Goal: Task Accomplishment & Management: Complete application form

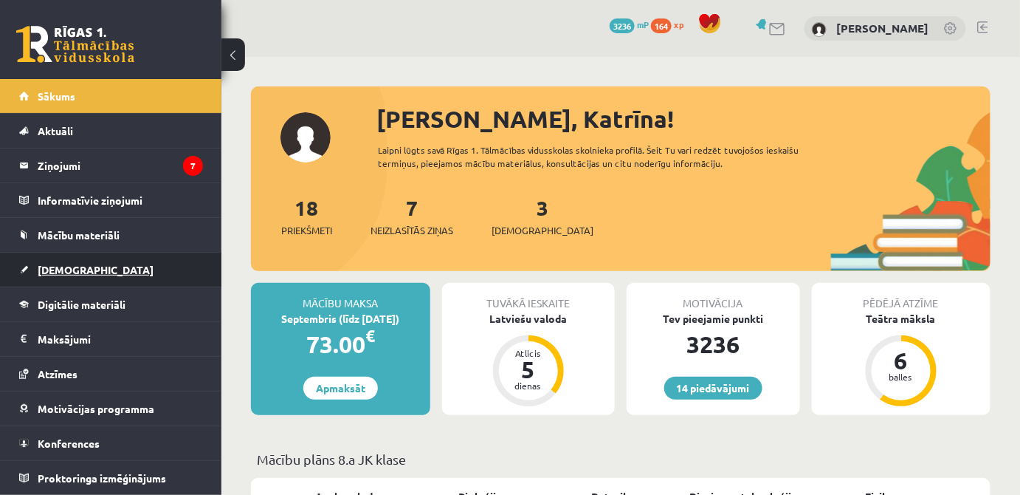
click at [104, 274] on link "[DEMOGRAPHIC_DATA]" at bounding box center [111, 269] width 184 height 34
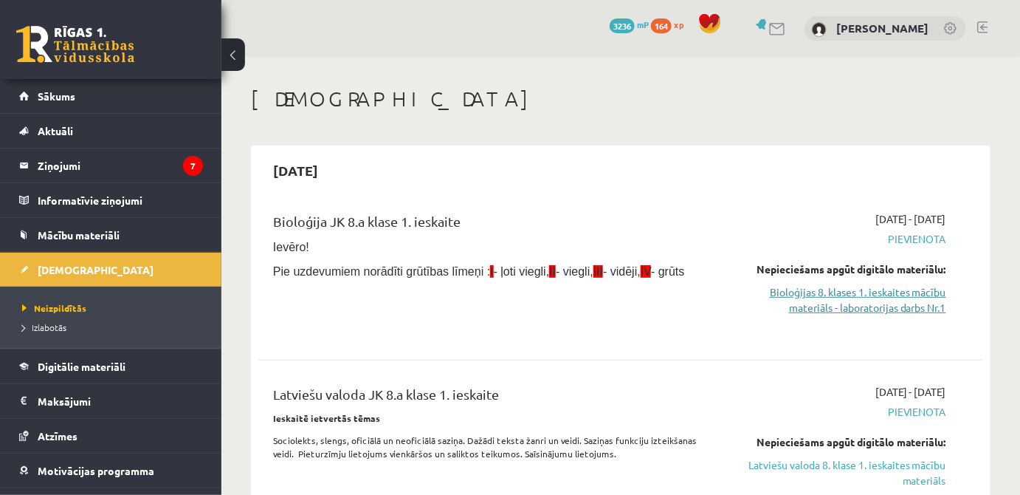
click at [836, 298] on link "Bioloģijas 8. klases 1. ieskaites mācību materiāls - laboratorijas darbs Nr.1" at bounding box center [842, 299] width 210 height 31
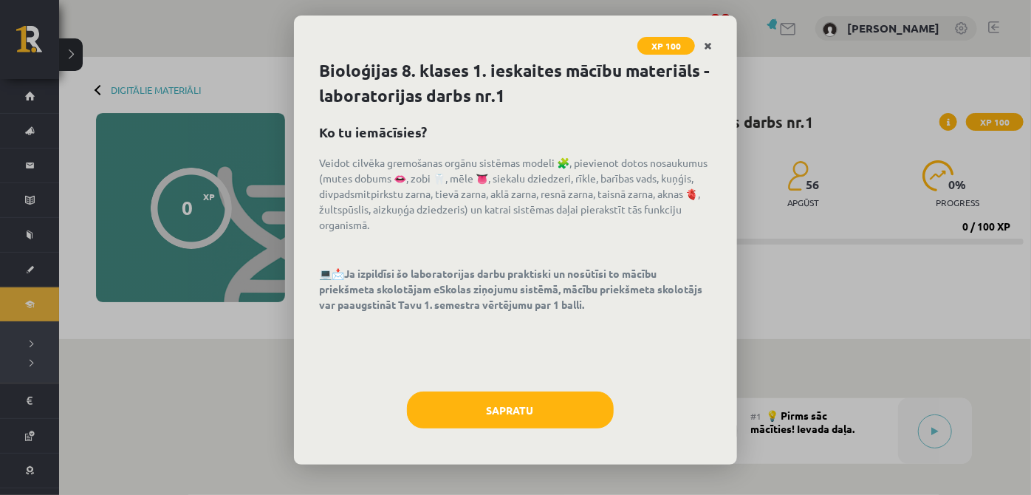
click at [709, 41] on icon "Close" at bounding box center [708, 46] width 8 height 10
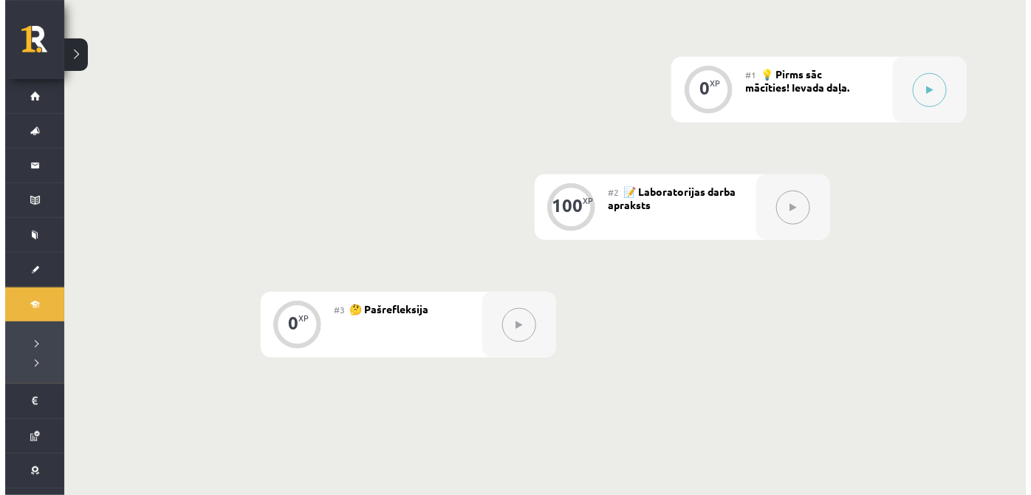
scroll to position [339, 0]
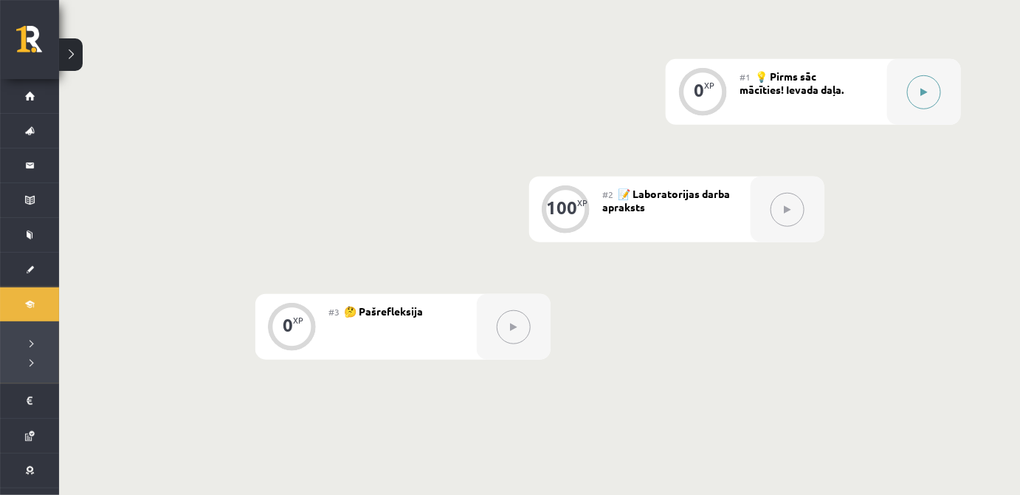
click at [915, 114] on div at bounding box center [924, 92] width 74 height 66
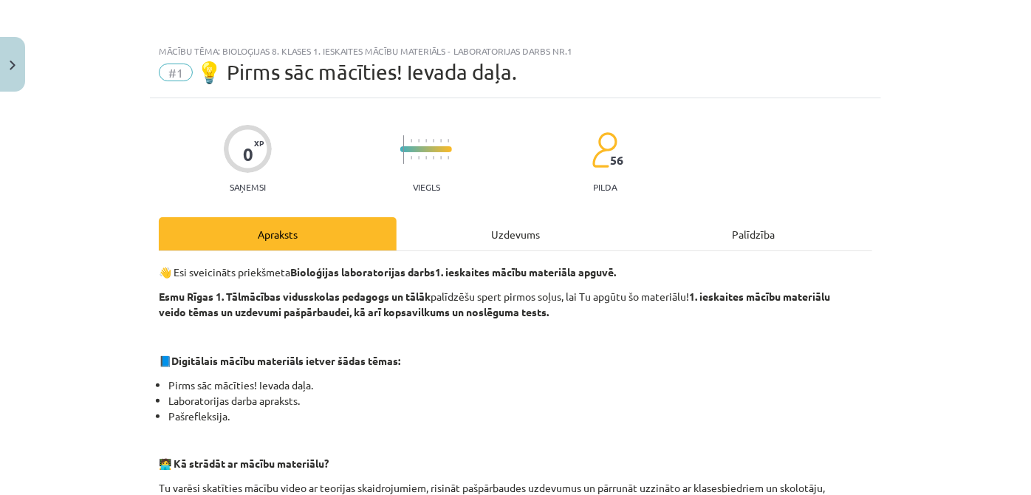
drag, startPoint x: 502, startPoint y: 240, endPoint x: 500, endPoint y: 233, distance: 7.7
click at [502, 236] on div "Uzdevums" at bounding box center [515, 233] width 238 height 33
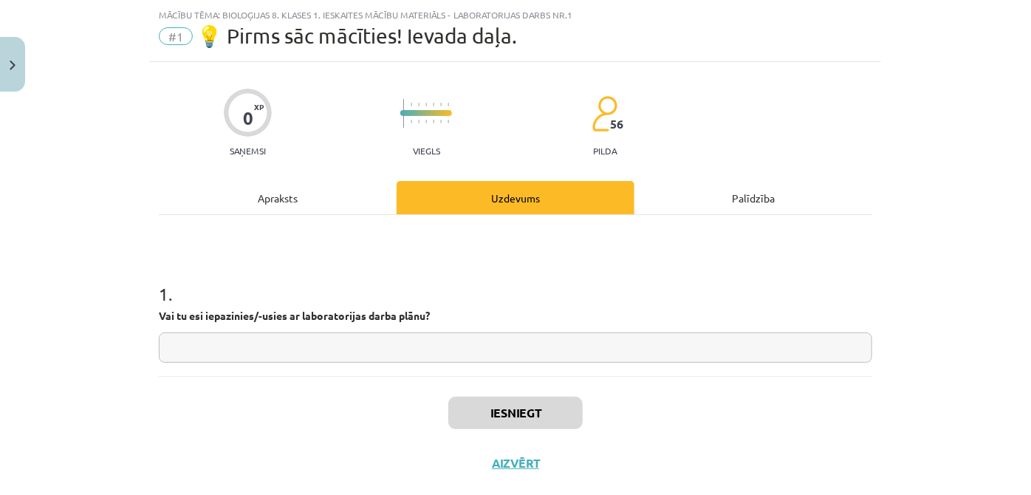
scroll to position [37, 0]
click at [502, 340] on input "text" at bounding box center [515, 346] width 713 height 30
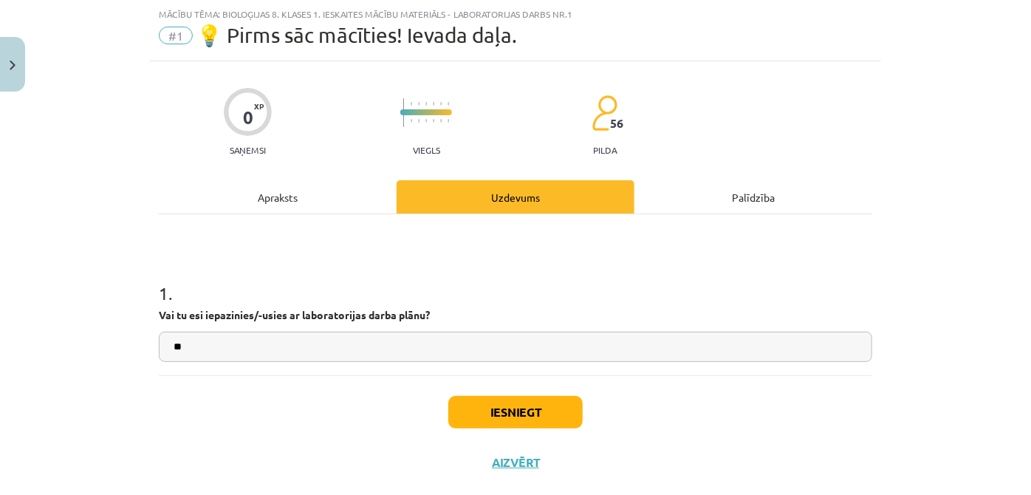
type input "**"
click at [515, 417] on button "Iesniegt" at bounding box center [515, 412] width 134 height 32
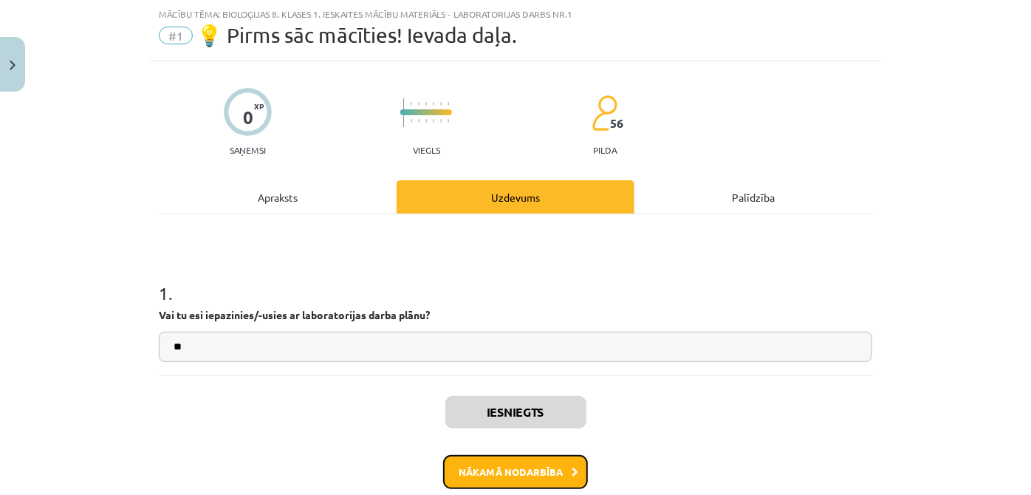
click at [522, 471] on button "Nākamā nodarbība" at bounding box center [515, 472] width 145 height 34
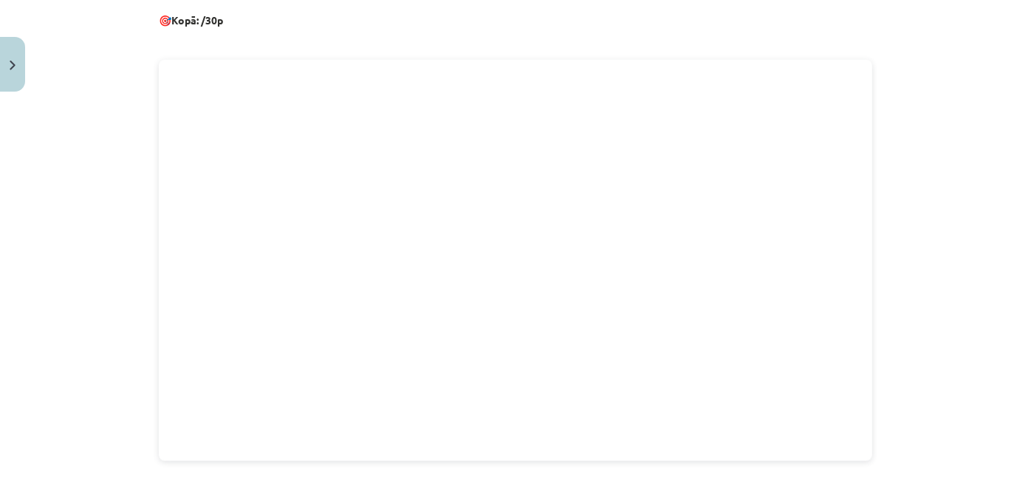
scroll to position [662, 0]
drag, startPoint x: 1014, startPoint y: 292, endPoint x: 1027, endPoint y: 292, distance: 12.6
click at [1027, 292] on div "Mācību tēma: Bioloģijas 8. klases 1. ieskaites mācību materiāls - laboratorijas…" at bounding box center [515, 247] width 1031 height 495
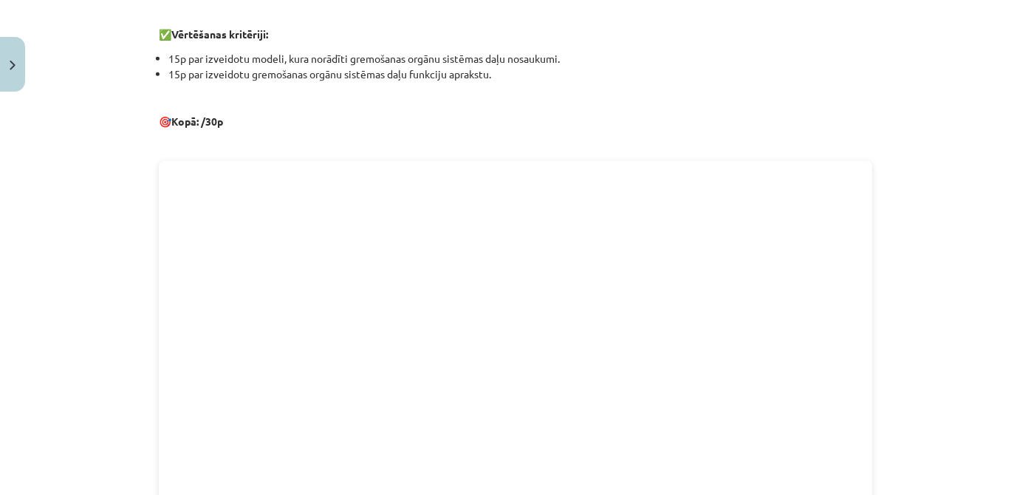
scroll to position [814, 0]
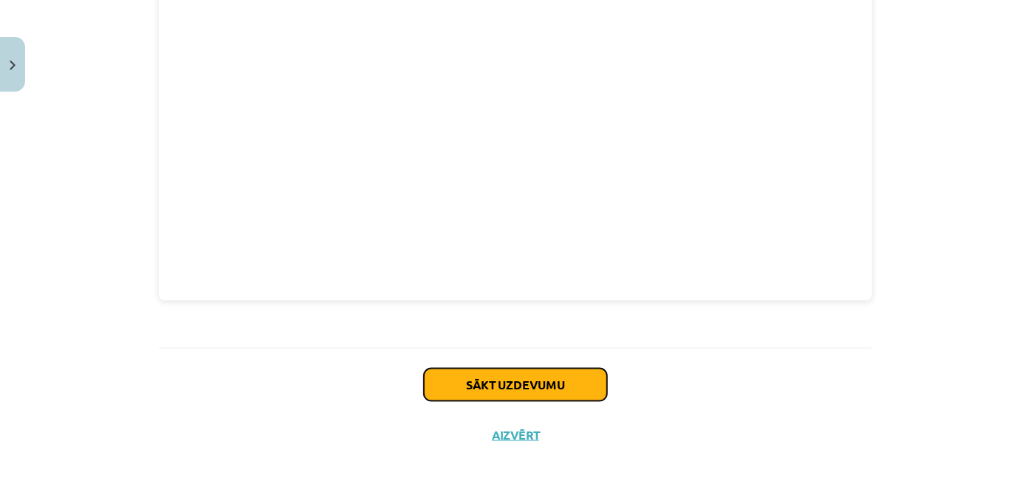
click at [529, 388] on button "Sākt uzdevumu" at bounding box center [515, 384] width 183 height 32
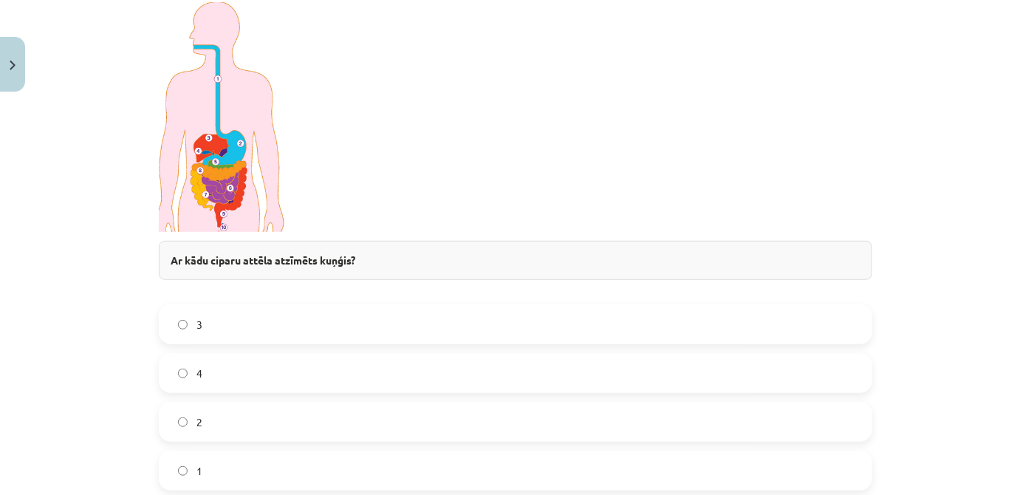
scroll to position [369, 0]
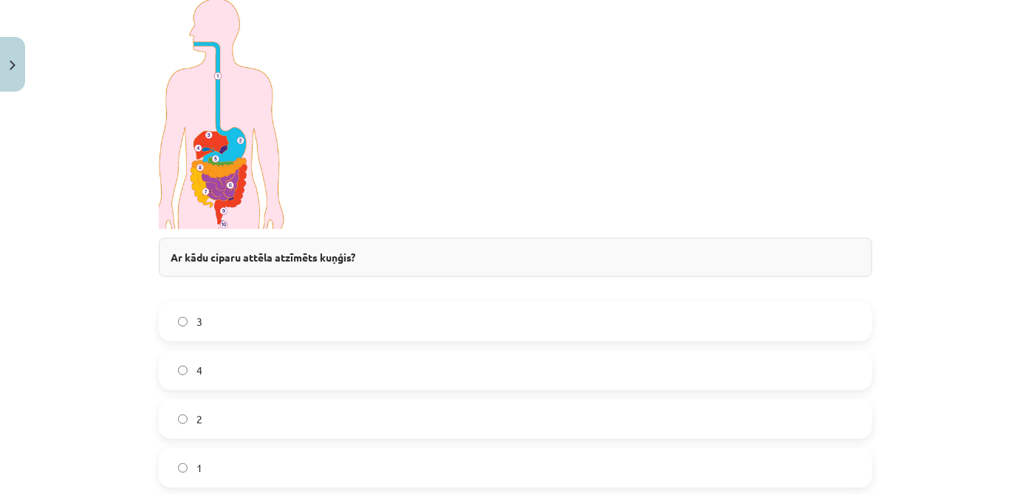
click at [272, 412] on label "2" at bounding box center [515, 418] width 710 height 37
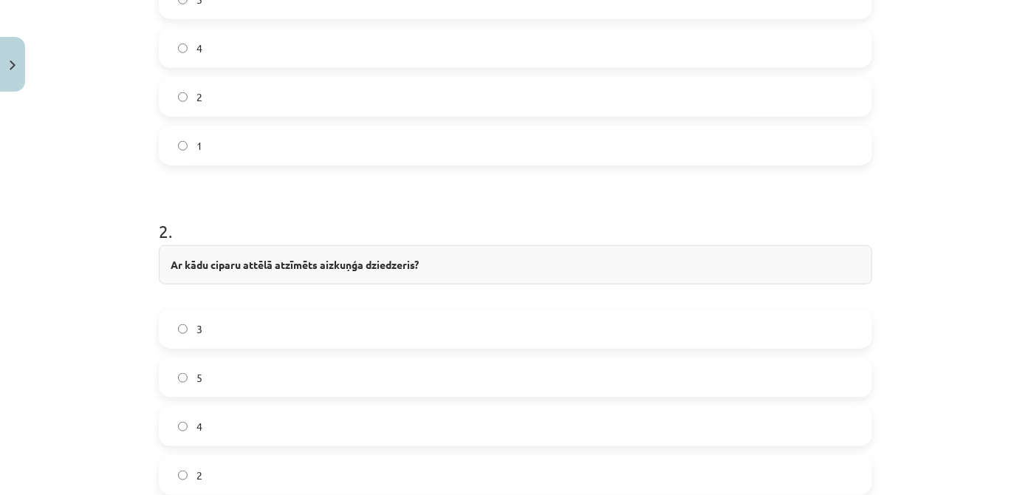
scroll to position [990, 0]
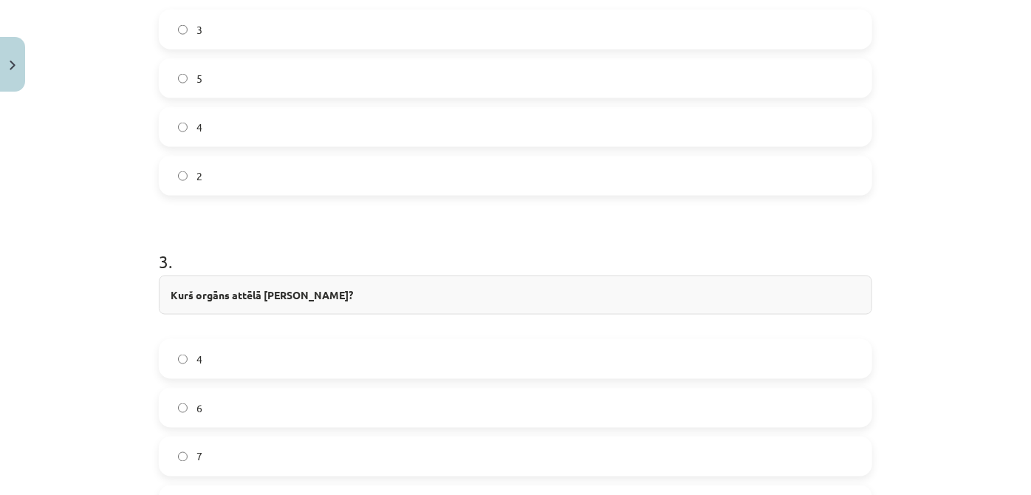
click at [650, 77] on label "5" at bounding box center [515, 78] width 710 height 37
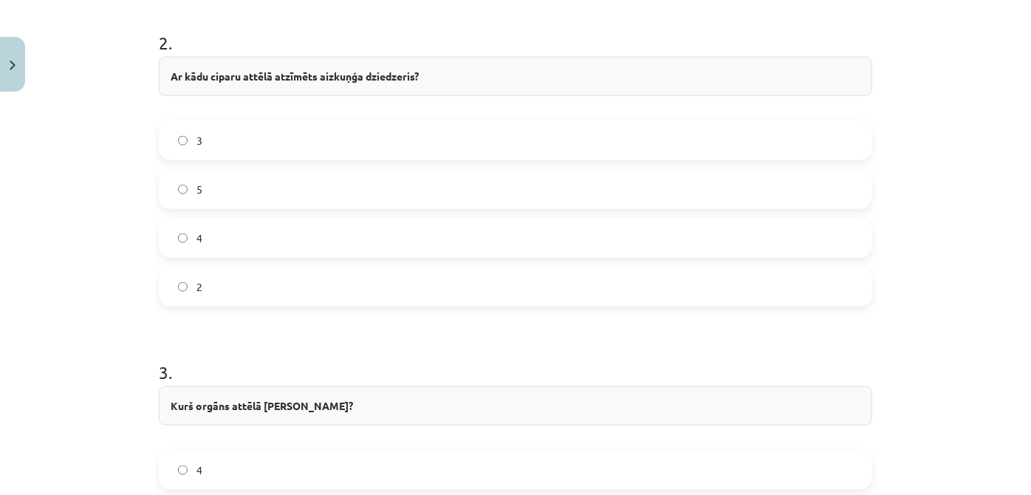
scroll to position [897, 0]
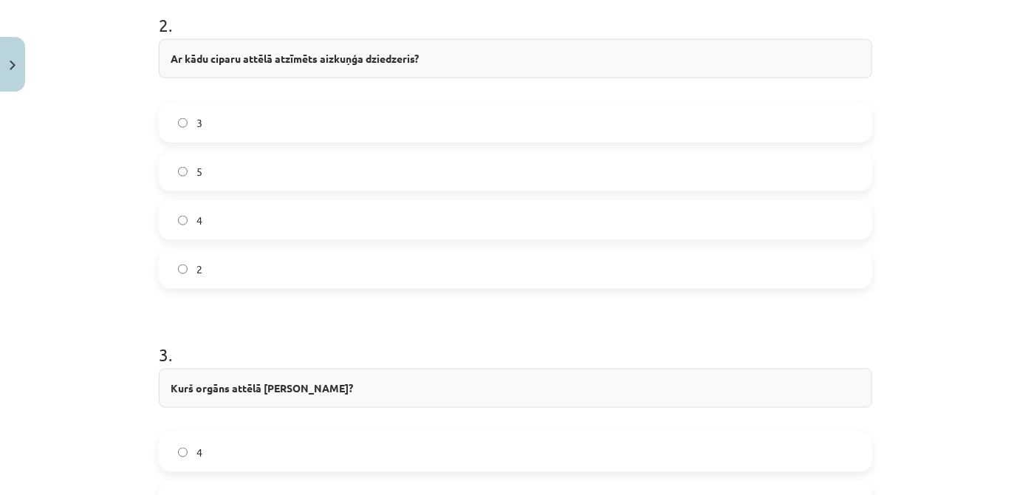
click at [199, 216] on label "4" at bounding box center [515, 220] width 710 height 37
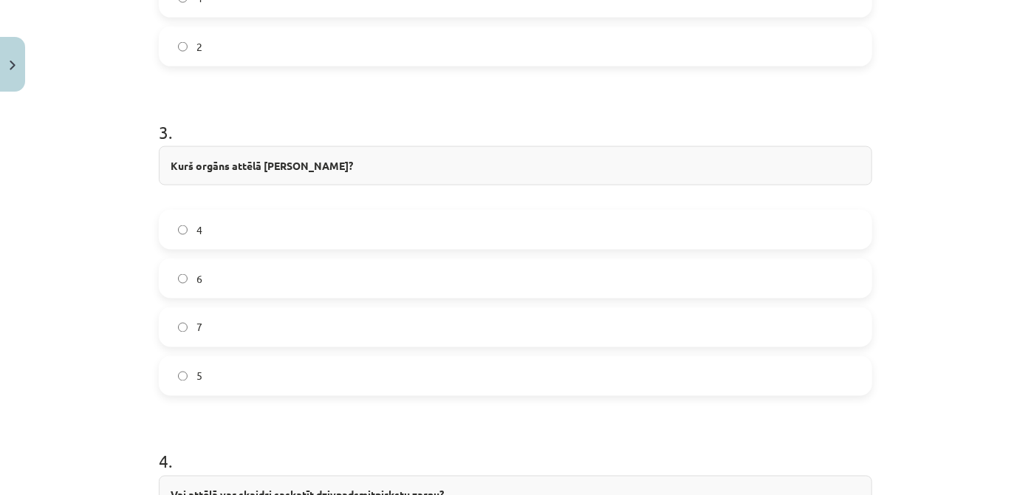
scroll to position [1122, 0]
drag, startPoint x: 188, startPoint y: 379, endPoint x: 195, endPoint y: 374, distance: 9.5
click at [193, 374] on label "5" at bounding box center [515, 372] width 710 height 37
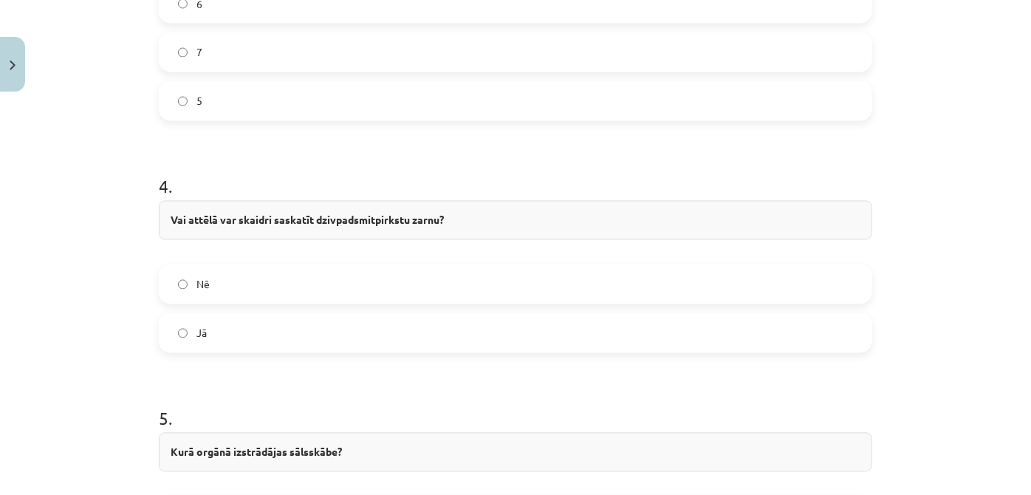
scroll to position [1397, 0]
click at [807, 266] on label "Nē" at bounding box center [515, 281] width 710 height 37
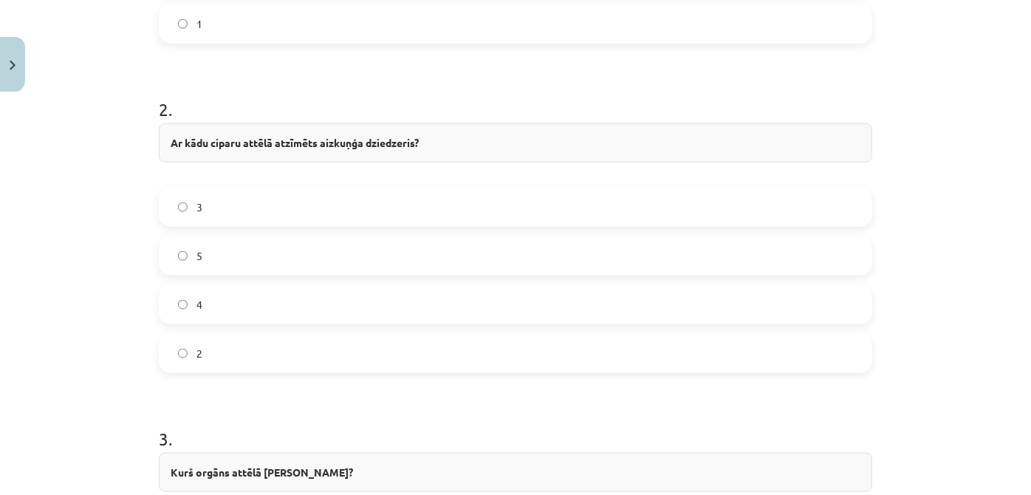
scroll to position [817, 0]
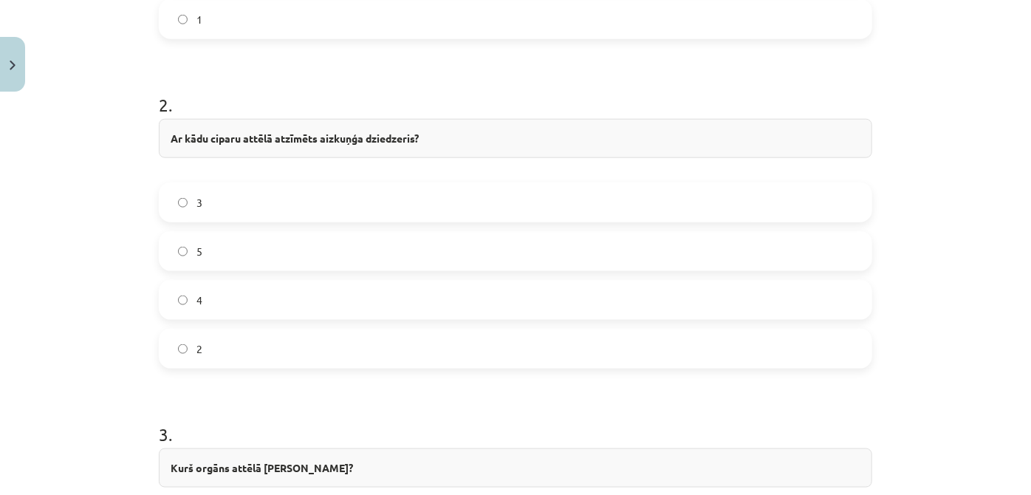
click at [207, 260] on label "5" at bounding box center [515, 251] width 710 height 37
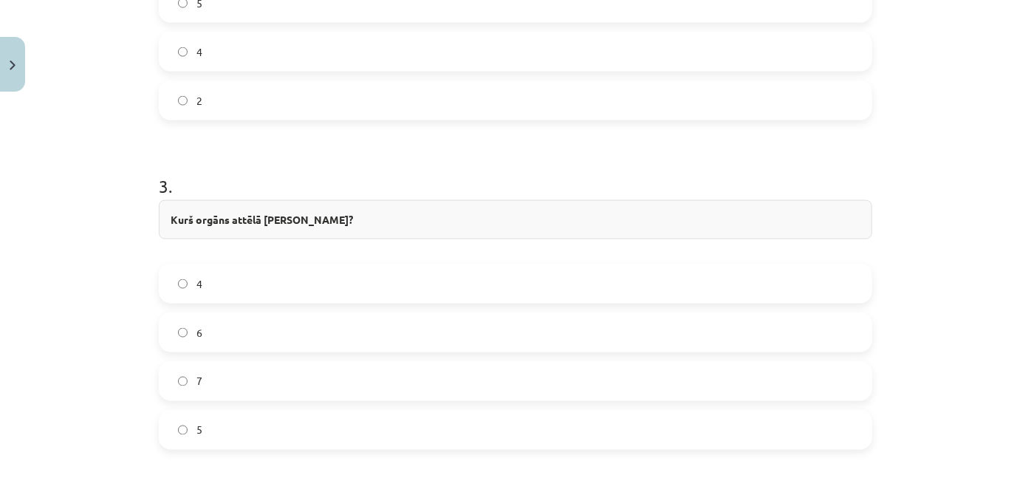
scroll to position [1076, 0]
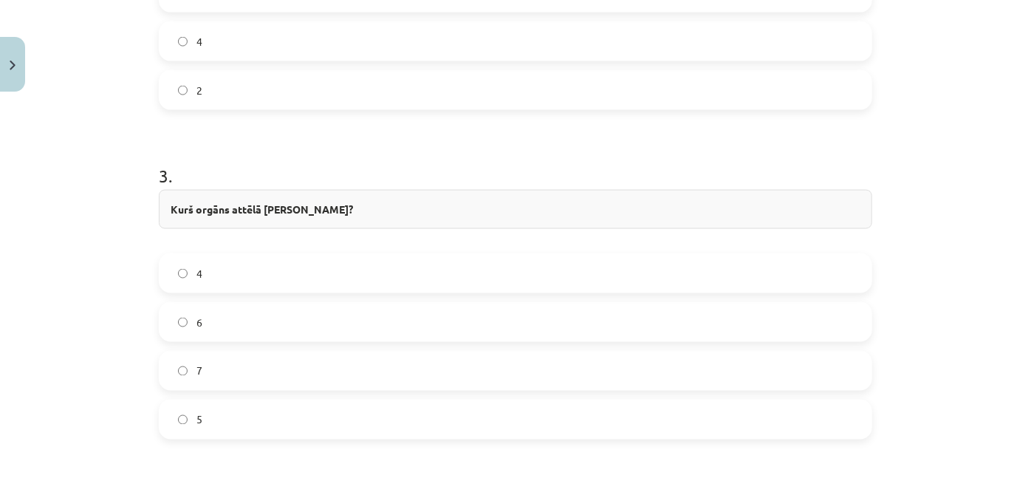
click at [245, 274] on label "4" at bounding box center [515, 273] width 710 height 37
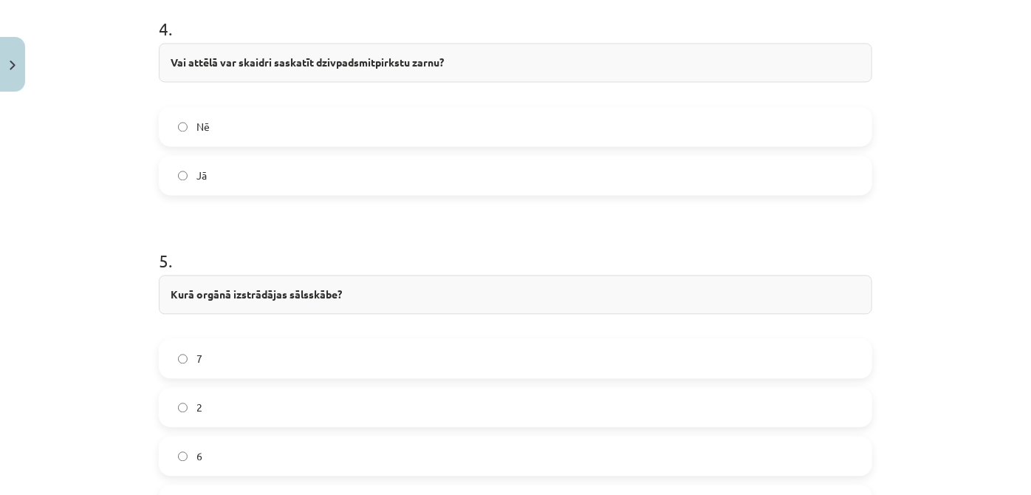
scroll to position [1750, 0]
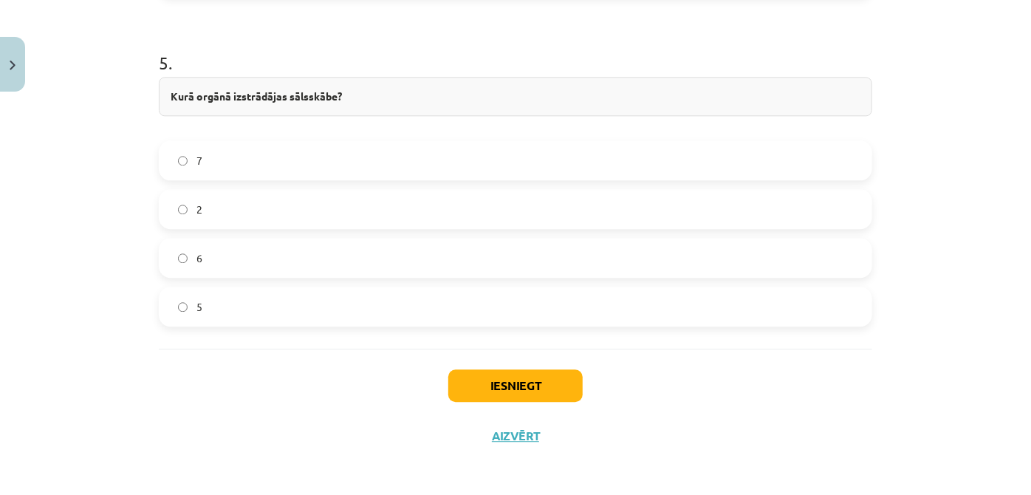
click at [205, 190] on label "2" at bounding box center [515, 208] width 710 height 37
drag, startPoint x: 478, startPoint y: 359, endPoint x: 481, endPoint y: 379, distance: 20.9
click at [484, 370] on div "Iesniegt Aizvērt" at bounding box center [515, 399] width 713 height 103
click at [458, 374] on button "Iesniegt" at bounding box center [515, 385] width 134 height 32
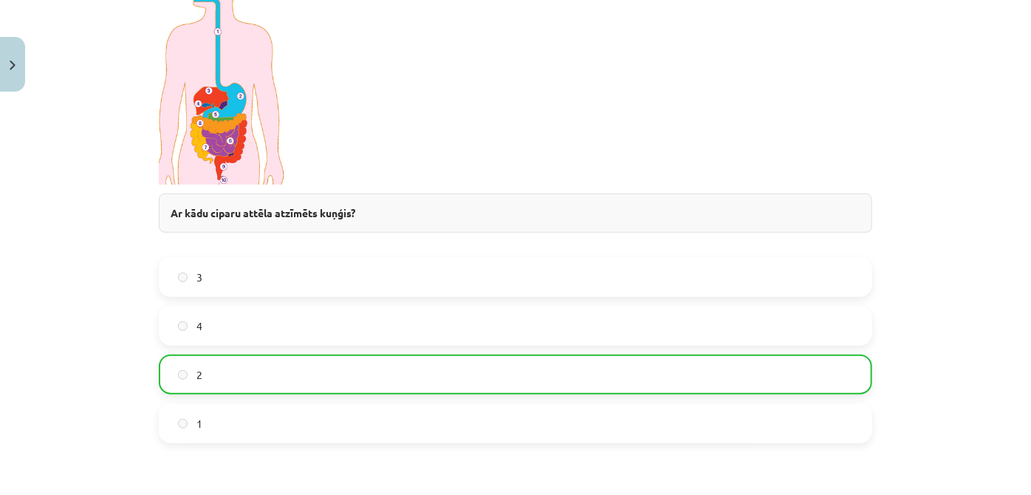
scroll to position [1795, 0]
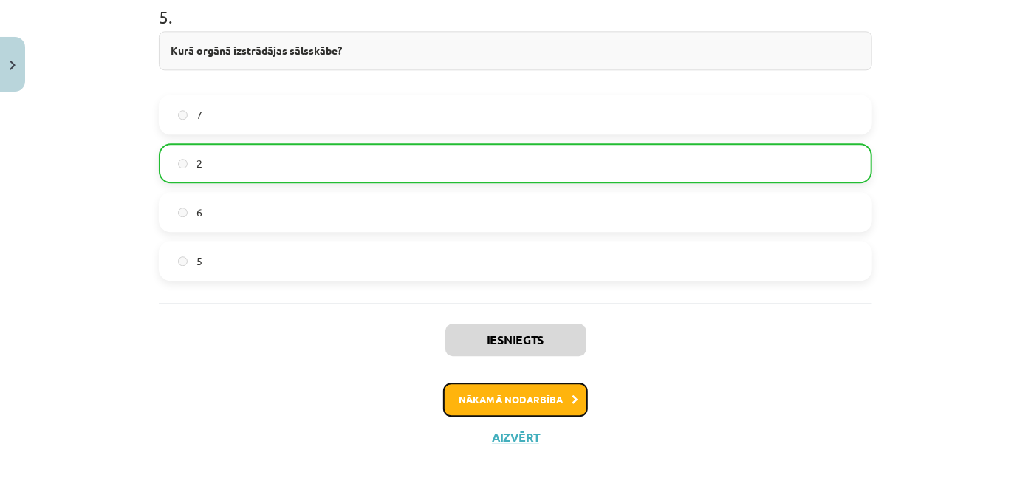
click at [565, 396] on button "Nākamā nodarbība" at bounding box center [515, 399] width 145 height 34
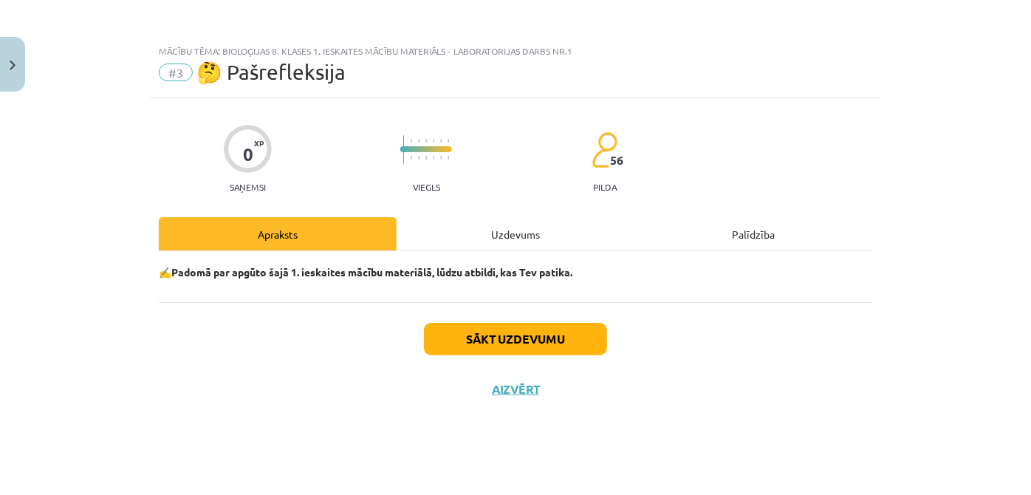
click at [475, 230] on div "Uzdevums" at bounding box center [515, 233] width 238 height 33
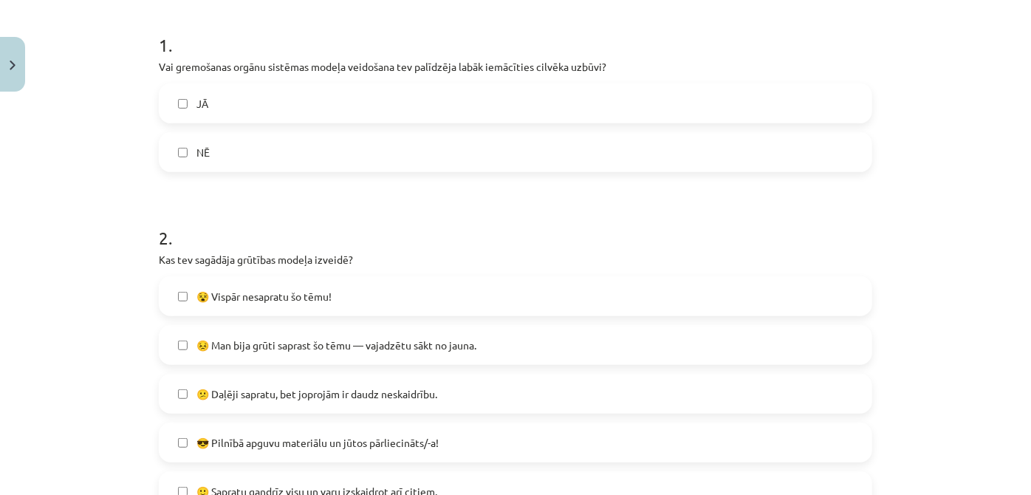
scroll to position [286, 0]
click at [633, 112] on label "JĀ" at bounding box center [515, 102] width 710 height 37
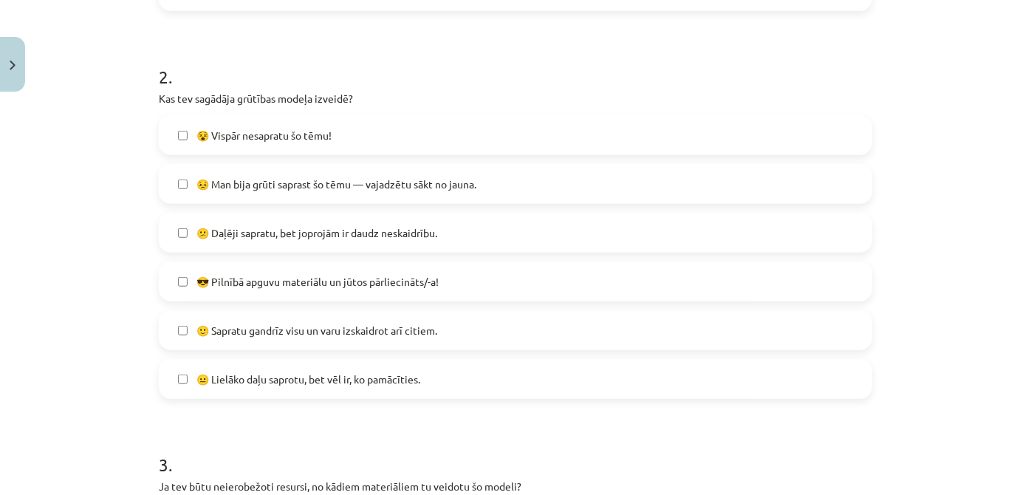
scroll to position [447, 0]
click at [196, 381] on span "😐 Lielāko daļu saprotu, bet vēl ir, ko pamācīties." at bounding box center [308, 379] width 224 height 16
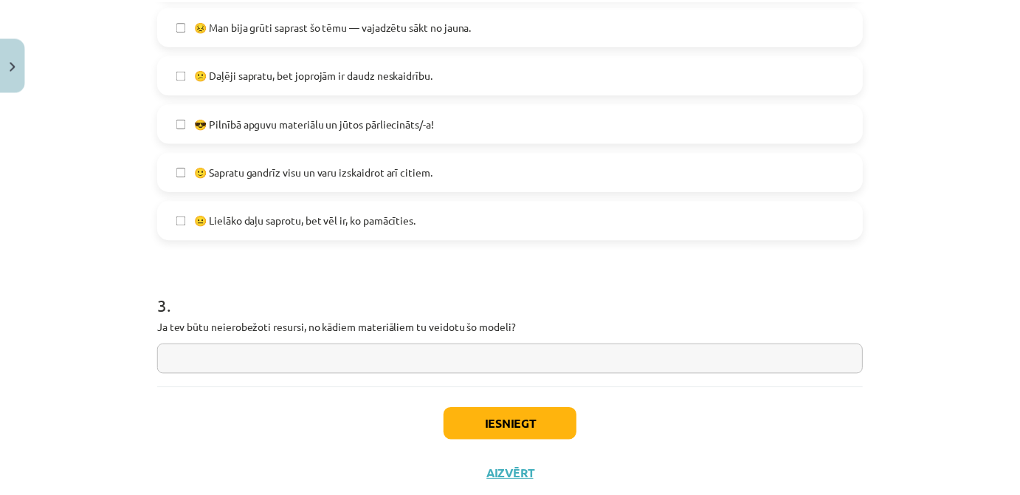
scroll to position [645, 0]
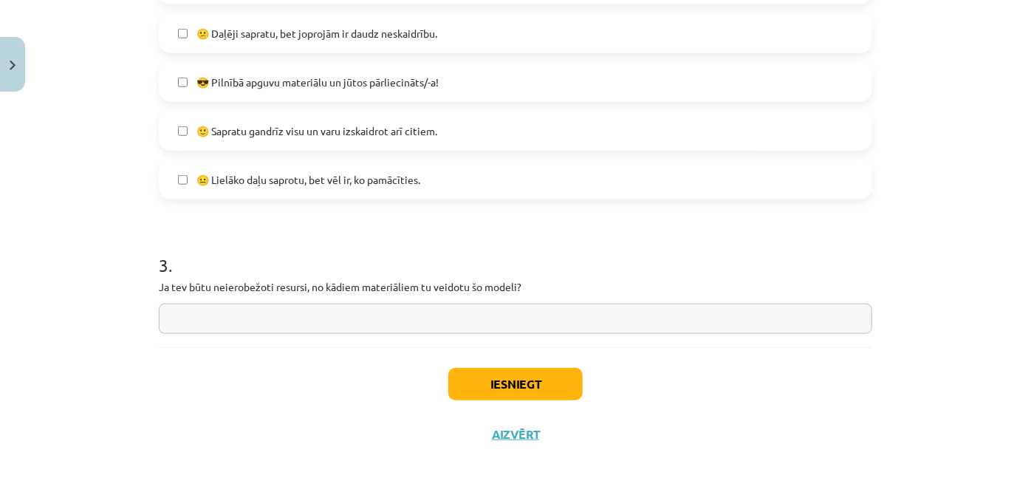
click at [421, 321] on input "text" at bounding box center [515, 318] width 713 height 30
type input "*"
type input "*********"
click at [538, 382] on button "Iesniegt" at bounding box center [515, 384] width 134 height 32
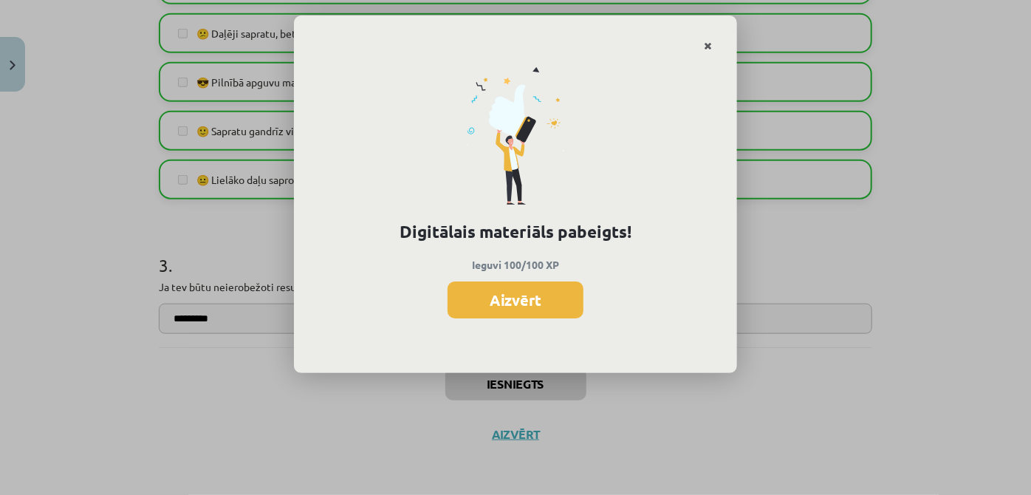
click at [701, 37] on link "Close" at bounding box center [708, 46] width 26 height 29
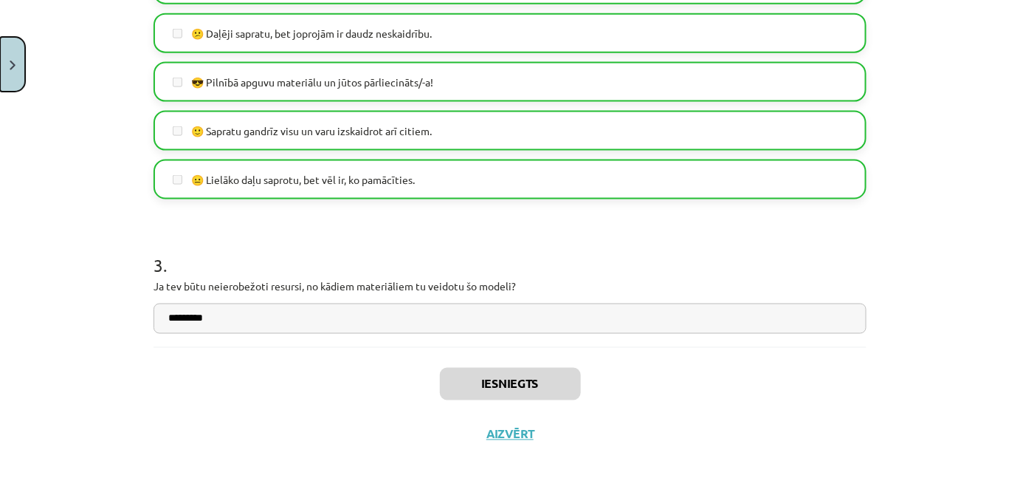
click at [17, 69] on button "Close" at bounding box center [12, 64] width 25 height 55
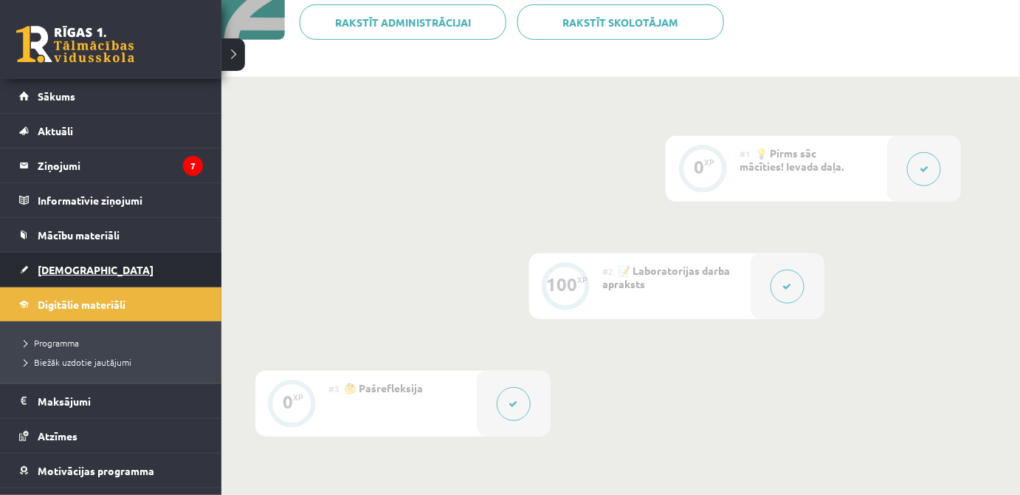
click at [92, 268] on link "[DEMOGRAPHIC_DATA]" at bounding box center [111, 269] width 184 height 34
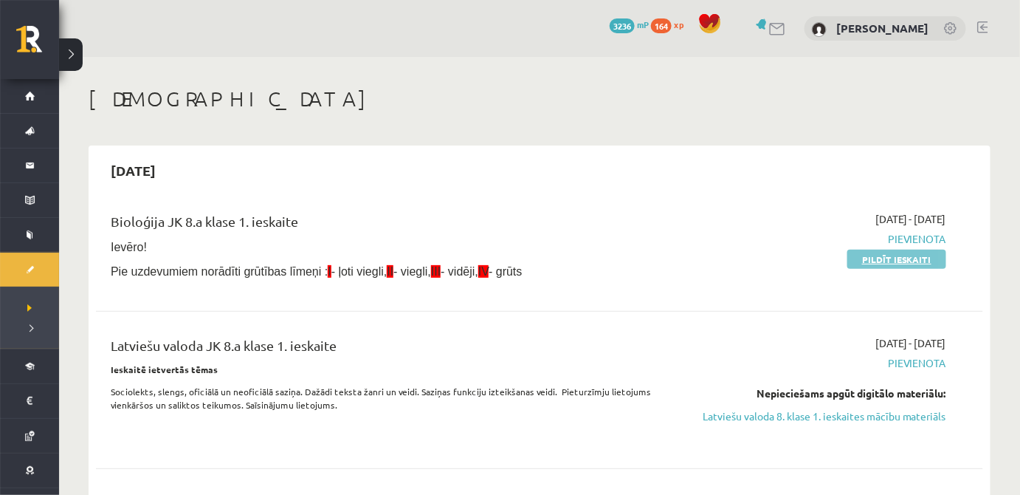
click at [901, 259] on link "Pildīt ieskaiti" at bounding box center [897, 259] width 99 height 19
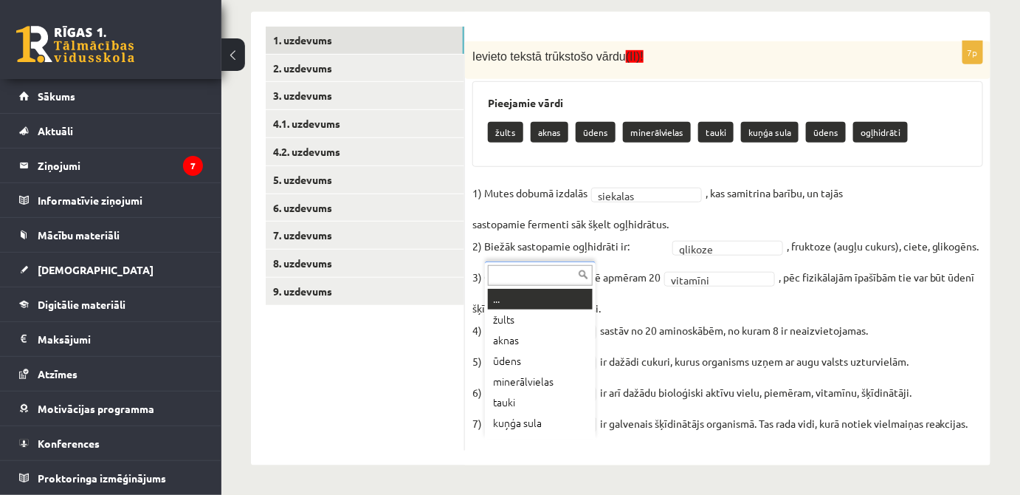
scroll to position [18, 0]
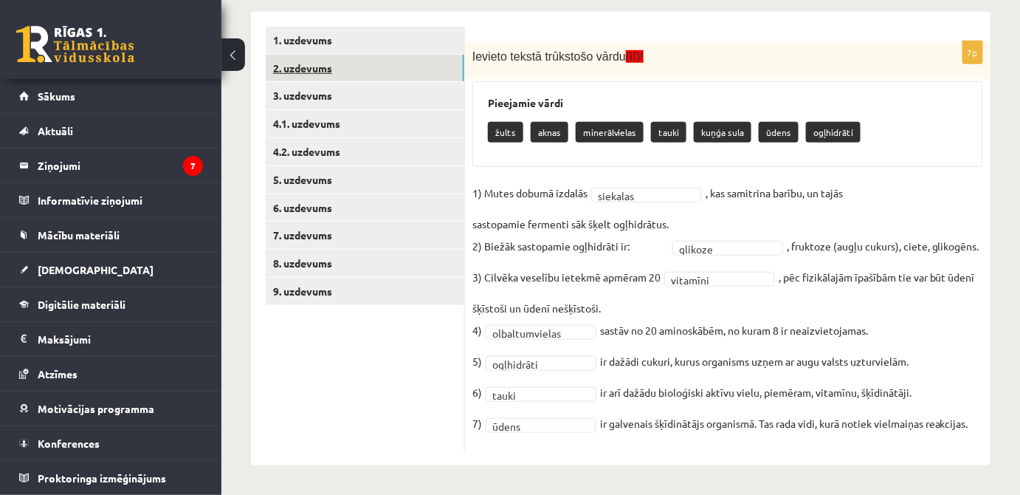
click at [365, 55] on link "2. uzdevums" at bounding box center [365, 68] width 199 height 27
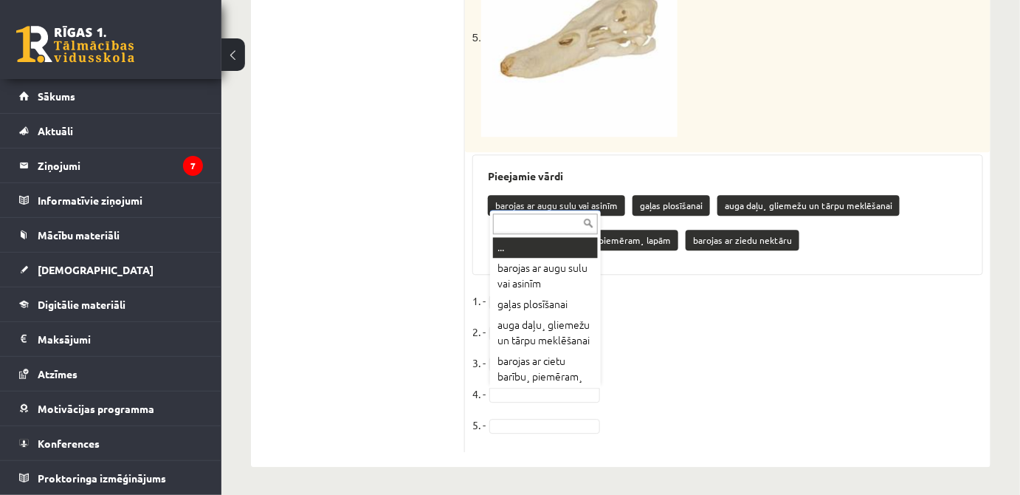
scroll to position [33, 0]
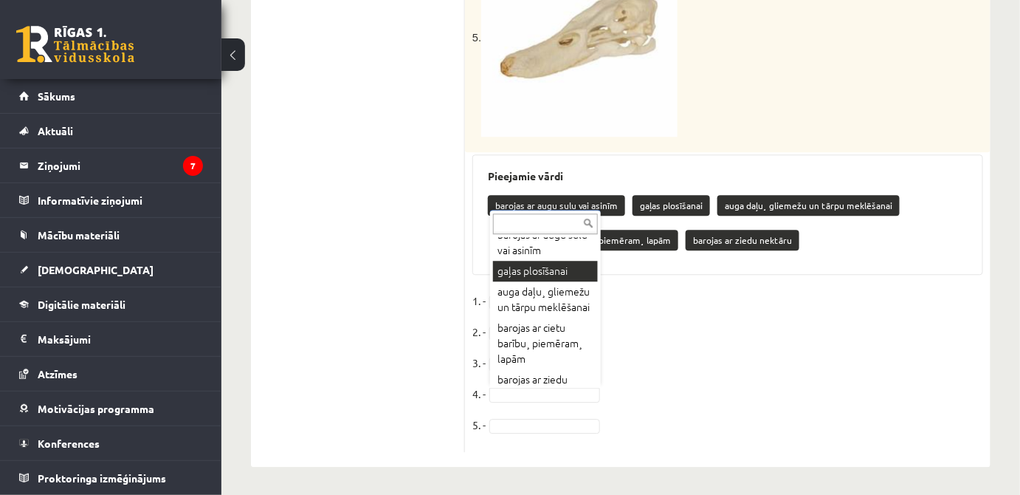
drag, startPoint x: 526, startPoint y: 276, endPoint x: 518, endPoint y: 272, distance: 8.6
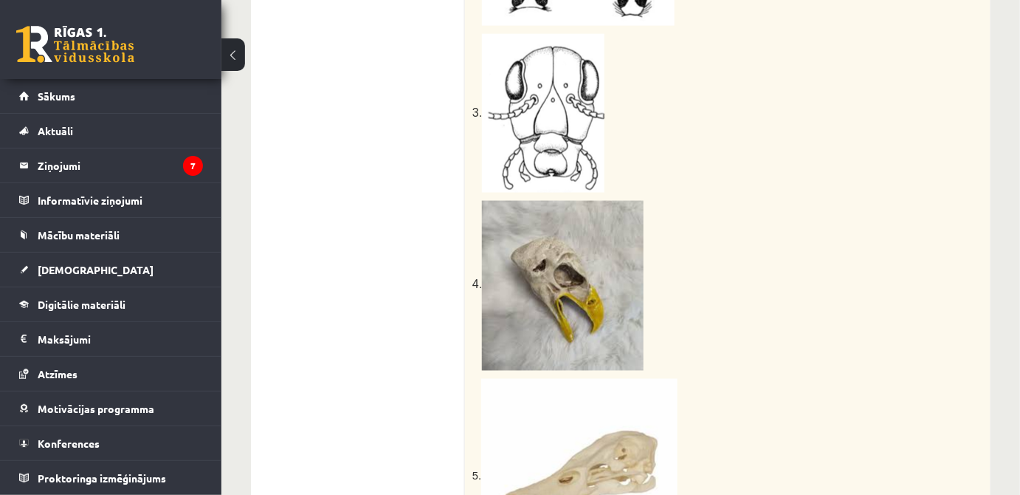
scroll to position [665, 0]
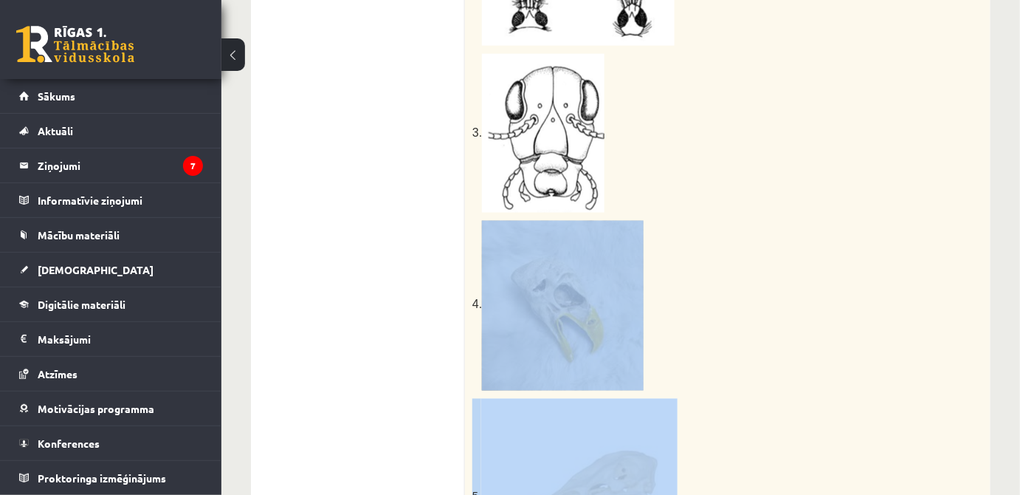
drag, startPoint x: 1020, startPoint y: 257, endPoint x: 1004, endPoint y: 371, distance: 114.7
click at [1004, 374] on div "Bioloģija JK 8 klase 1. ieskaite , Katrīna Ullas (8.a JK klase) Ievēro! Pie uzd…" at bounding box center [620, 156] width 799 height 1528
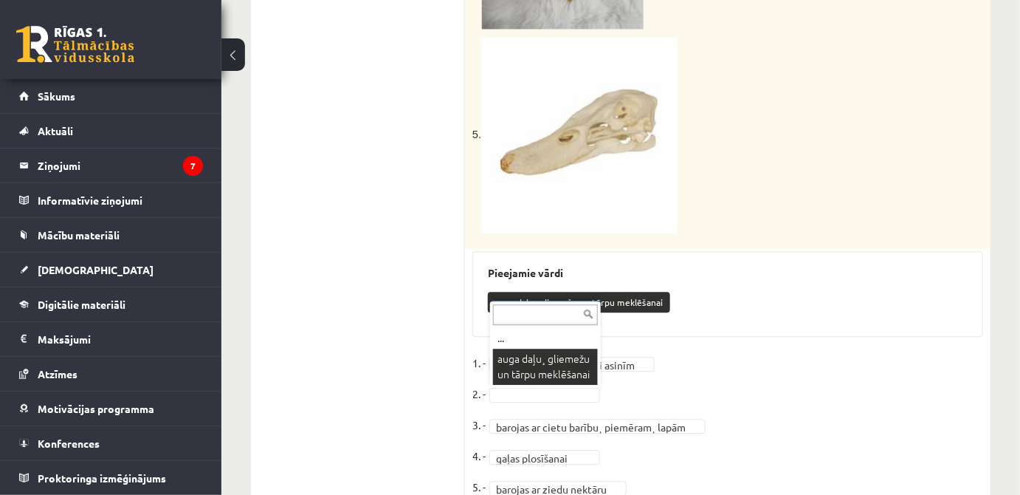
scroll to position [1089, 0]
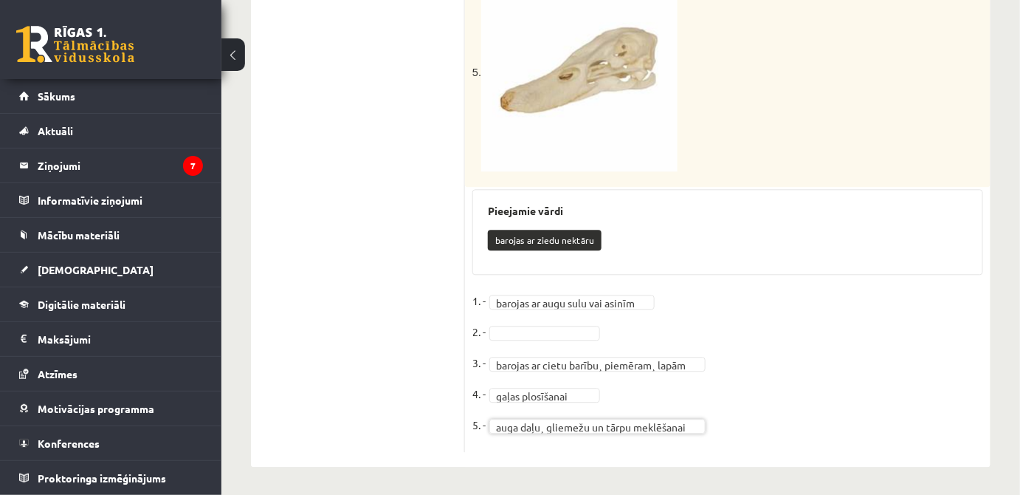
click at [555, 321] on fieldset "**********" at bounding box center [727, 366] width 511 height 155
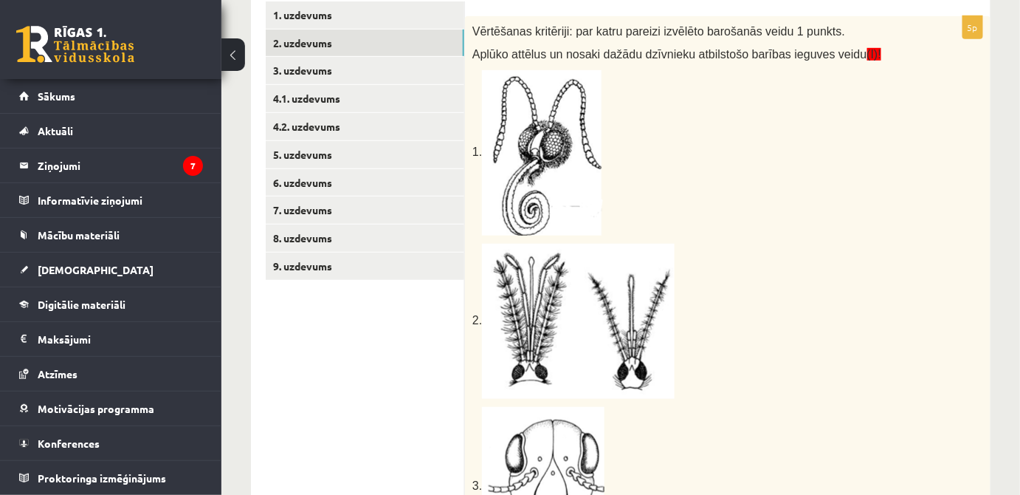
scroll to position [285, 0]
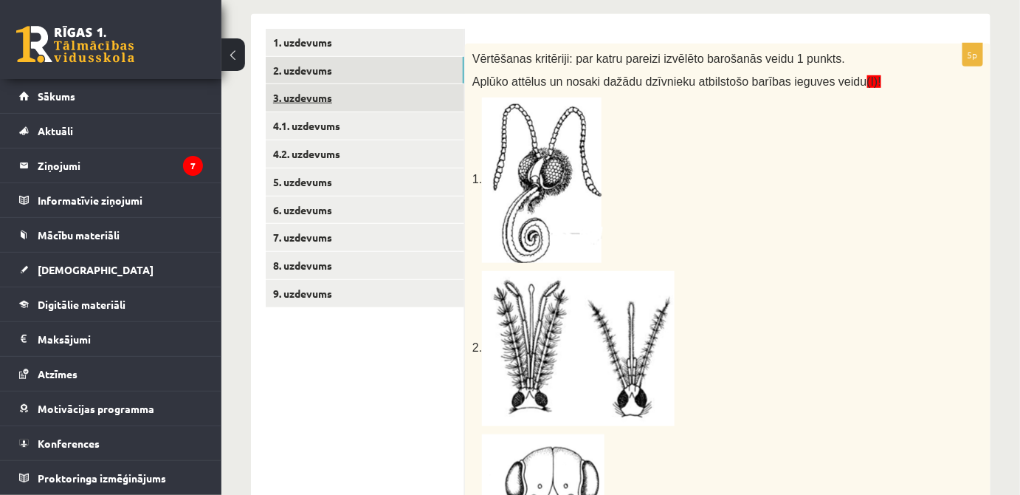
click at [431, 90] on link "3. uzdevums" at bounding box center [365, 97] width 199 height 27
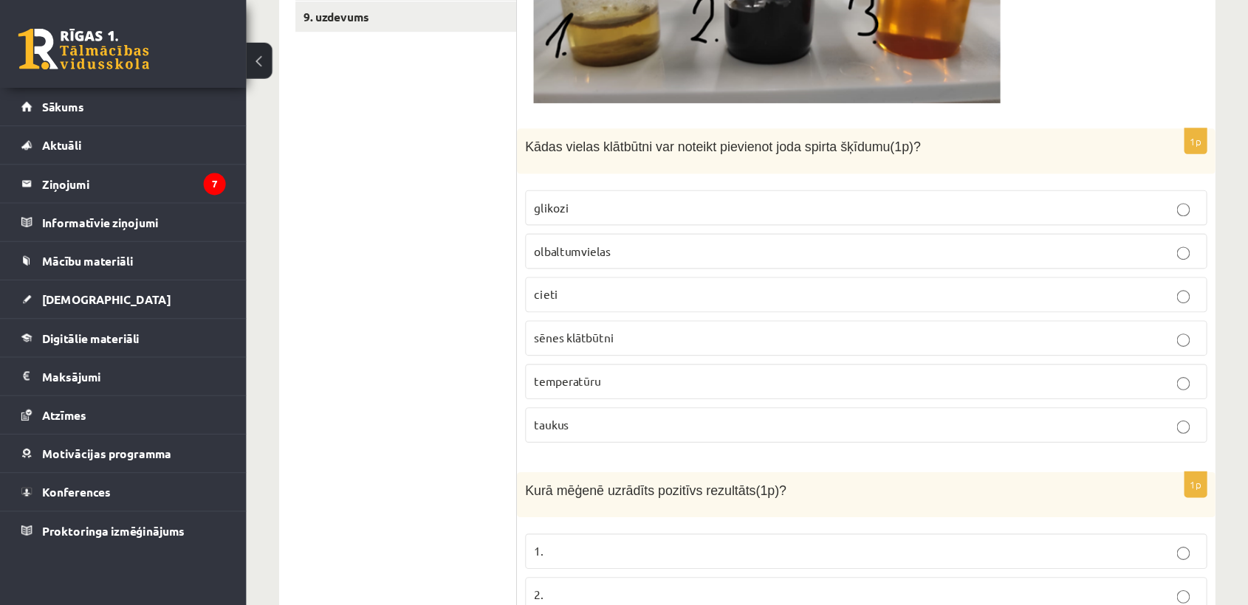
scroll to position [563, 0]
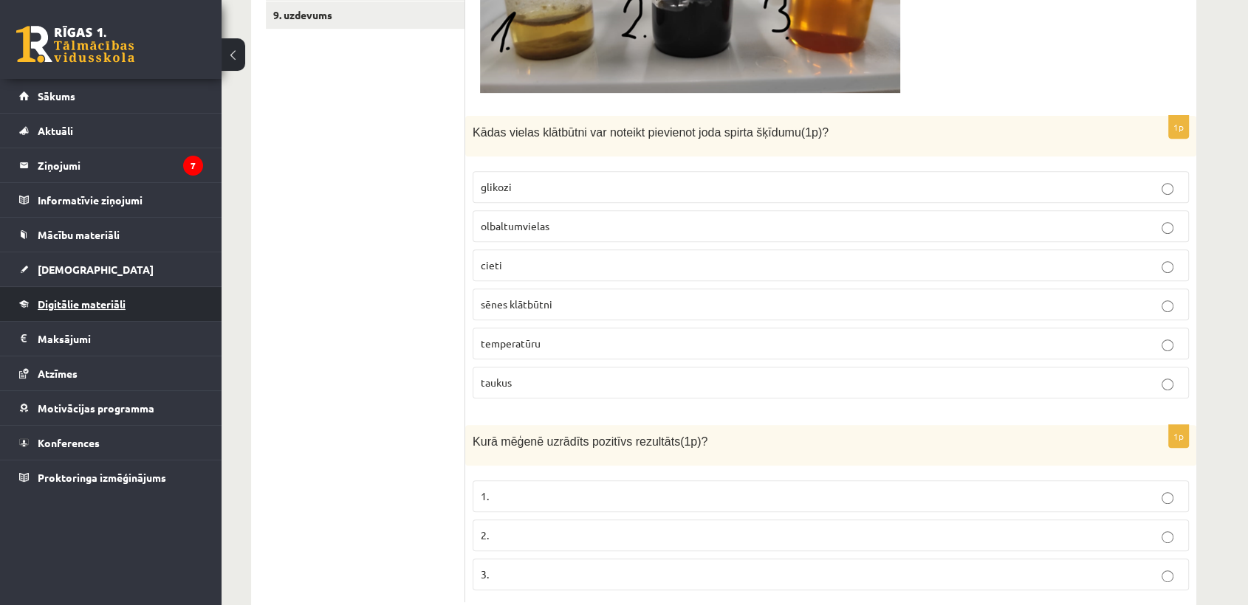
click at [106, 303] on span "Digitālie materiāli" at bounding box center [82, 304] width 88 height 13
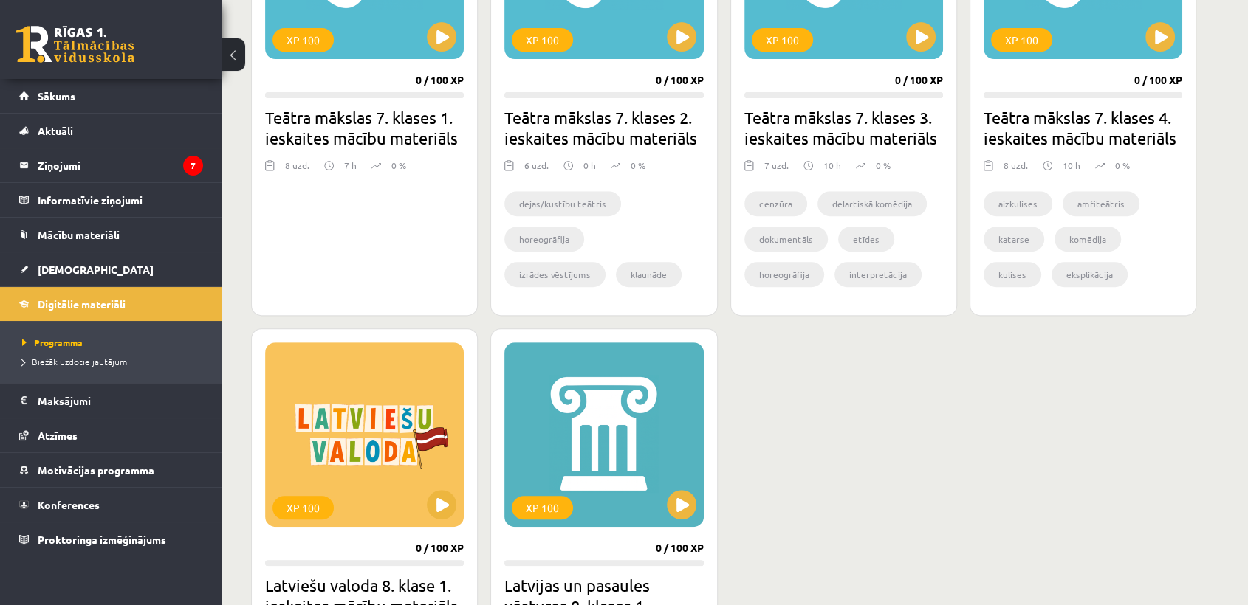
scroll to position [563, 0]
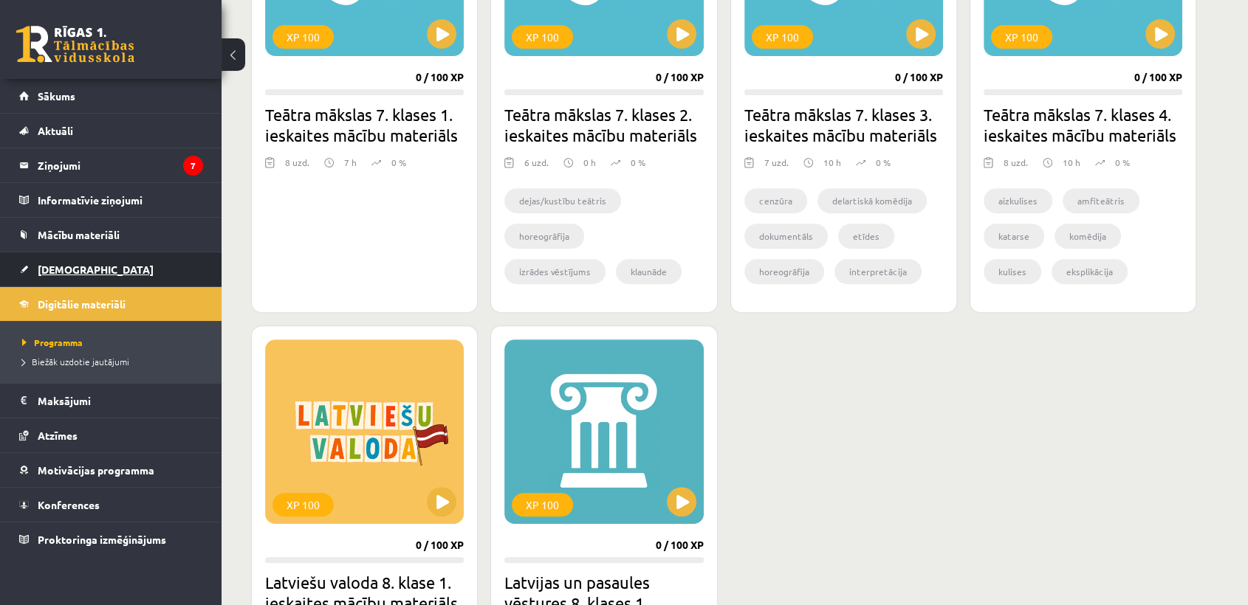
click at [71, 266] on span "[DEMOGRAPHIC_DATA]" at bounding box center [96, 269] width 116 height 13
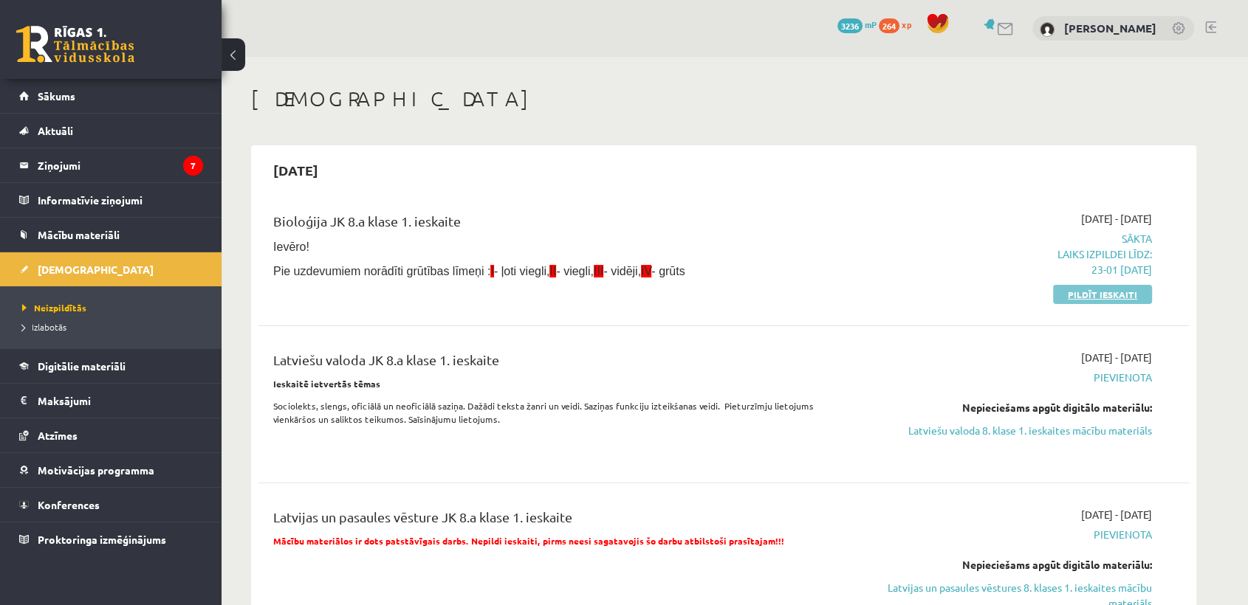
click at [1020, 291] on link "Pildīt ieskaiti" at bounding box center [1102, 294] width 99 height 19
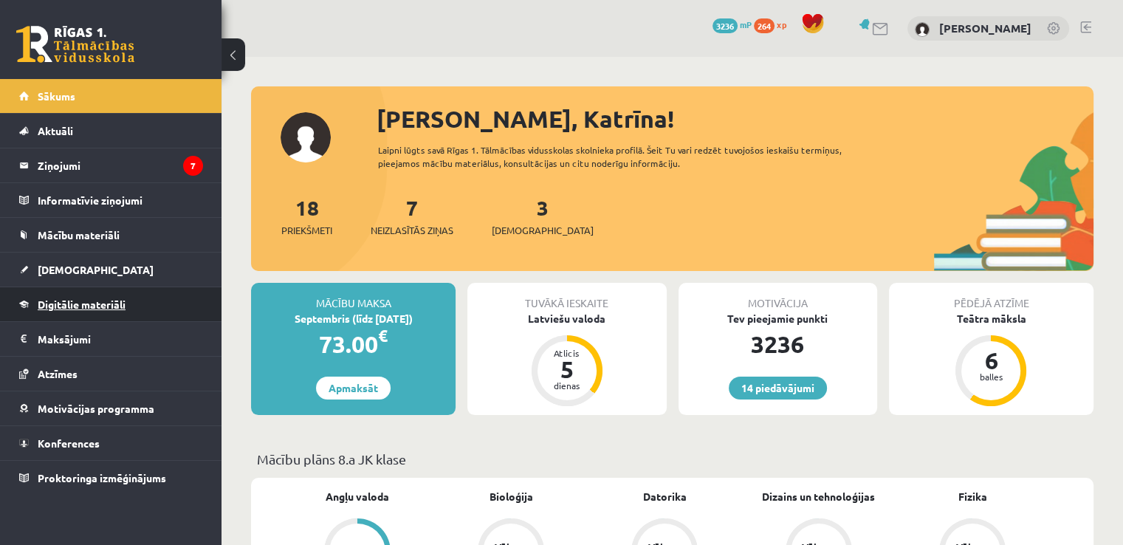
click at [54, 307] on span "Digitālie materiāli" at bounding box center [82, 304] width 88 height 13
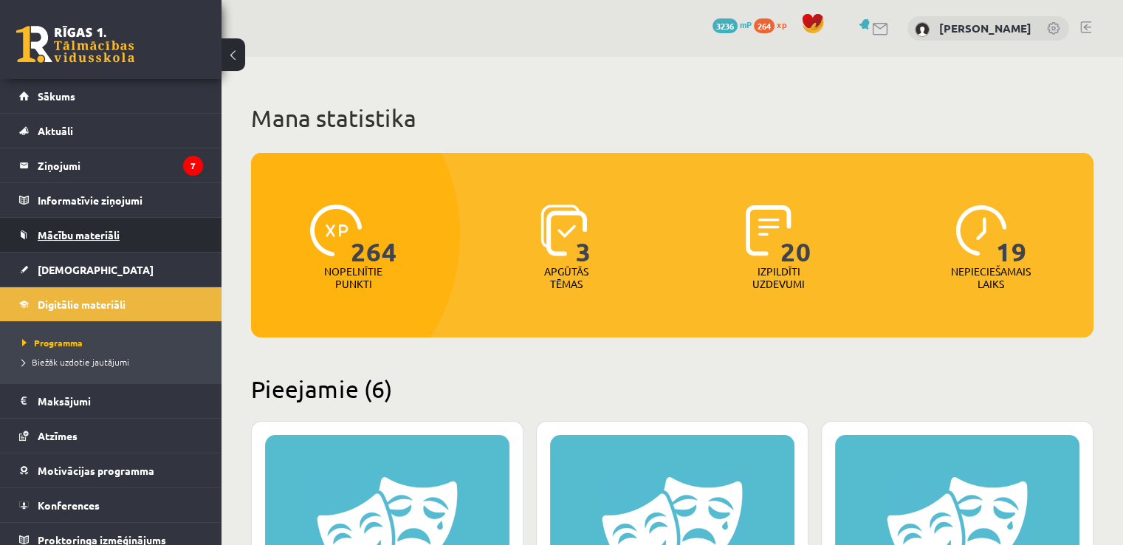
click at [61, 241] on link "Mācību materiāli" at bounding box center [111, 235] width 184 height 34
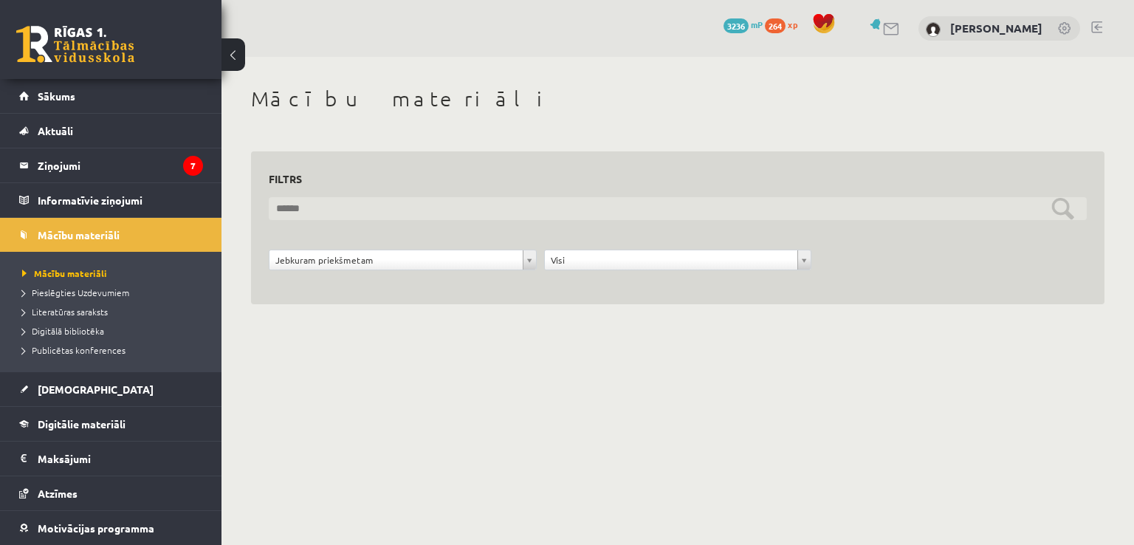
click at [554, 214] on input "text" at bounding box center [678, 208] width 818 height 23
type input "*"
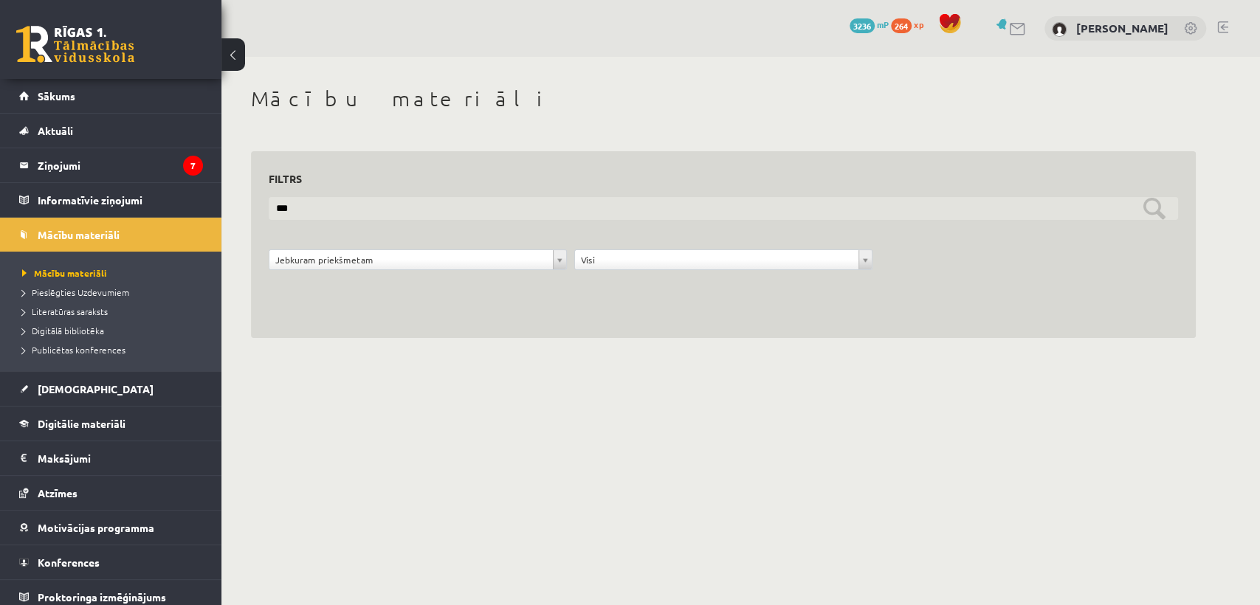
type input "***"
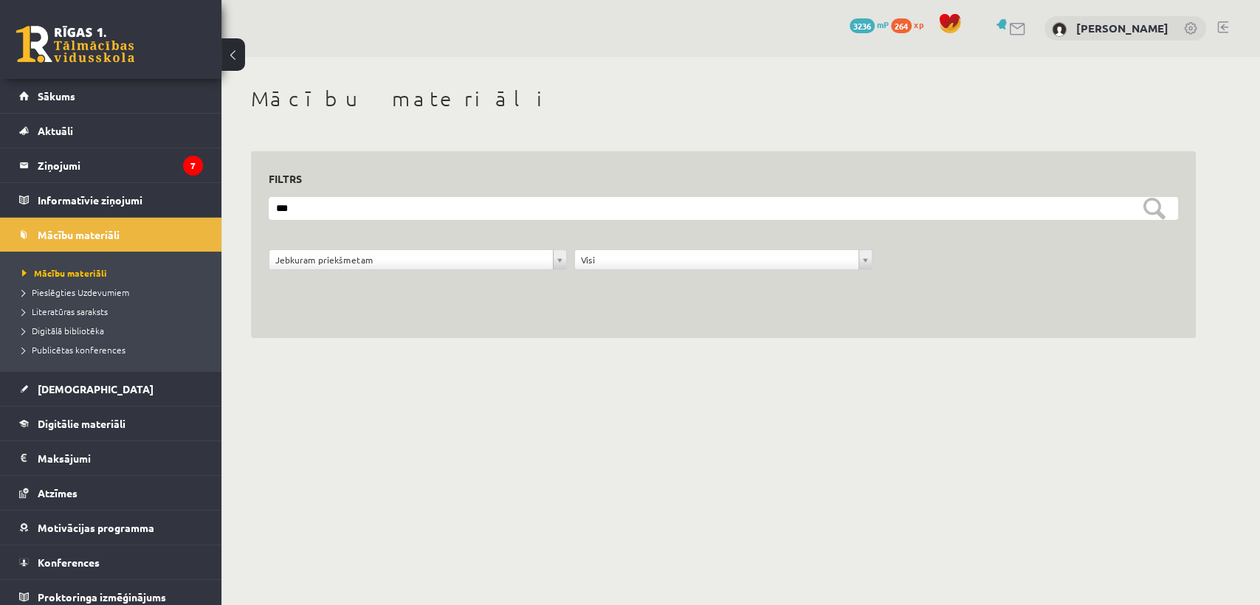
drag, startPoint x: 1034, startPoint y: 532, endPoint x: 1025, endPoint y: 475, distance: 56.8
click at [1025, 475] on body "14 Dāvanas 3236 mP 264 xp Katrīna Ullas Sākums Aktuāli Kā mācīties eSKOLĀ Konta…" at bounding box center [630, 302] width 1260 height 605
click at [157, 233] on link "Mācību materiāli" at bounding box center [111, 235] width 184 height 34
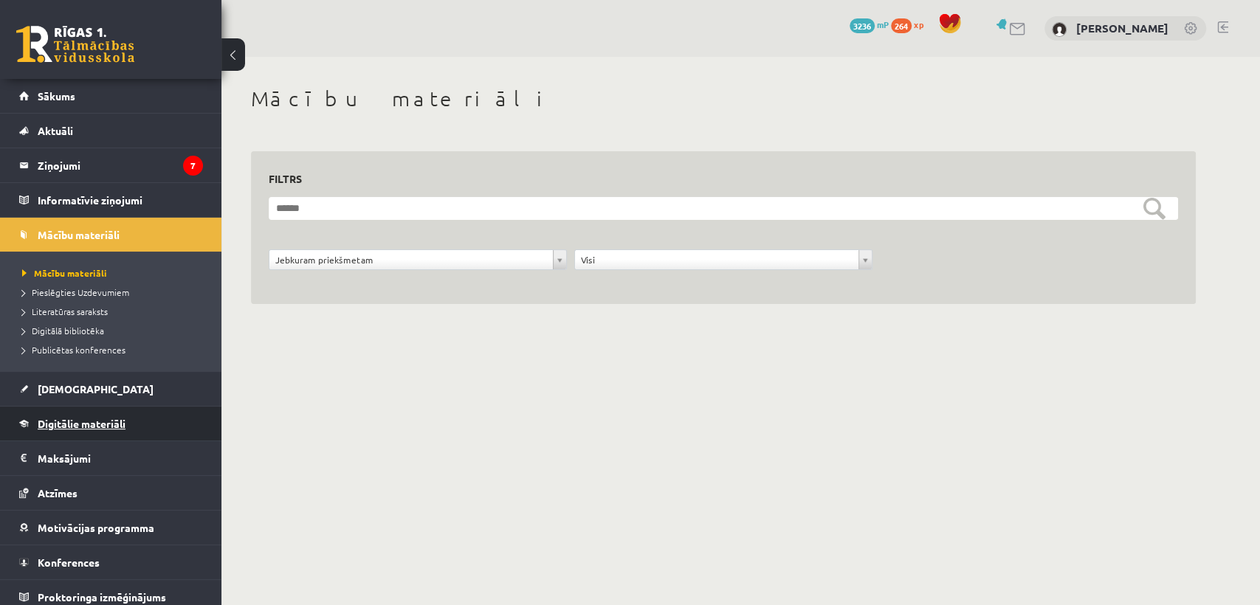
click at [89, 431] on link "Digitālie materiāli" at bounding box center [111, 424] width 184 height 34
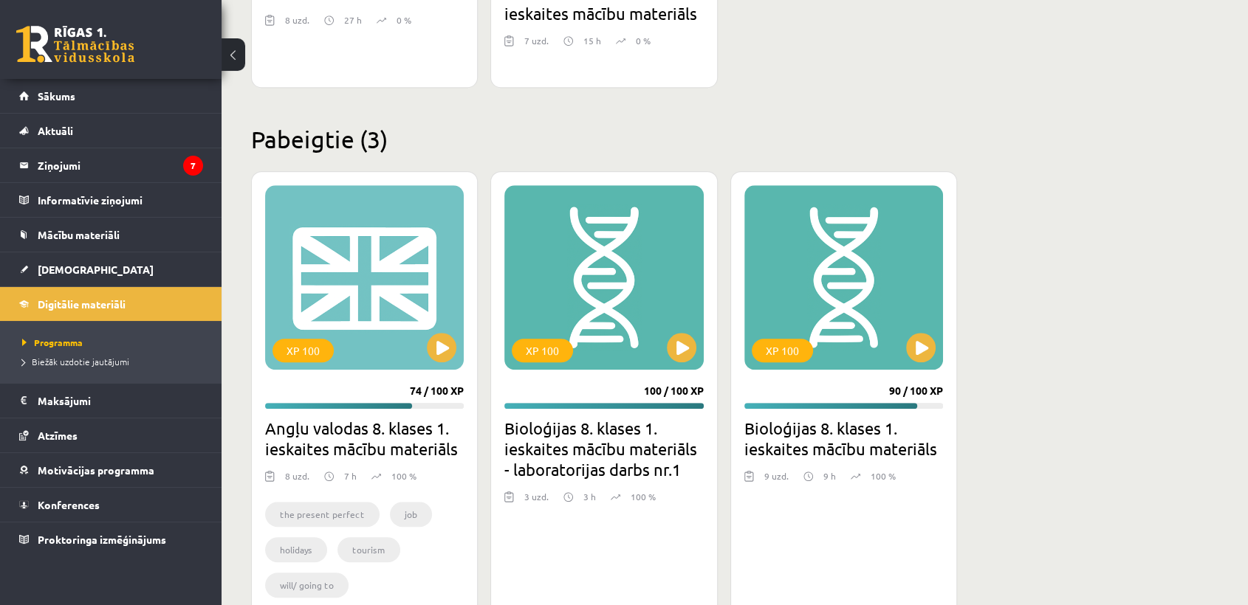
scroll to position [1224, 0]
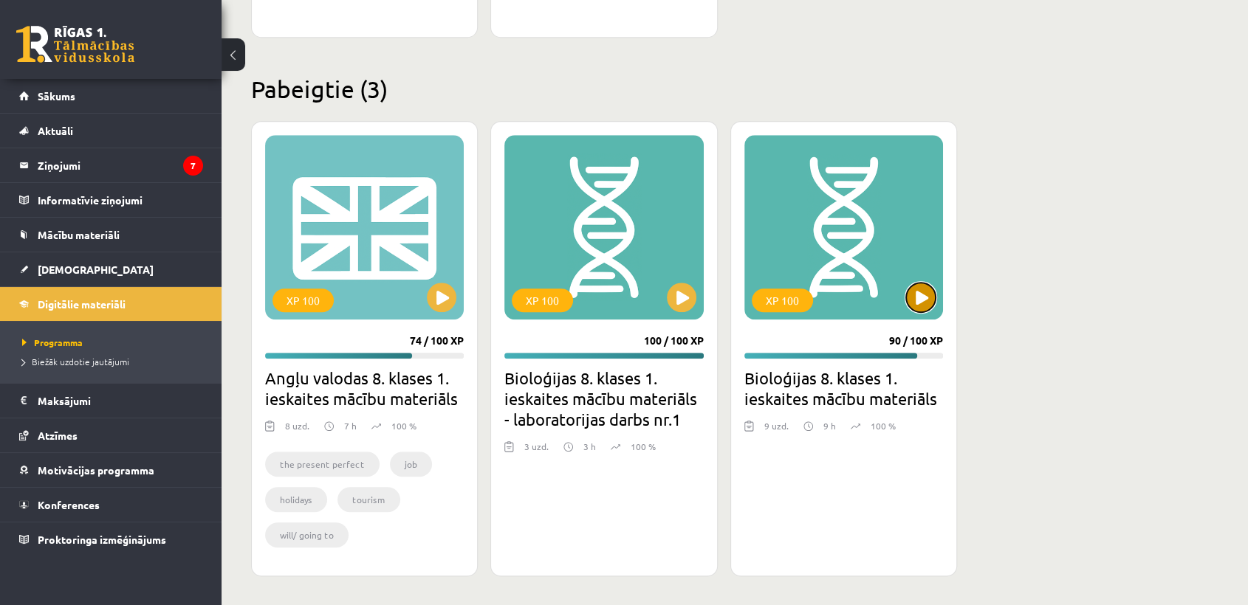
click at [928, 298] on button at bounding box center [921, 298] width 30 height 30
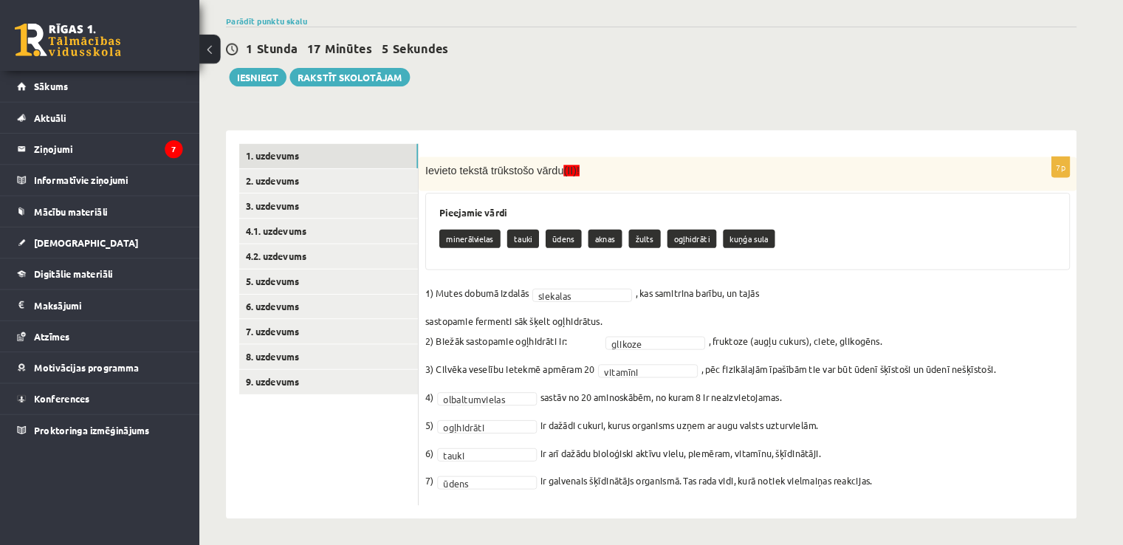
scroll to position [154, 0]
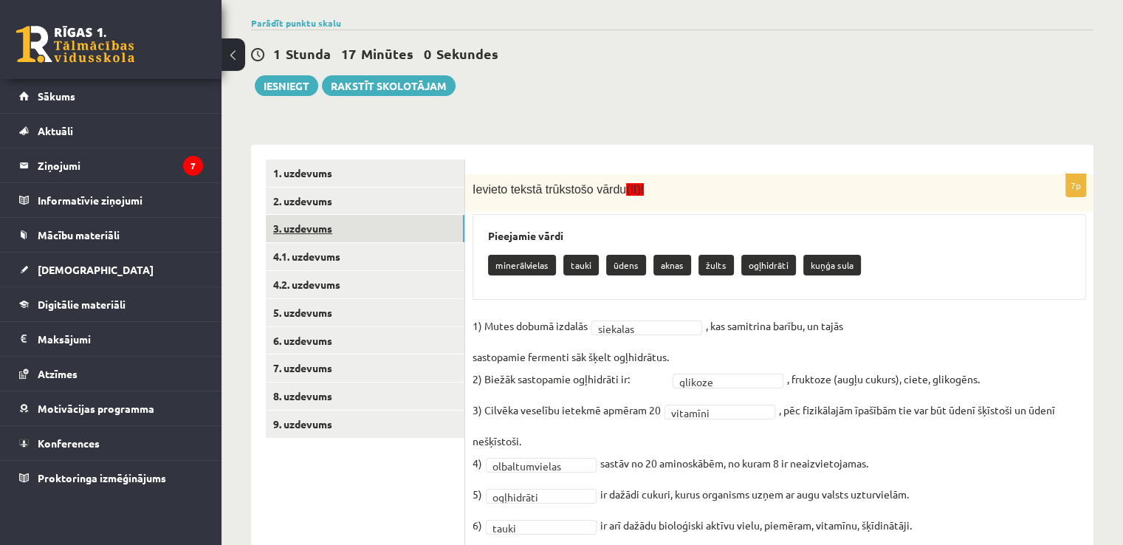
click at [388, 235] on link "3. uzdevums" at bounding box center [365, 228] width 199 height 27
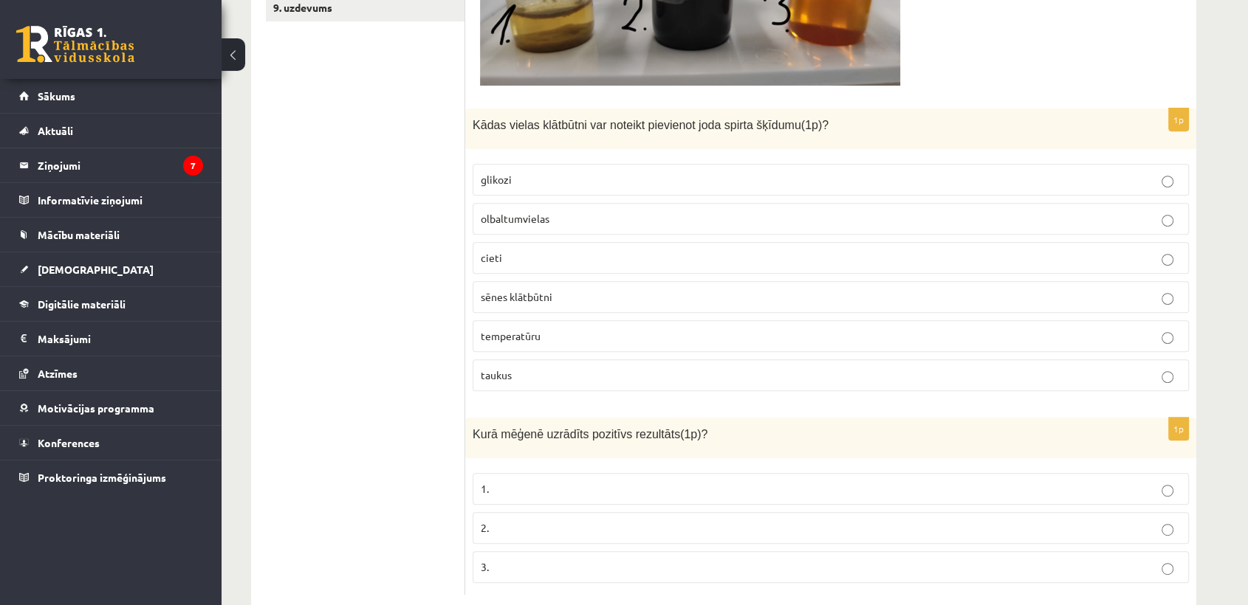
scroll to position [595, 0]
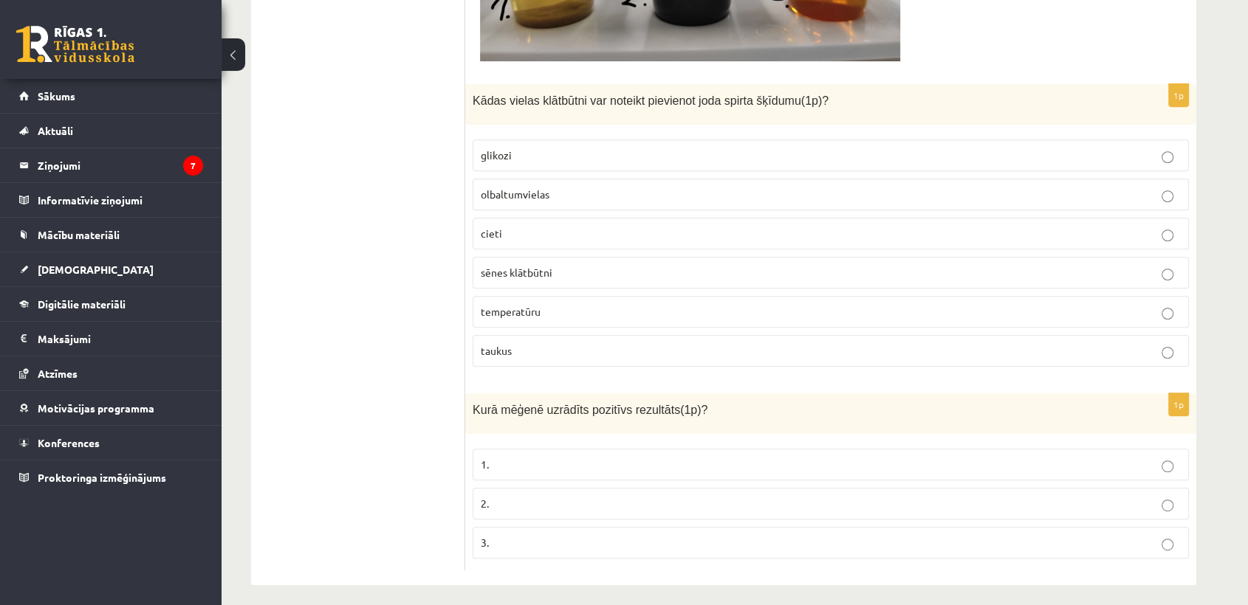
click at [957, 238] on p "cieti" at bounding box center [831, 234] width 700 height 16
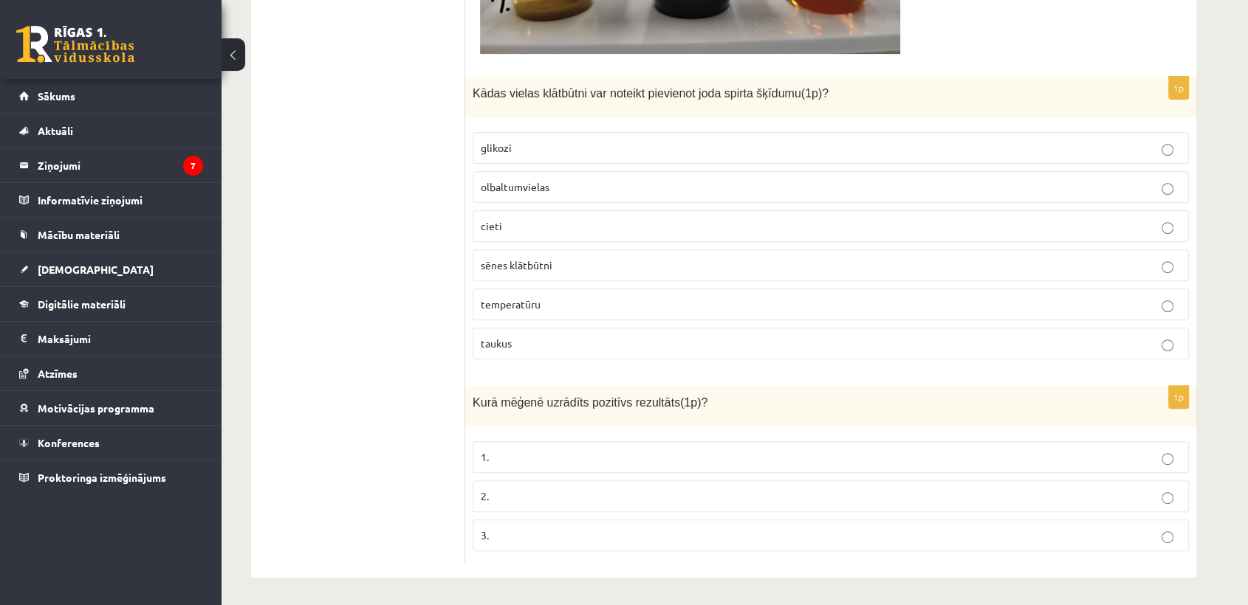
click at [1098, 507] on label "2." at bounding box center [830, 497] width 716 height 32
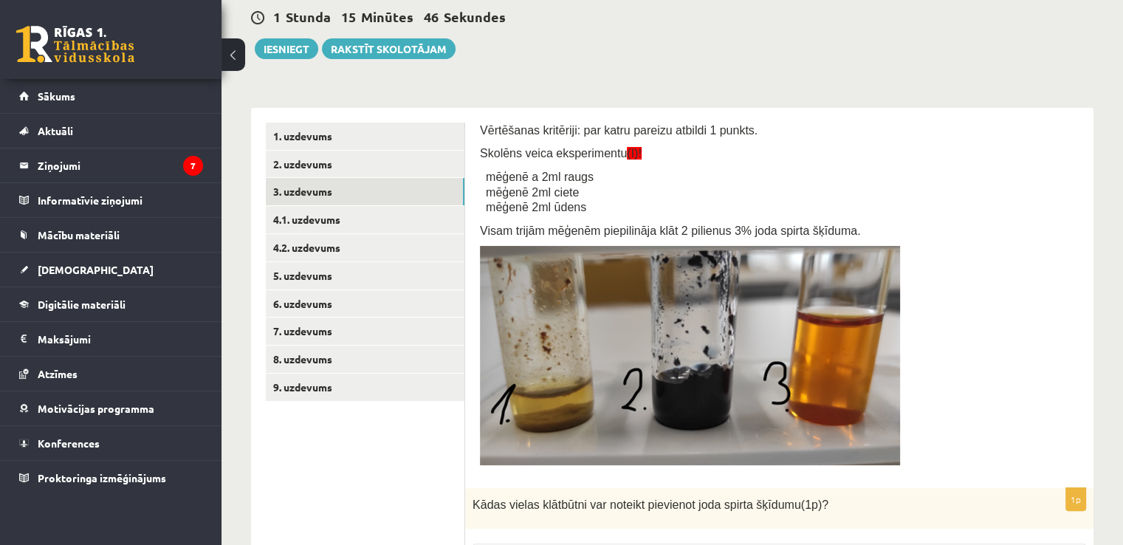
scroll to position [214, 0]
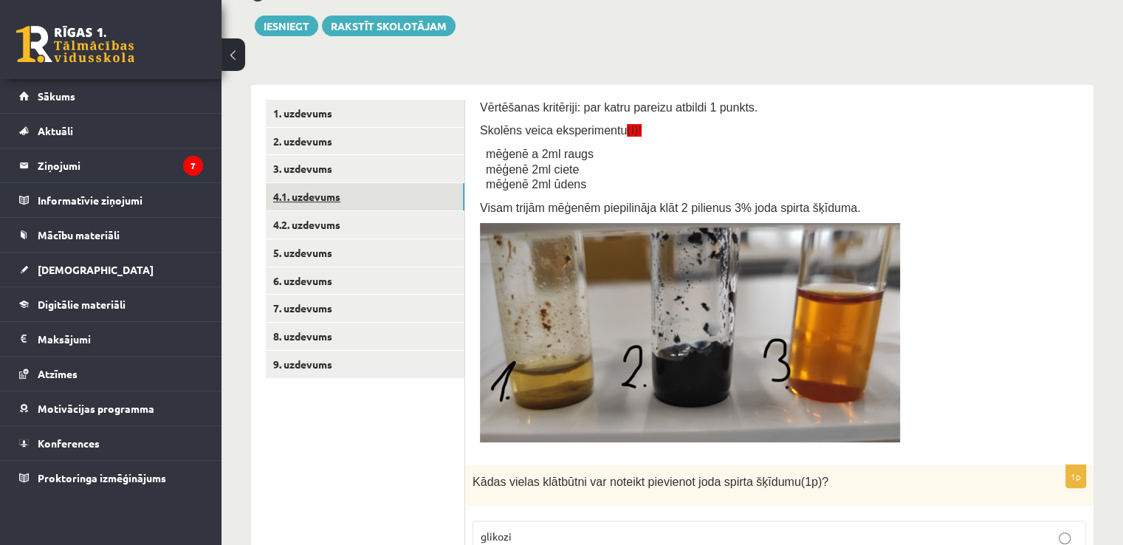
click at [420, 209] on link "4.1. uzdevums" at bounding box center [365, 196] width 199 height 27
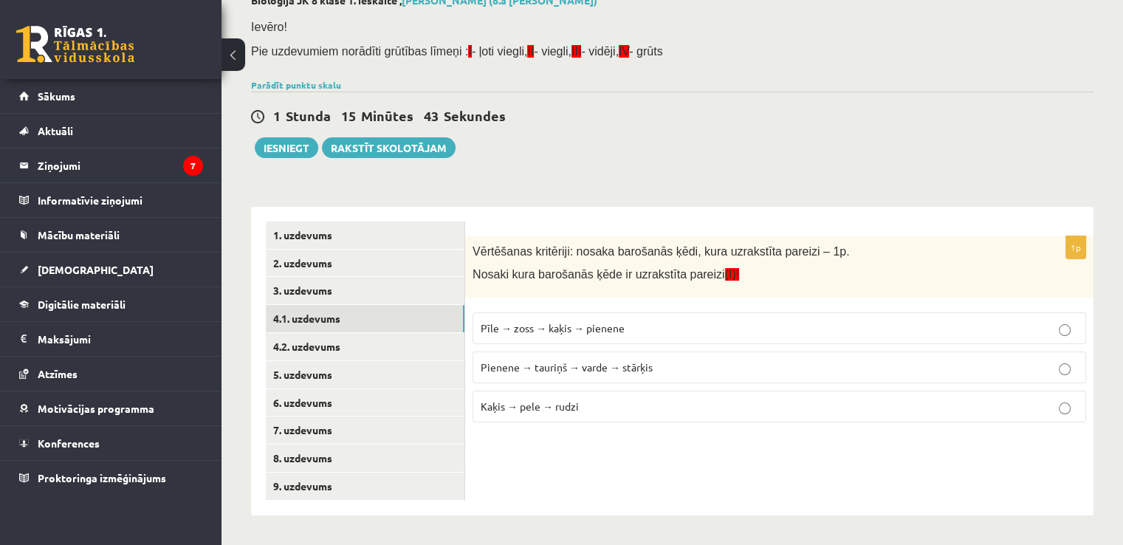
scroll to position [92, 0]
click at [541, 401] on span "Kaķis → pele → rudzi" at bounding box center [530, 405] width 98 height 13
click at [413, 358] on link "4.2. uzdevums" at bounding box center [365, 346] width 199 height 27
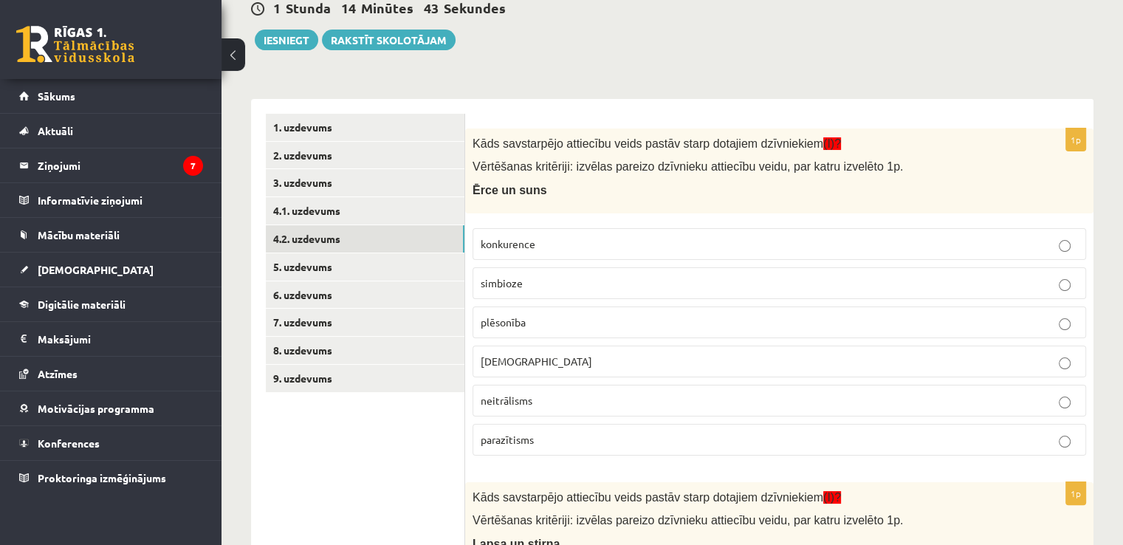
scroll to position [210, 0]
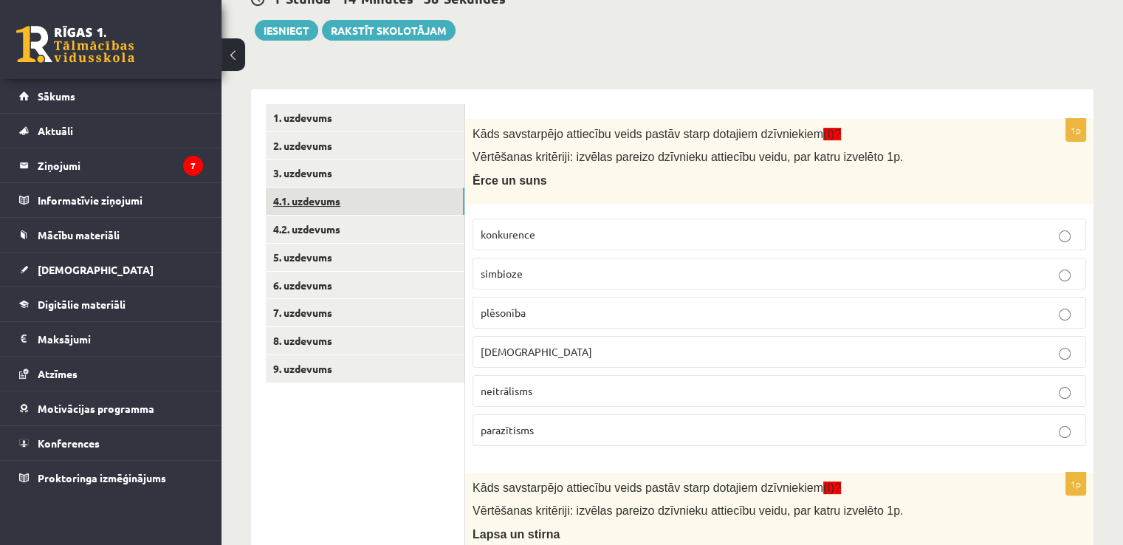
click at [362, 210] on link "4.1. uzdevums" at bounding box center [365, 201] width 199 height 27
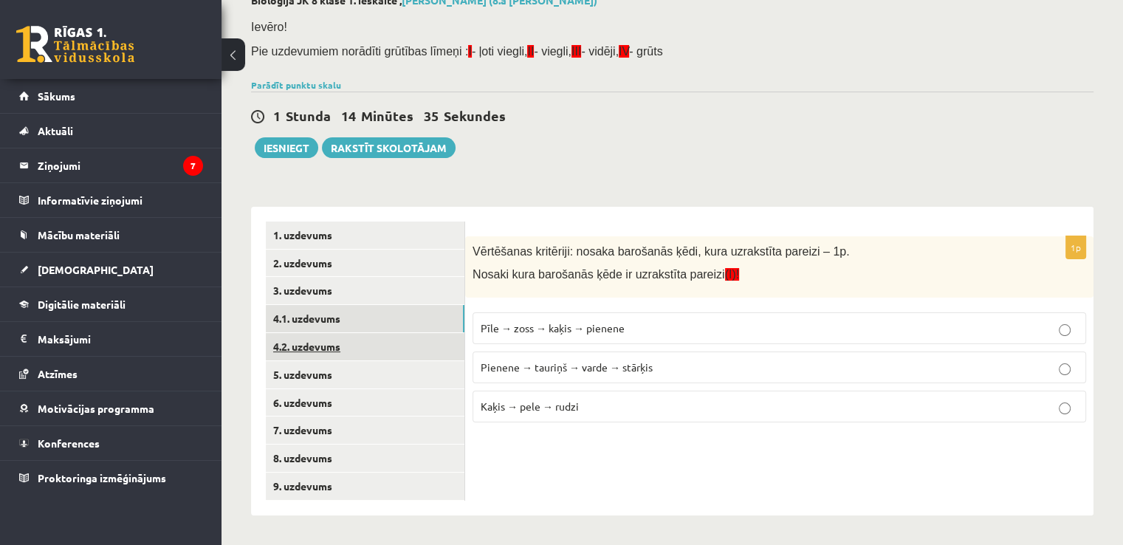
click at [319, 339] on link "4.2. uzdevums" at bounding box center [365, 346] width 199 height 27
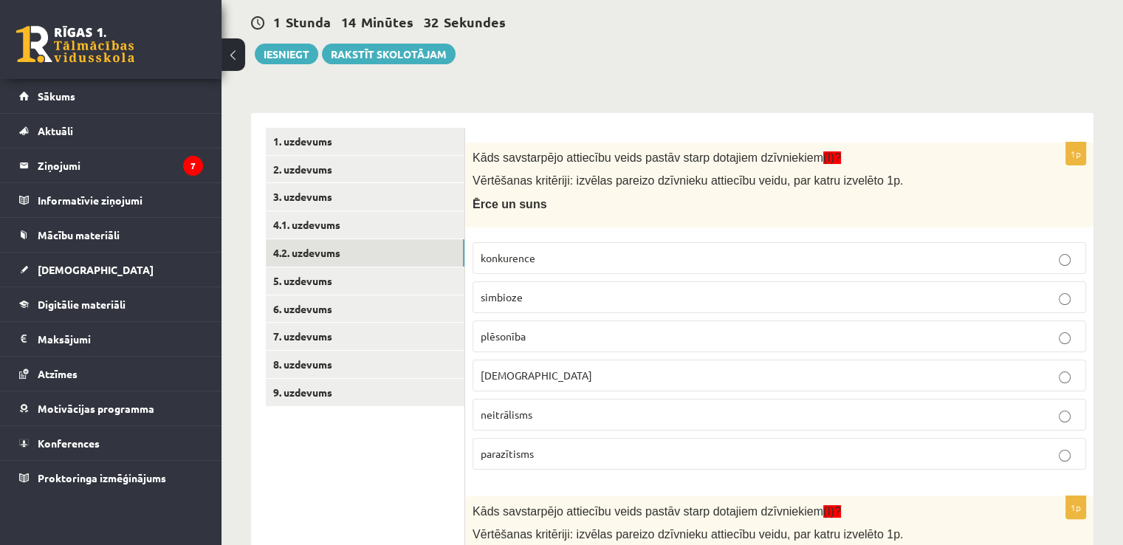
scroll to position [190, 0]
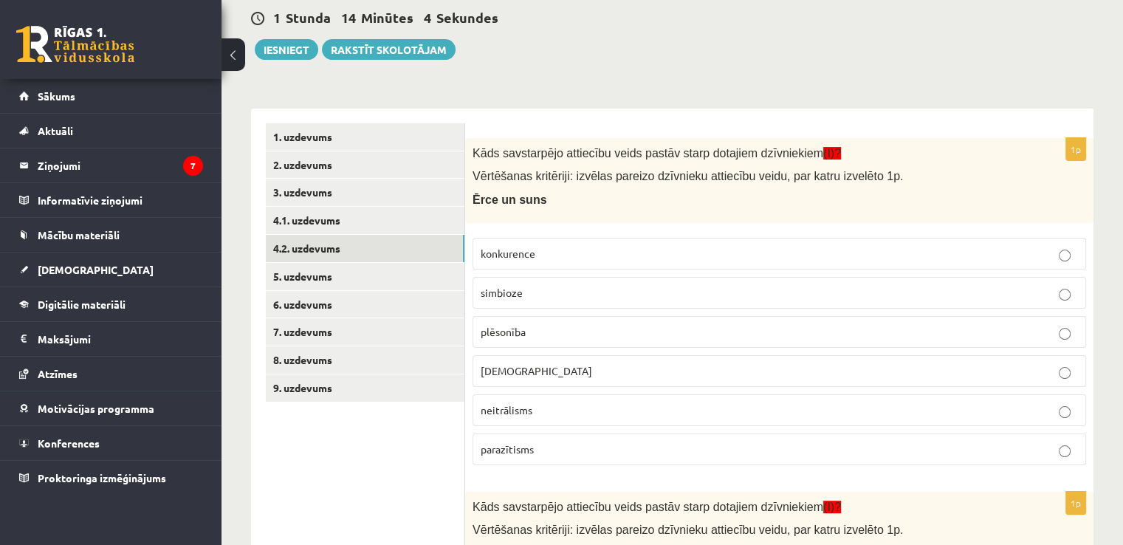
click at [597, 449] on p "parazītisms" at bounding box center [779, 449] width 597 height 16
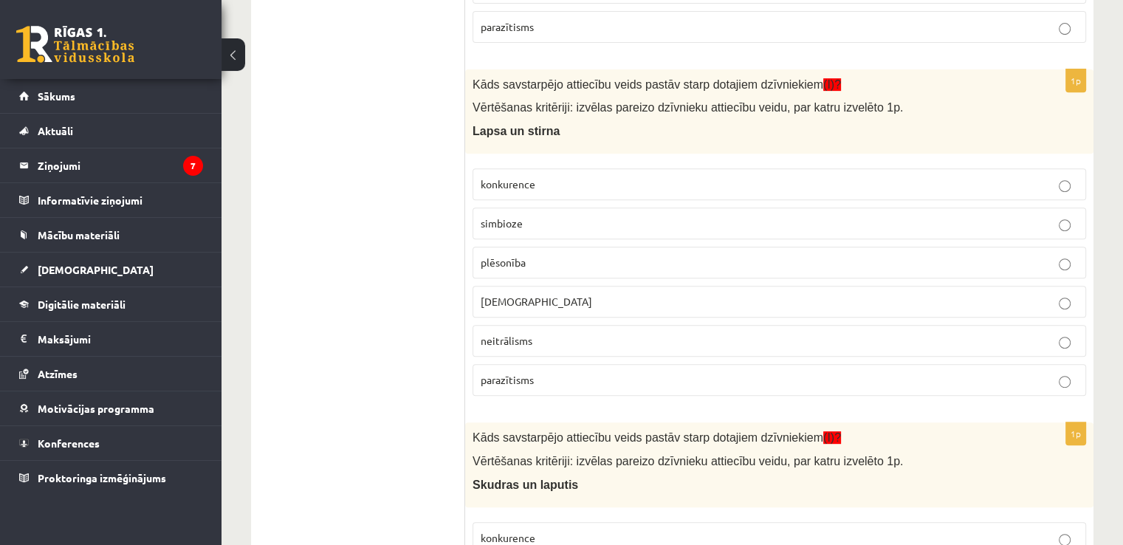
scroll to position [616, 0]
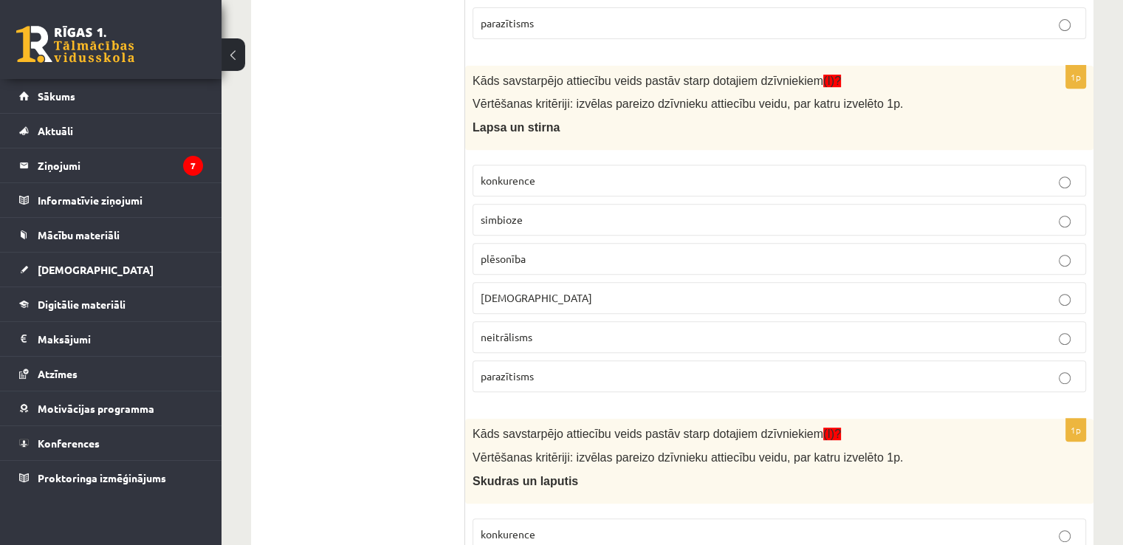
click at [529, 255] on p "plēsonība" at bounding box center [779, 259] width 597 height 16
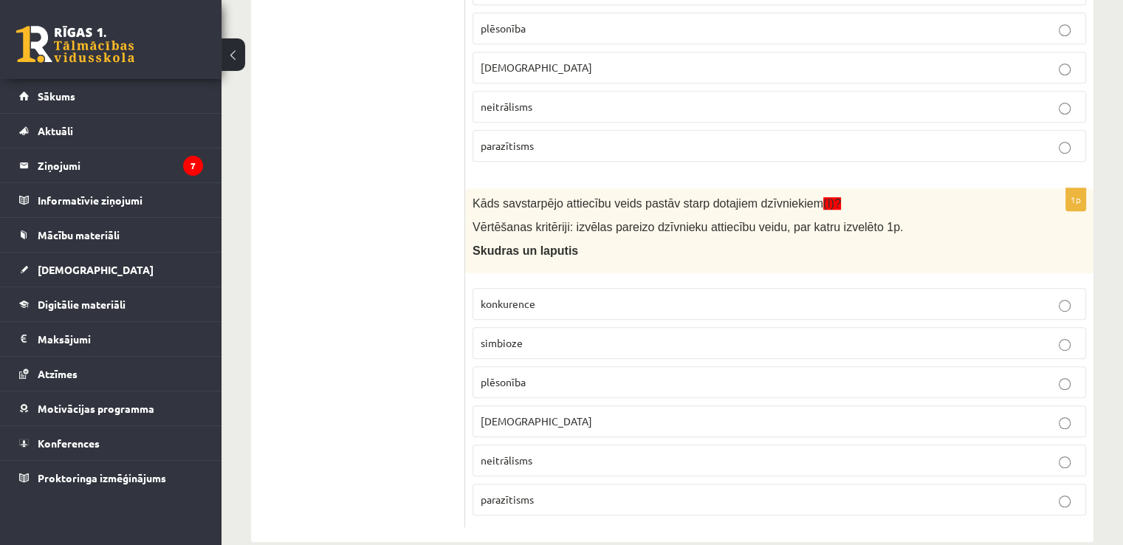
scroll to position [868, 0]
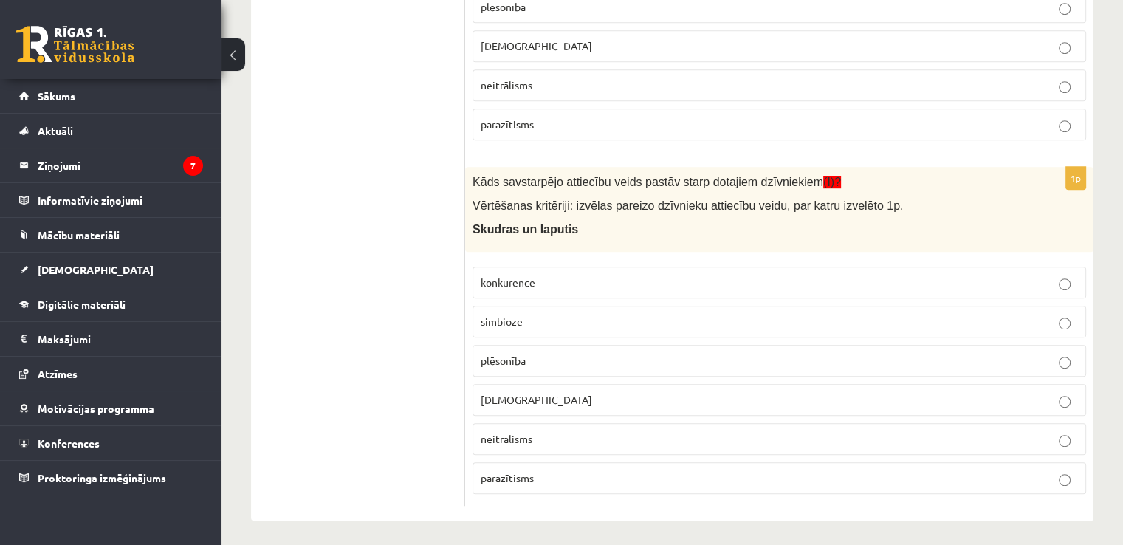
click at [738, 436] on p "neitrālisms" at bounding box center [779, 439] width 597 height 16
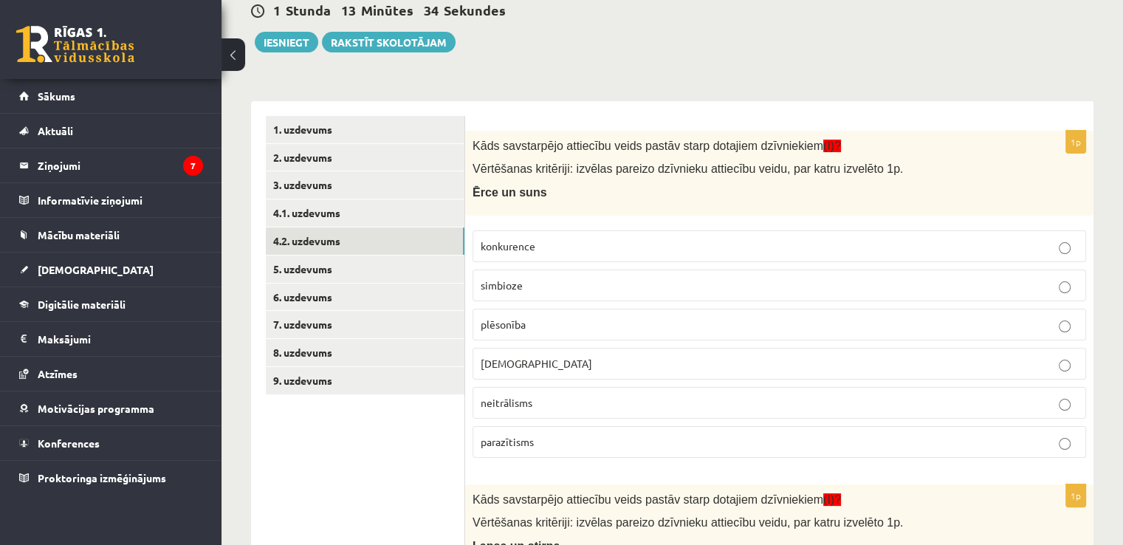
scroll to position [142, 0]
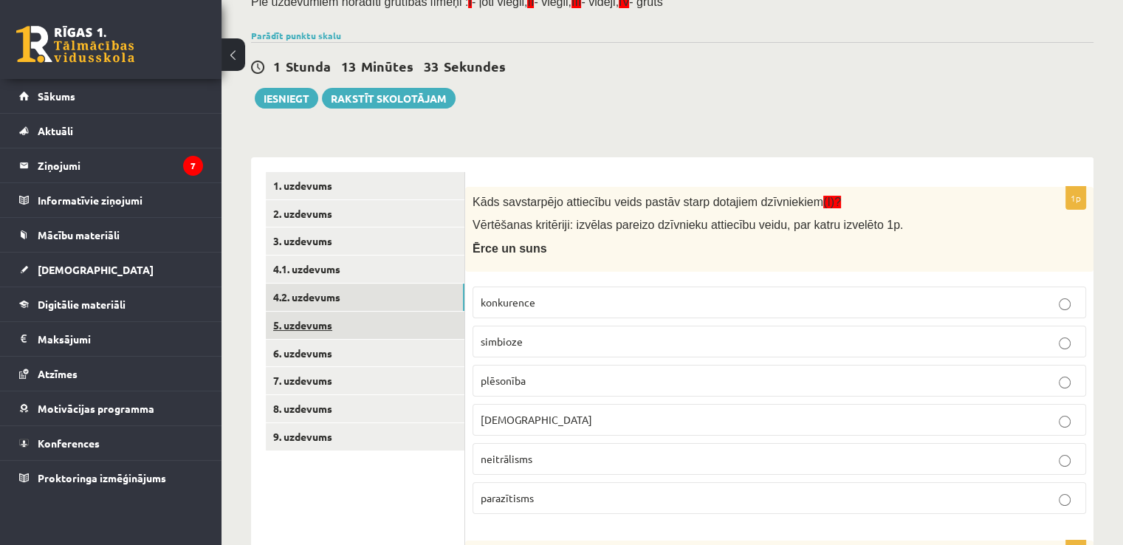
click at [458, 313] on link "5. uzdevums" at bounding box center [365, 325] width 199 height 27
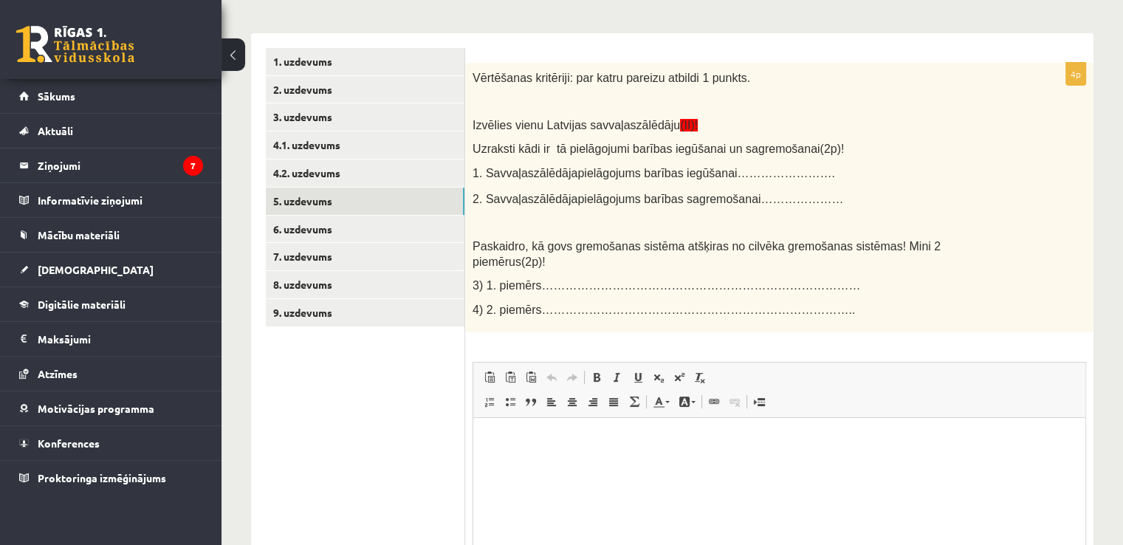
scroll to position [269, 0]
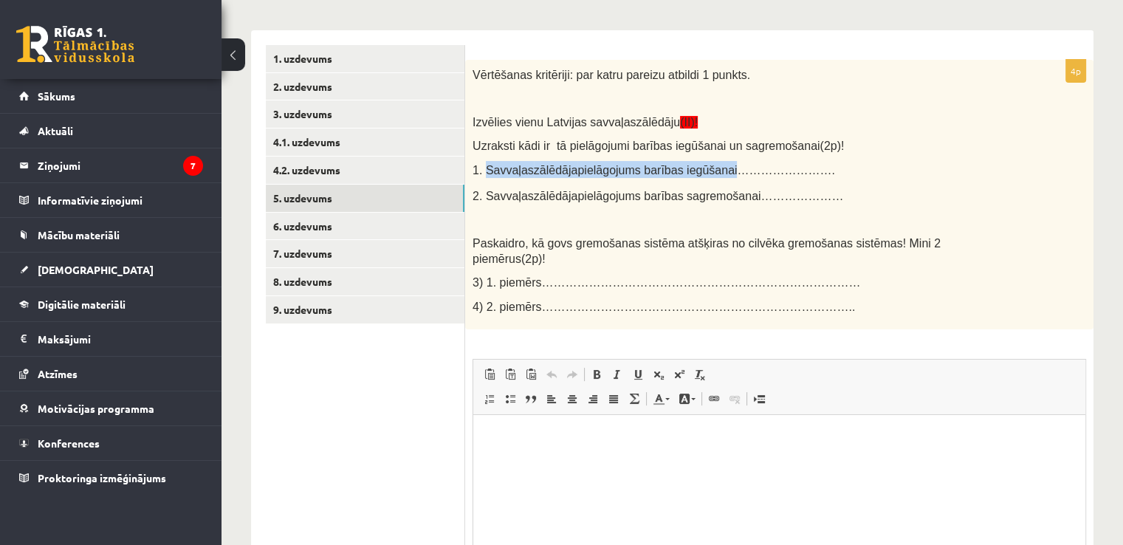
drag, startPoint x: 484, startPoint y: 172, endPoint x: 712, endPoint y: 165, distance: 227.5
click at [712, 165] on p "1. Savvaļas zālēdāja pielāgojums barības iegūšanai……………………." at bounding box center [742, 169] width 540 height 17
copy p "Savvaļas zālēdāja pielāgojums barības iegūšanai"
click at [588, 460] on html at bounding box center [779, 437] width 612 height 45
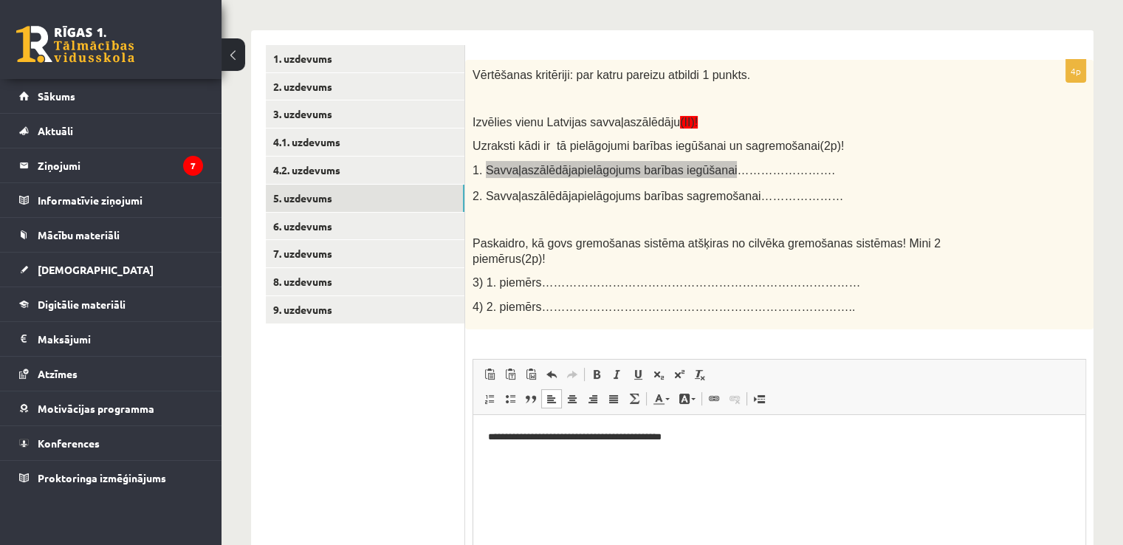
drag, startPoint x: 904, startPoint y: 466, endPoint x: 893, endPoint y: 464, distance: 10.4
click at [904, 460] on html "**********" at bounding box center [779, 437] width 612 height 45
click at [484, 425] on html "**********" at bounding box center [779, 437] width 612 height 45
click at [699, 441] on p "**********" at bounding box center [779, 438] width 583 height 16
click at [549, 452] on body "*****" at bounding box center [779, 450] width 582 height 40
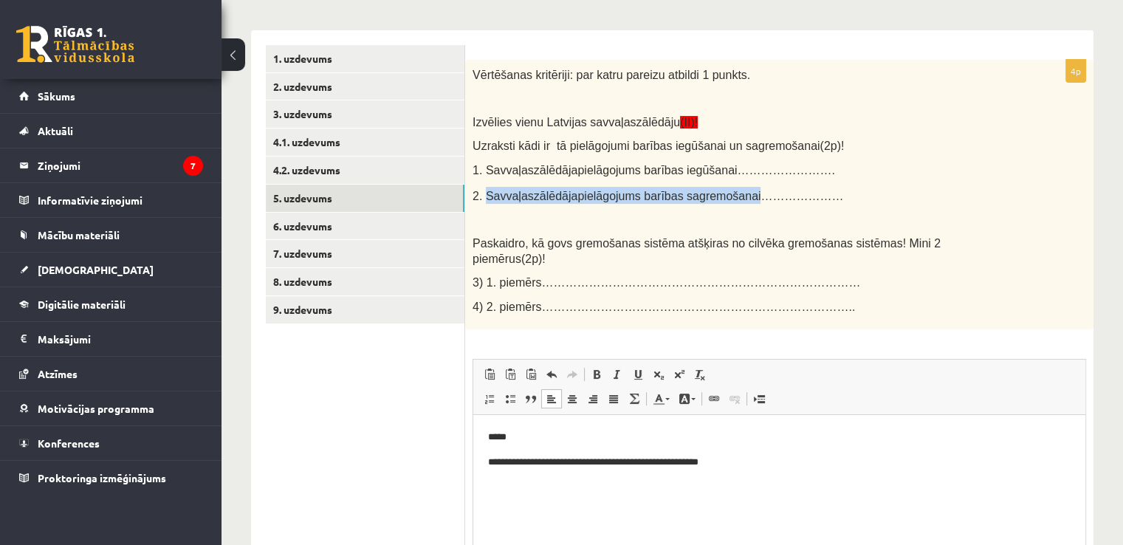
drag, startPoint x: 484, startPoint y: 197, endPoint x: 734, endPoint y: 193, distance: 249.6
click at [734, 193] on p "2. Savvaļas zālēdāja pielāgojums barības sagremošanai…………………" at bounding box center [742, 195] width 540 height 17
copy p "Savvaļas zālēdāja pielāgojums barības sagremošanai"
click at [636, 504] on html "**********" at bounding box center [779, 462] width 612 height 94
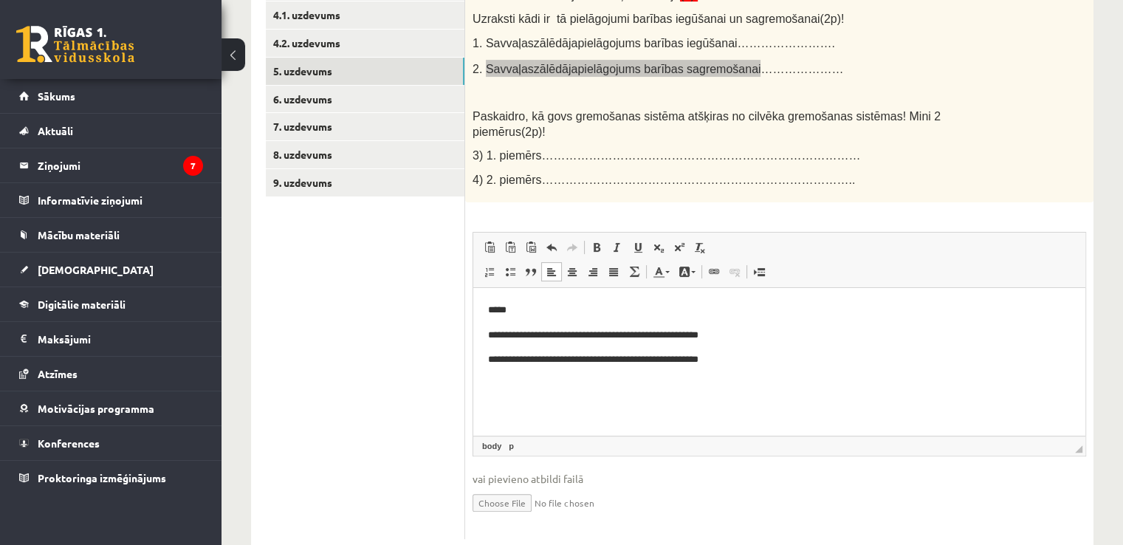
scroll to position [419, 0]
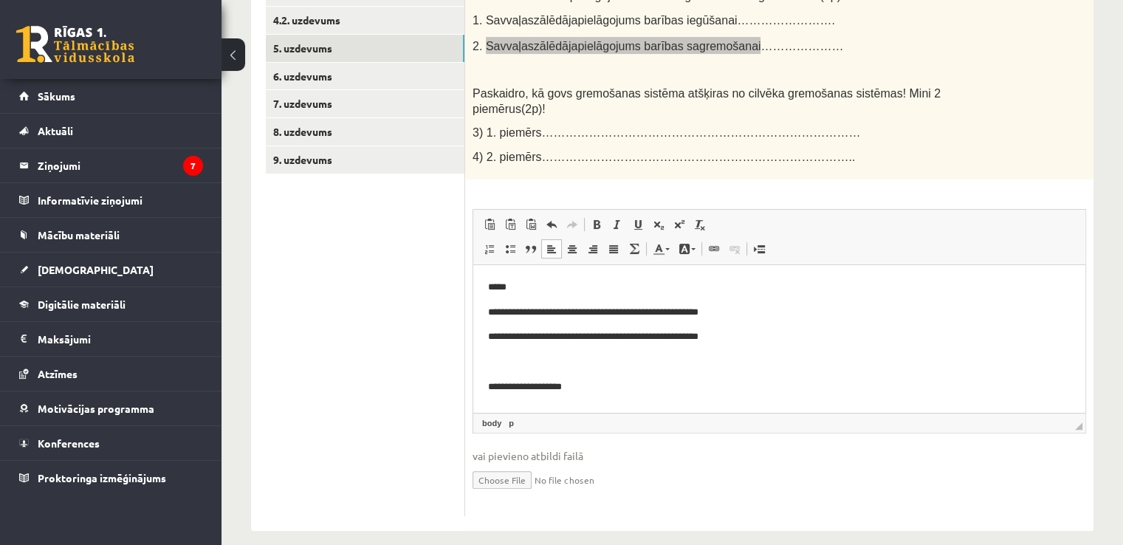
click at [544, 389] on p "**********" at bounding box center [779, 387] width 583 height 16
click at [569, 388] on p "**********" at bounding box center [779, 387] width 583 height 16
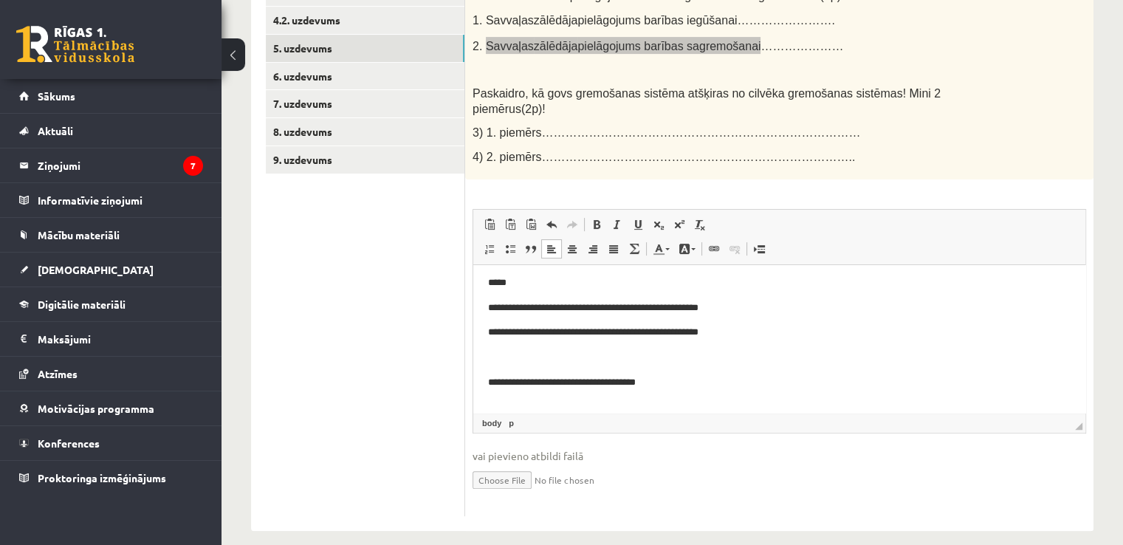
scroll to position [5, 0]
click at [488, 308] on p "**********" at bounding box center [773, 308] width 571 height 16
click at [485, 333] on html "**********" at bounding box center [779, 344] width 612 height 169
click at [485, 383] on html "**********" at bounding box center [779, 344] width 612 height 169
click at [485, 407] on html "**********" at bounding box center [779, 344] width 612 height 169
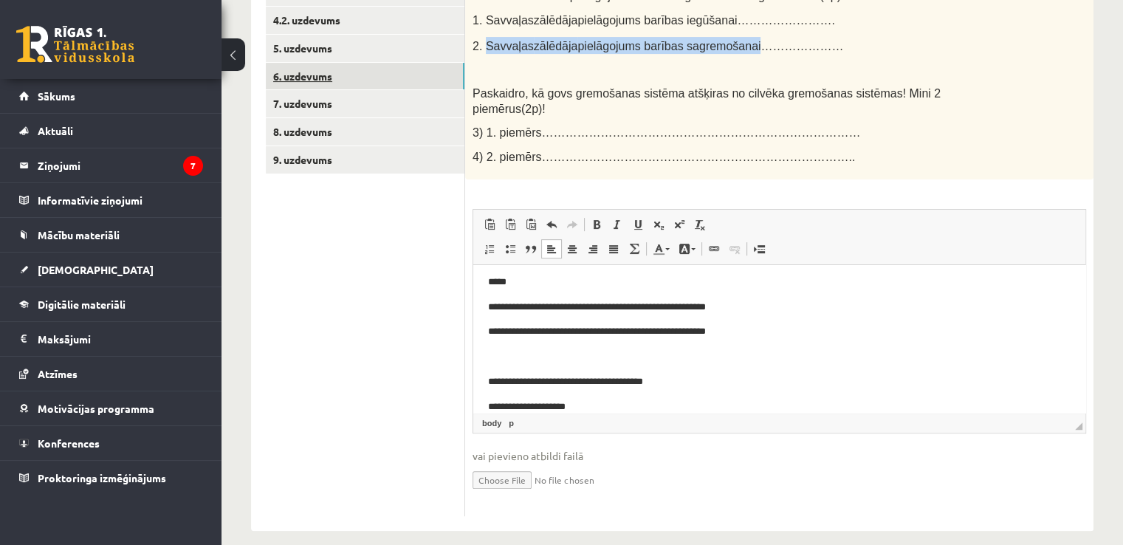
click at [446, 69] on link "6. uzdevums" at bounding box center [365, 76] width 199 height 27
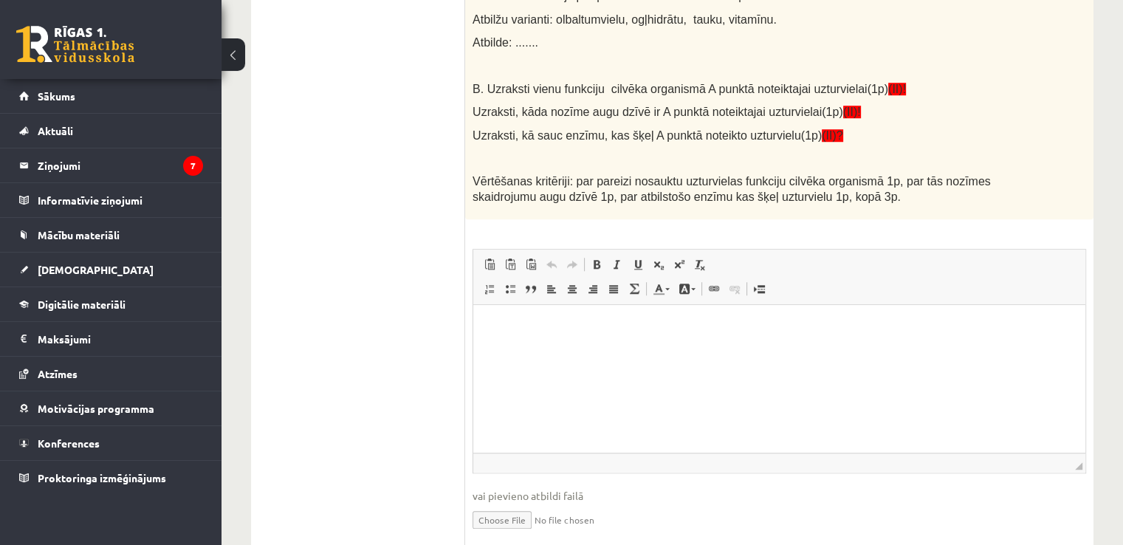
scroll to position [1169, 0]
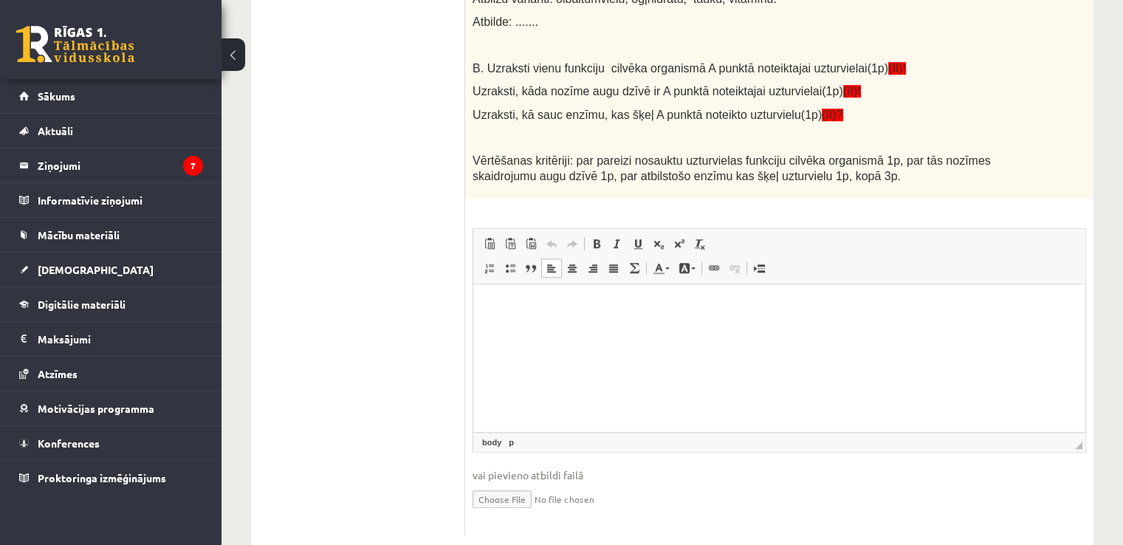
click at [829, 329] on html at bounding box center [779, 306] width 612 height 45
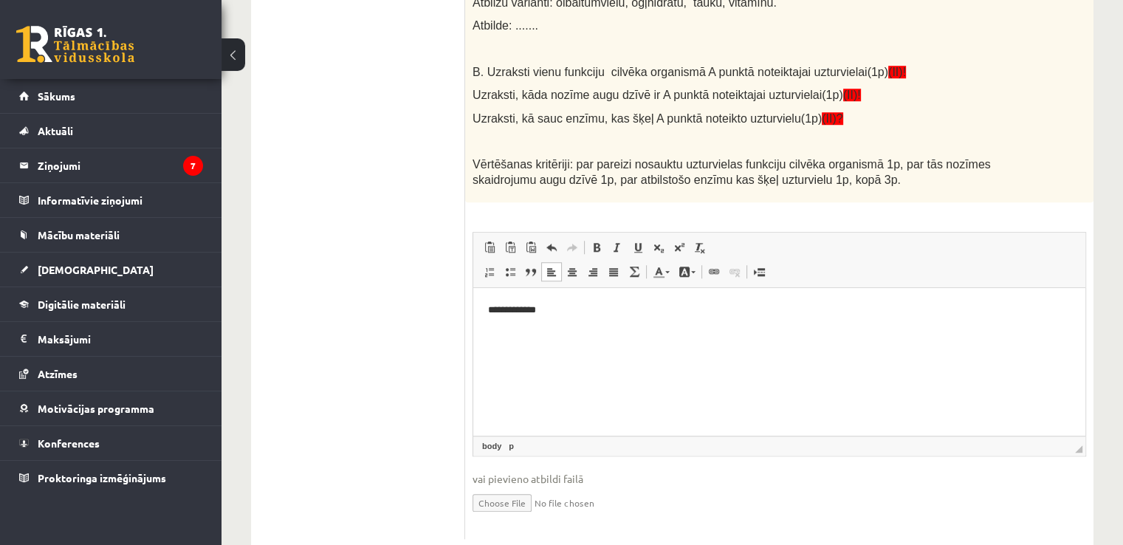
scroll to position [1199, 0]
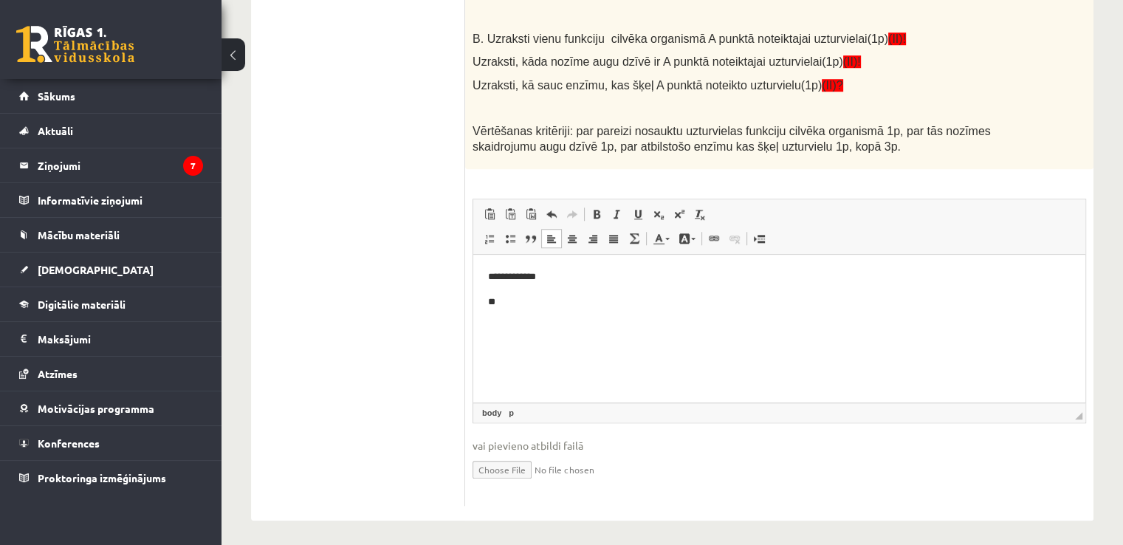
click at [492, 277] on p "**********" at bounding box center [779, 277] width 583 height 16
click at [492, 300] on p "**" at bounding box center [779, 303] width 583 height 16
click at [606, 316] on body "**********" at bounding box center [779, 301] width 582 height 65
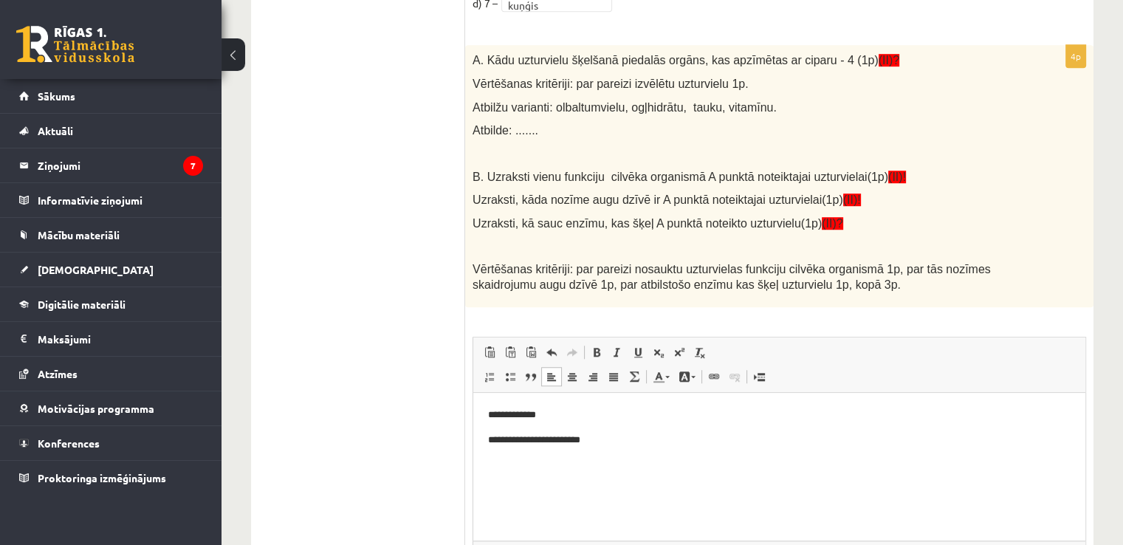
scroll to position [1051, 0]
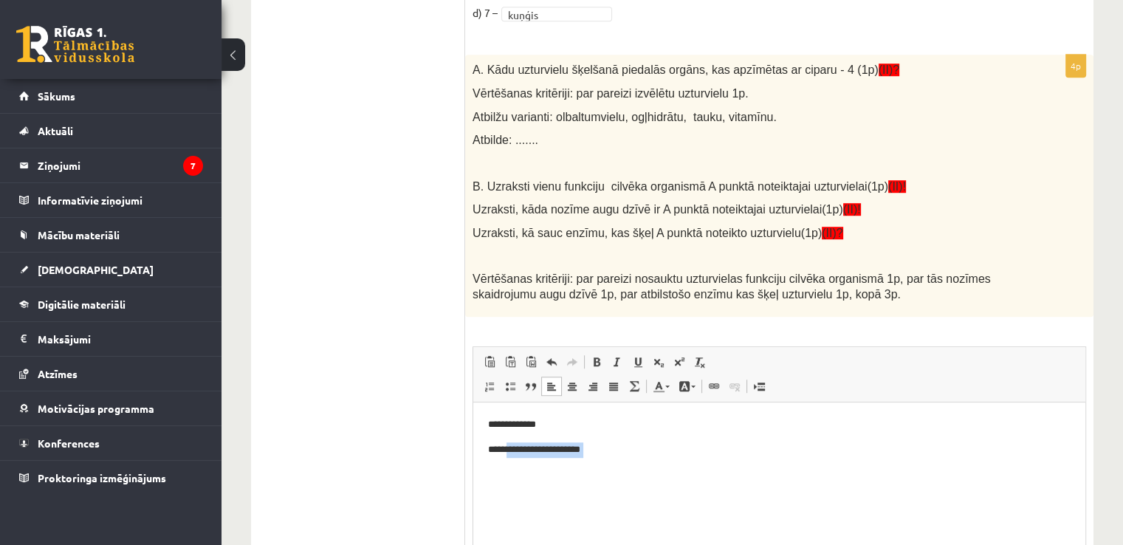
drag, startPoint x: 506, startPoint y: 453, endPoint x: 575, endPoint y: 465, distance: 69.8
click at [570, 471] on body "**********" at bounding box center [779, 449] width 582 height 65
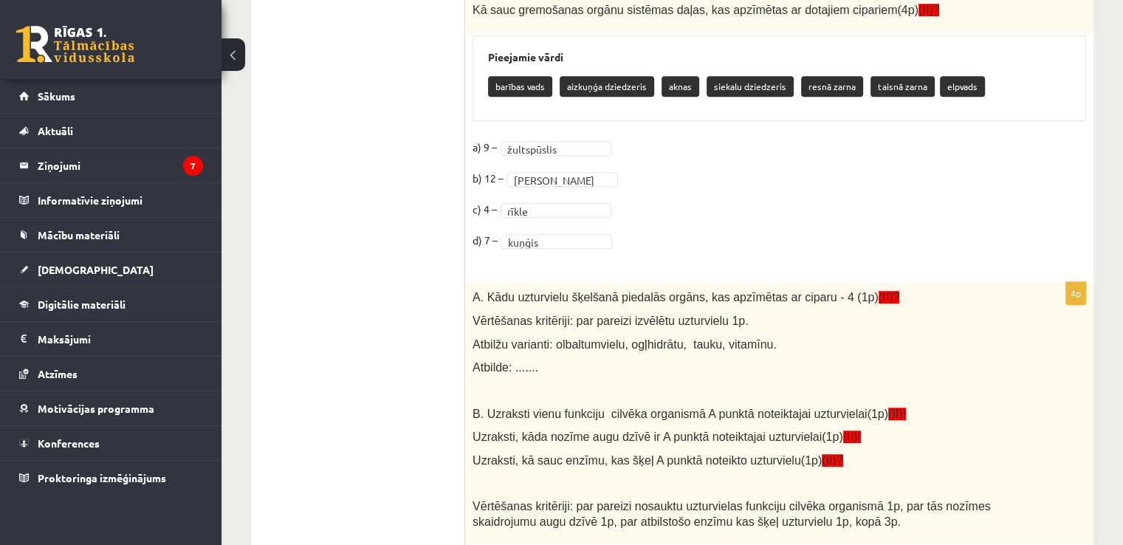
scroll to position [838, 0]
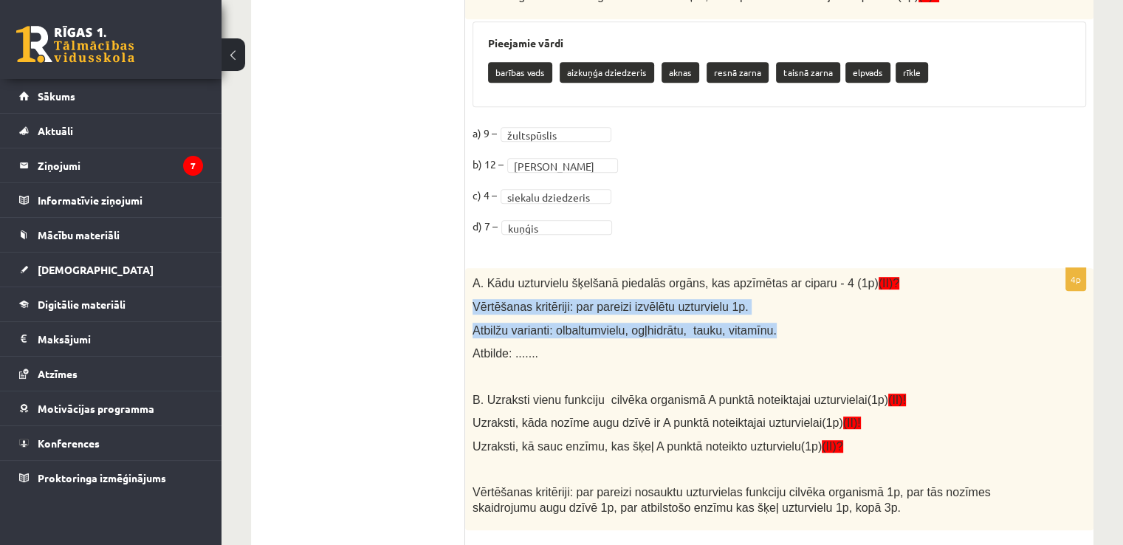
drag, startPoint x: 1121, startPoint y: 284, endPoint x: 1133, endPoint y: 325, distance: 42.3
click at [1105, 288] on div "Bioloģija JK 8 klase 1. ieskaite , Katrīna Ullas (8.a JK klase) Ievēro! Pie uzd…" at bounding box center [671, 65] width 901 height 1692
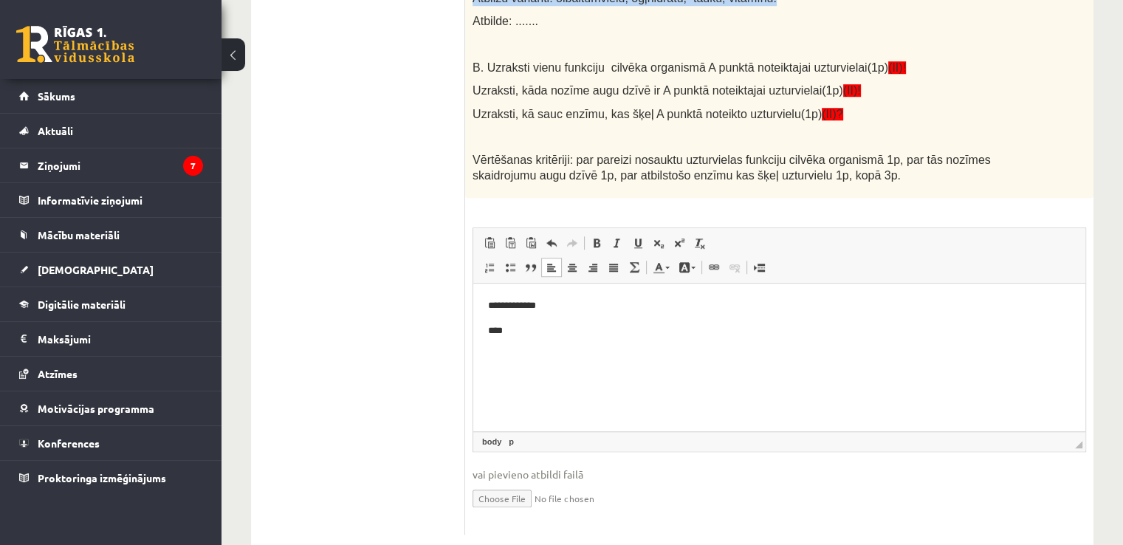
scroll to position [1183, 0]
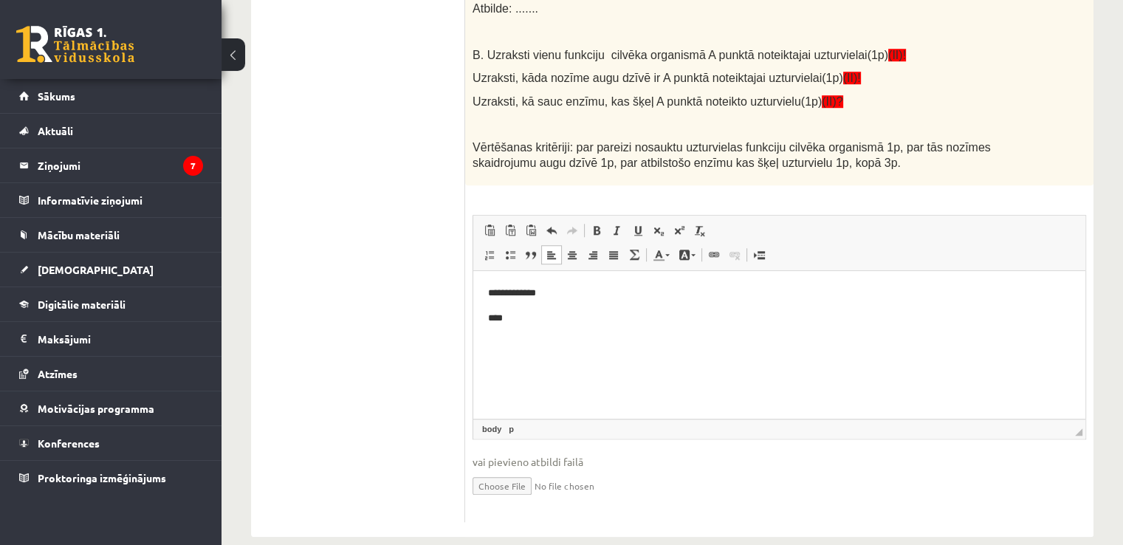
click at [574, 292] on p "**********" at bounding box center [779, 294] width 583 height 16
click at [547, 326] on body "**********" at bounding box center [779, 318] width 582 height 65
click at [543, 320] on p "****" at bounding box center [779, 319] width 583 height 16
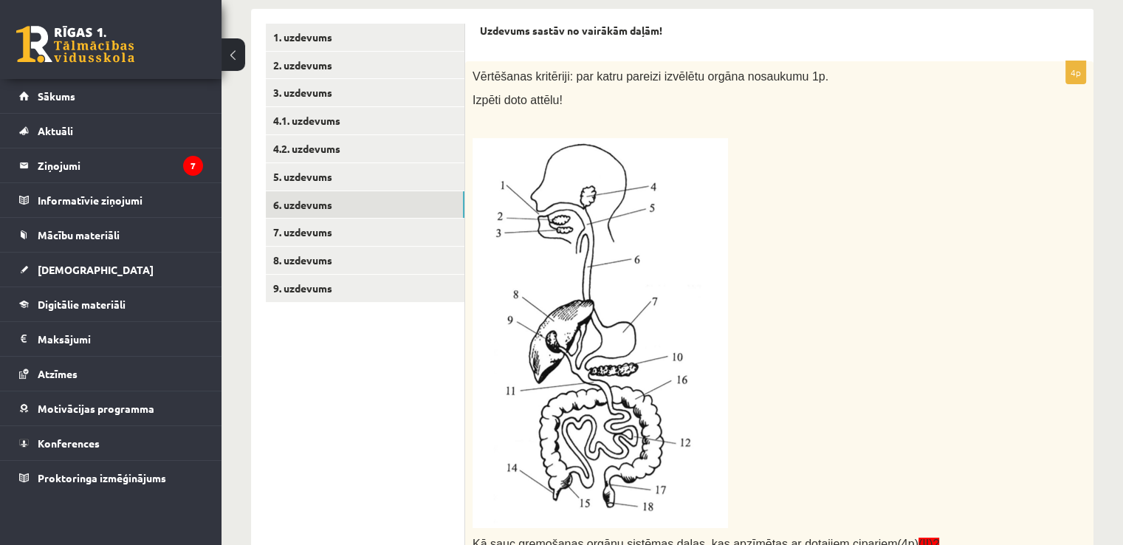
scroll to position [304, 0]
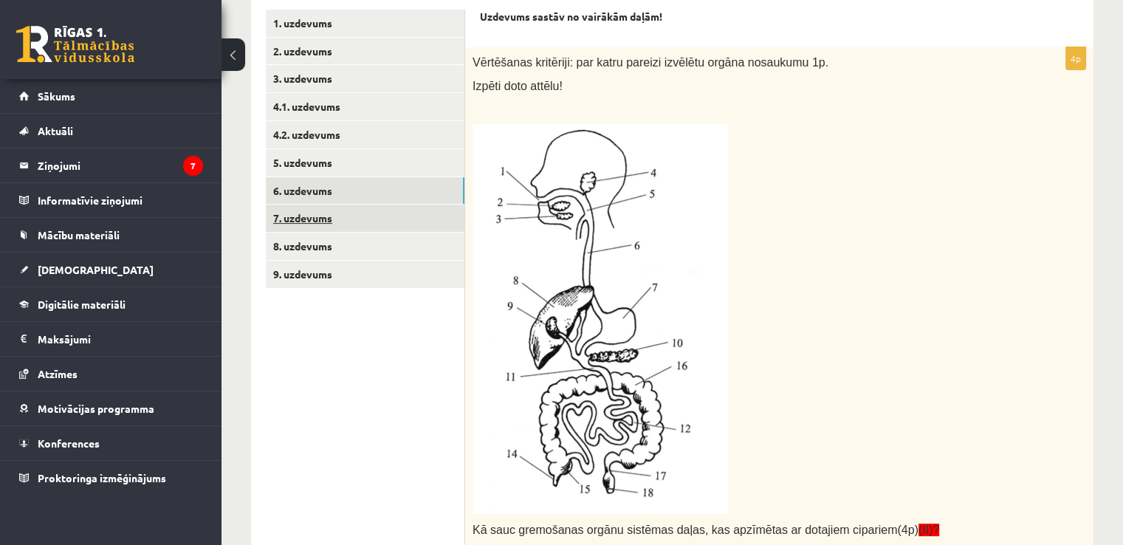
click at [431, 227] on link "7. uzdevums" at bounding box center [365, 217] width 199 height 27
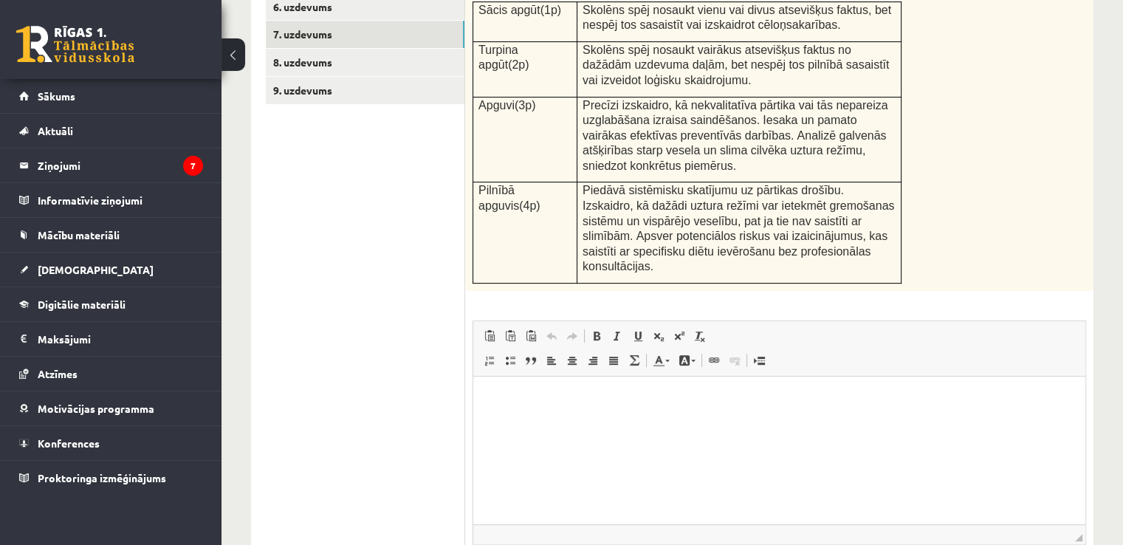
scroll to position [504, 0]
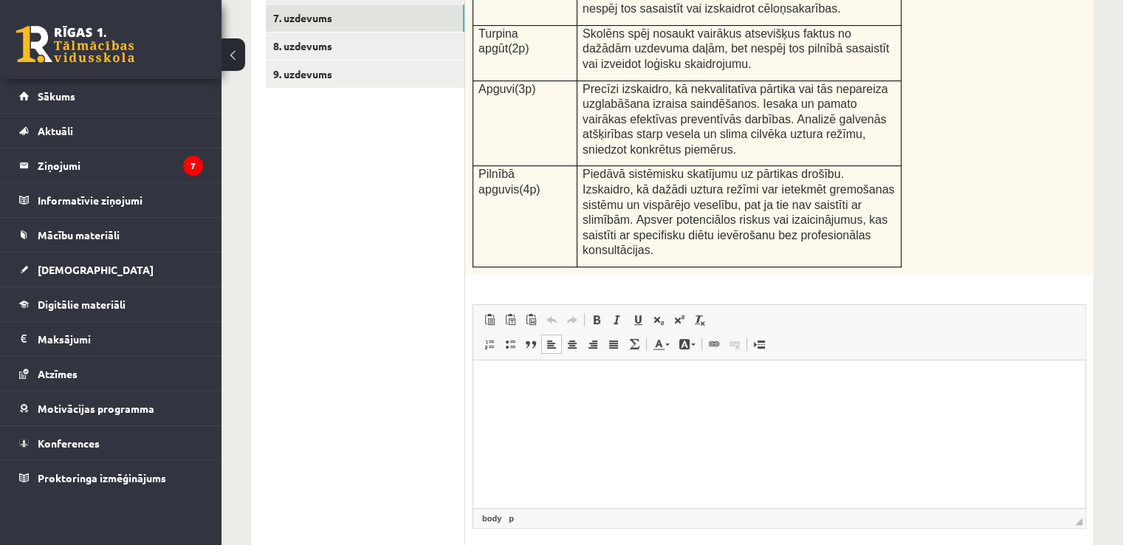
click at [616, 391] on html at bounding box center [779, 382] width 612 height 45
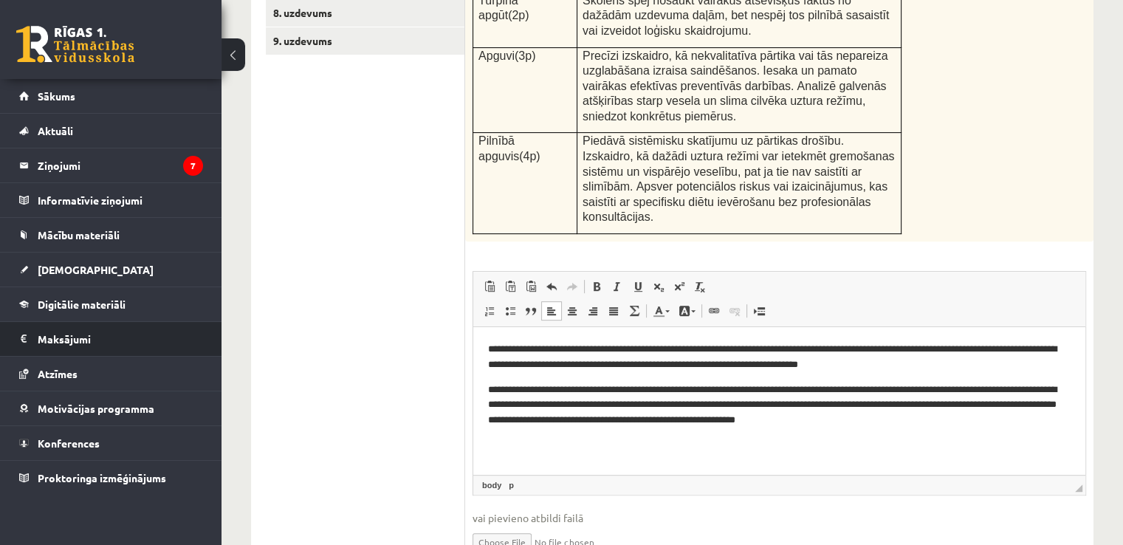
scroll to position [575, 0]
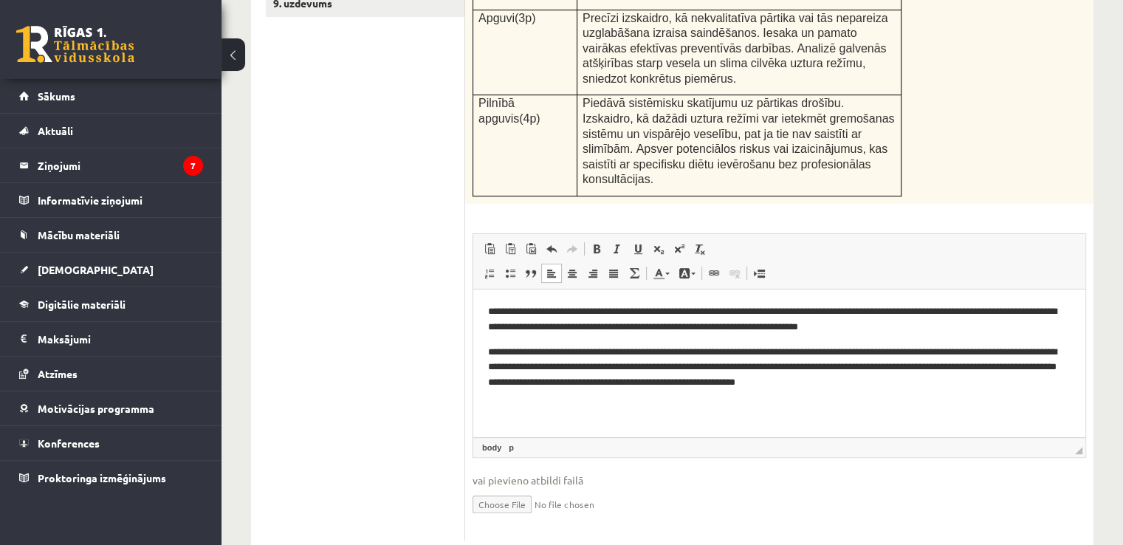
click at [1006, 388] on p "**********" at bounding box center [779, 368] width 583 height 46
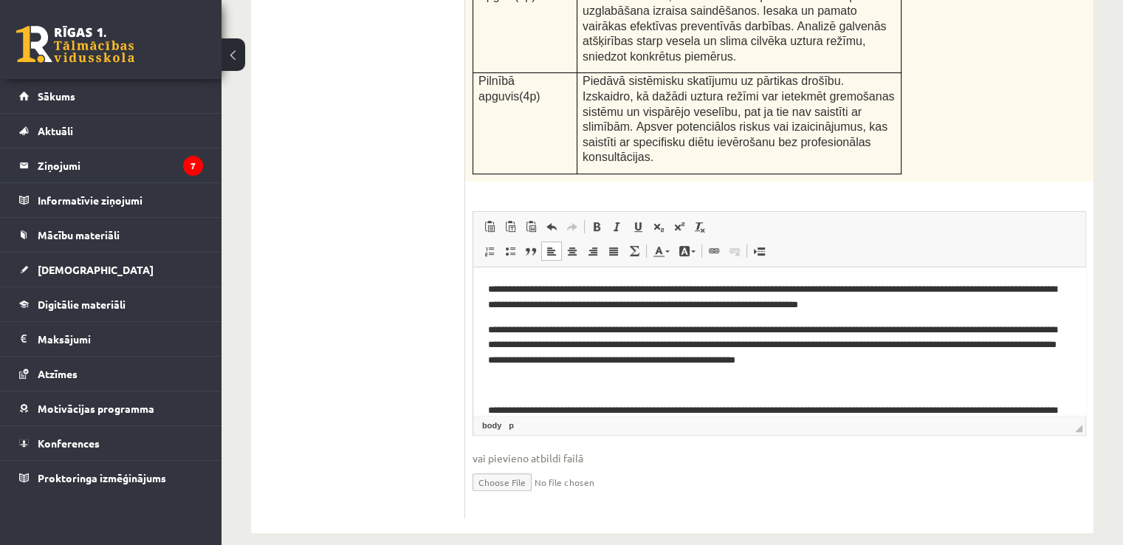
scroll to position [523, 0]
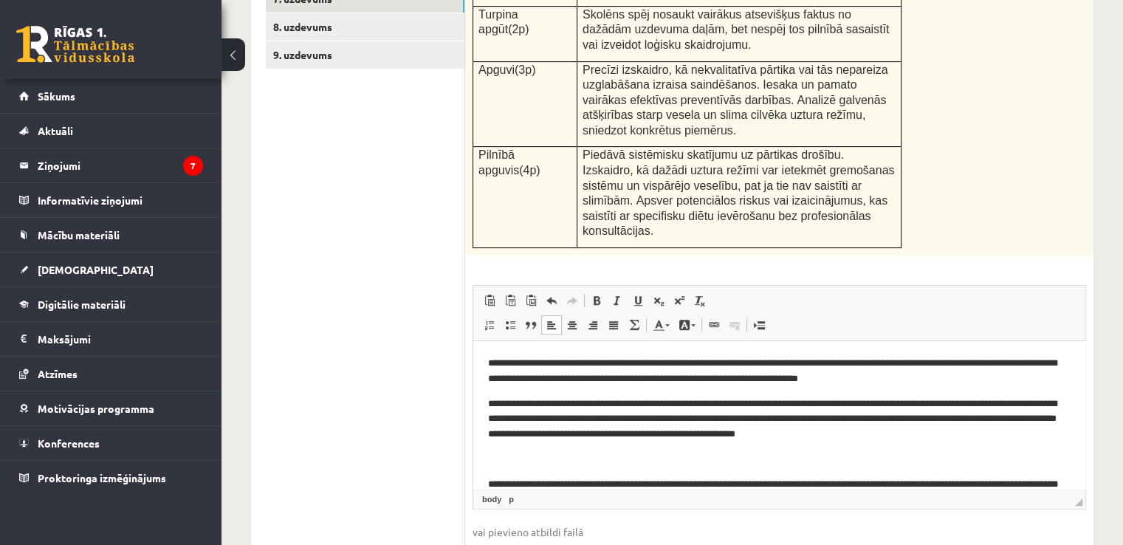
click at [949, 379] on p "**********" at bounding box center [773, 371] width 571 height 31
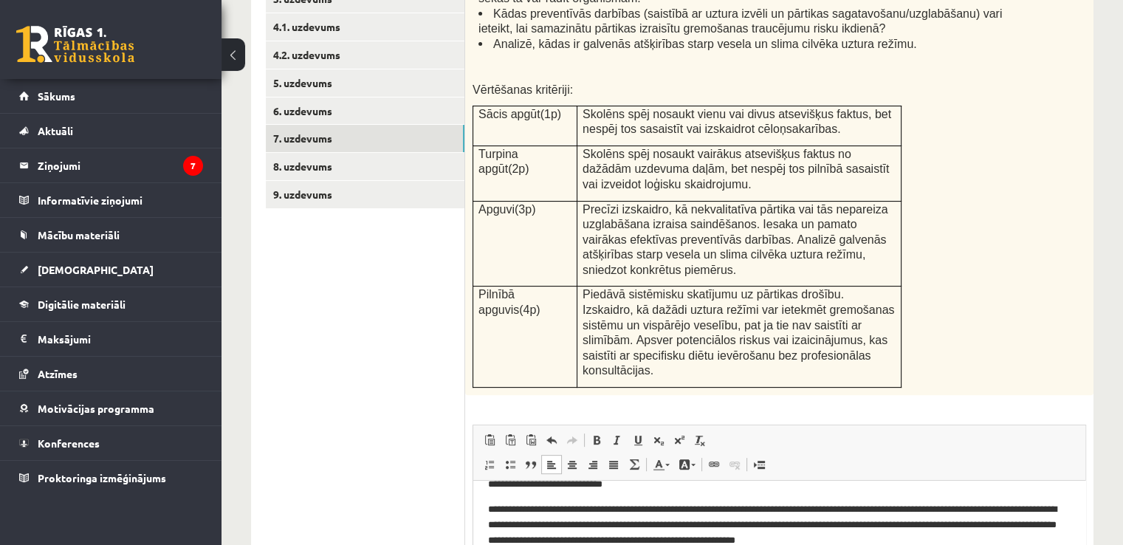
scroll to position [383, 0]
click at [317, 165] on link "8. uzdevums" at bounding box center [365, 167] width 199 height 27
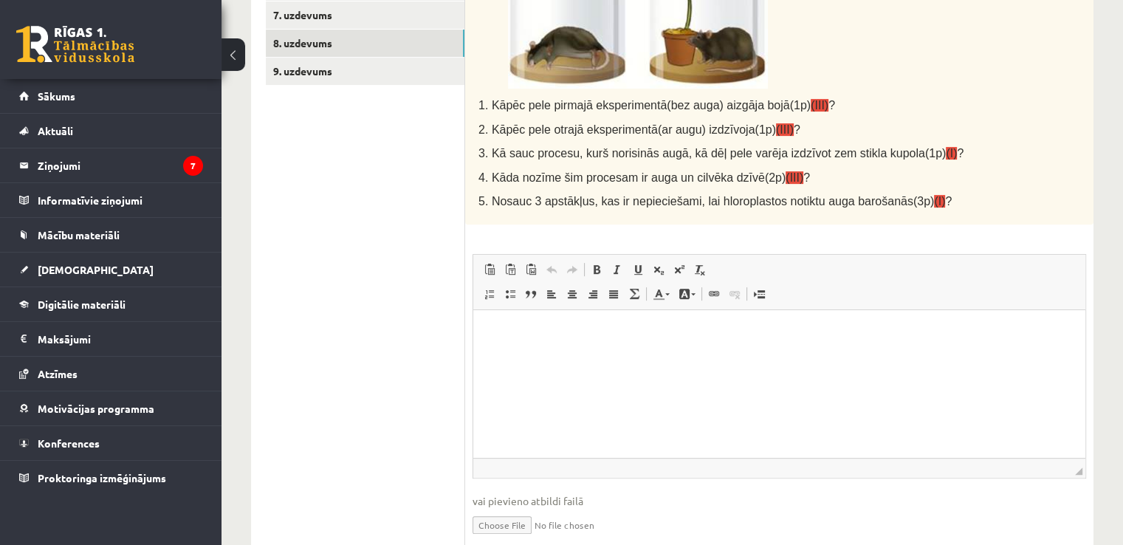
scroll to position [508, 0]
click at [884, 354] on html at bounding box center [779, 331] width 612 height 45
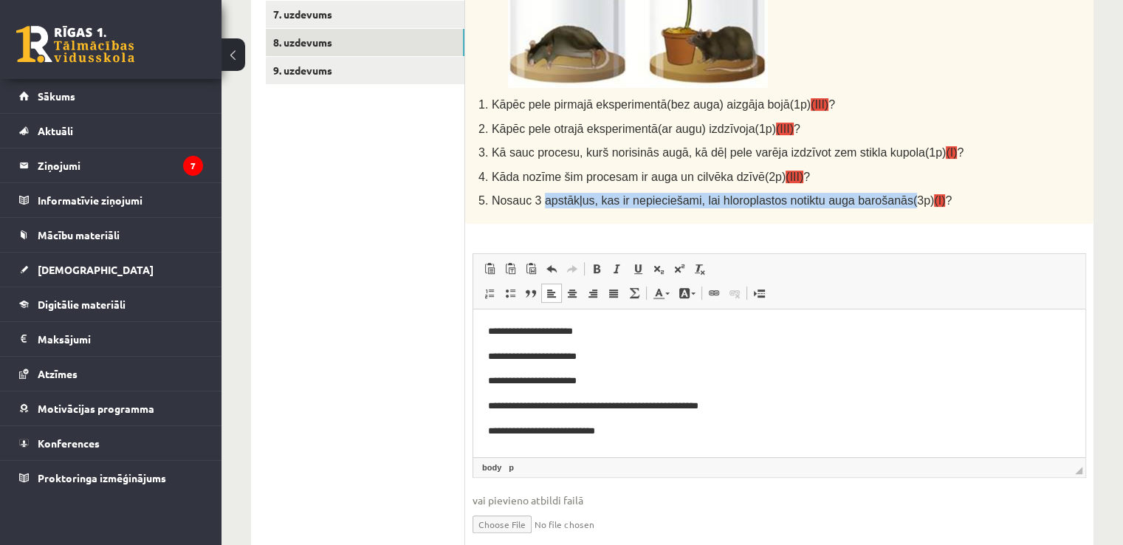
drag, startPoint x: 536, startPoint y: 201, endPoint x: 872, endPoint y: 198, distance: 335.9
click at [872, 198] on span "5. Nosauc 3 apstākļus, kas ir nepieciešami, lai hloroplastos notiktu auga baroš…" at bounding box center [714, 200] width 473 height 13
copy span "apstākļus, kas ir nepieciešami, lai hloroplastos notiktu auga barošanās("
click at [1070, 36] on div "Vērtēšanas kritēriji: par katru pareizu atbildi 1 punkts. 1. Kāpēc pele pirmajā…" at bounding box center [779, 22] width 628 height 403
click at [633, 425] on p "**********" at bounding box center [779, 432] width 583 height 16
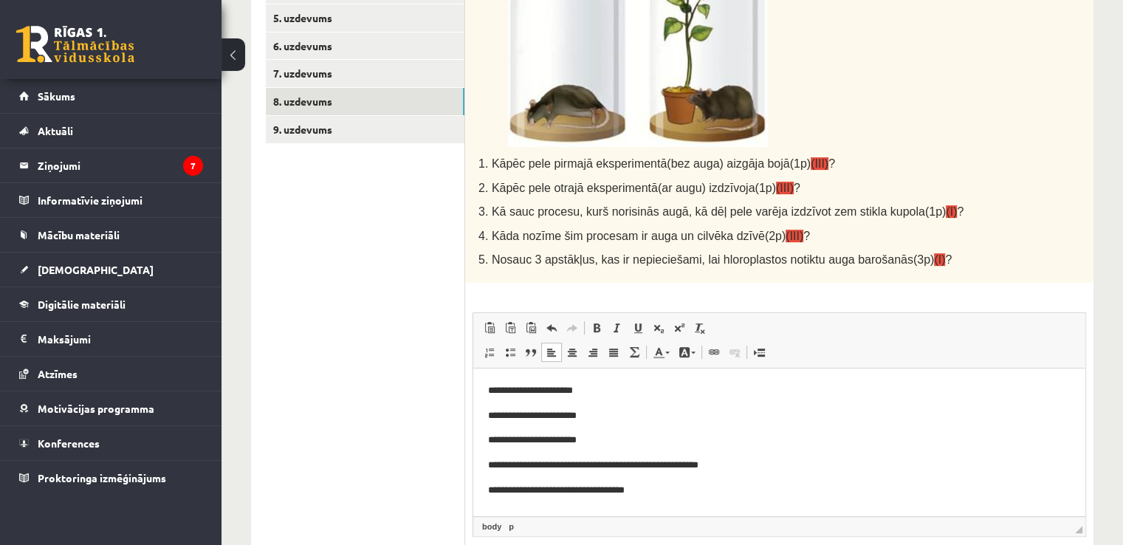
scroll to position [493, 0]
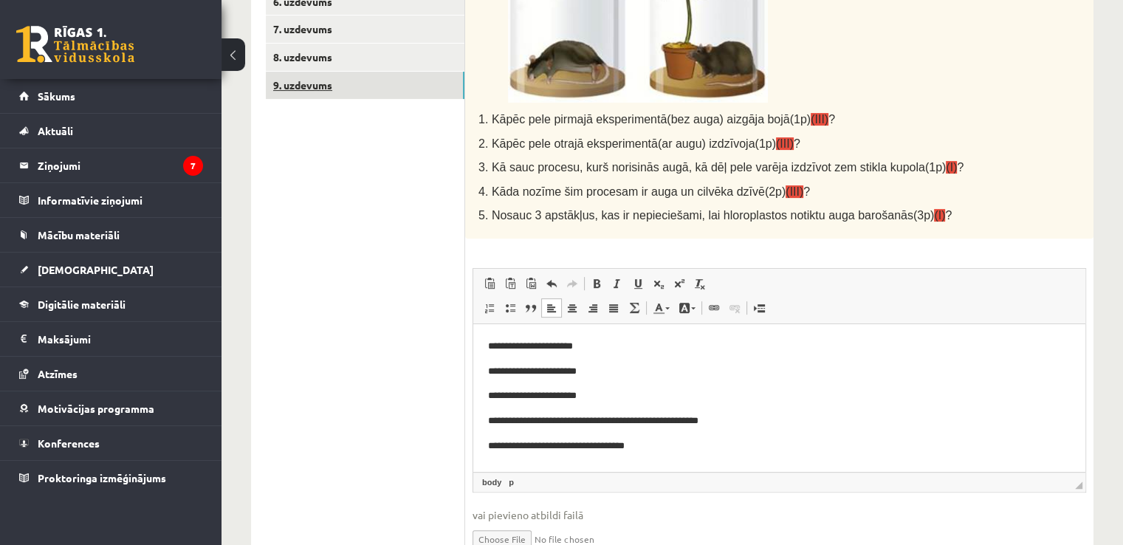
click at [303, 89] on link "9. uzdevums" at bounding box center [365, 85] width 199 height 27
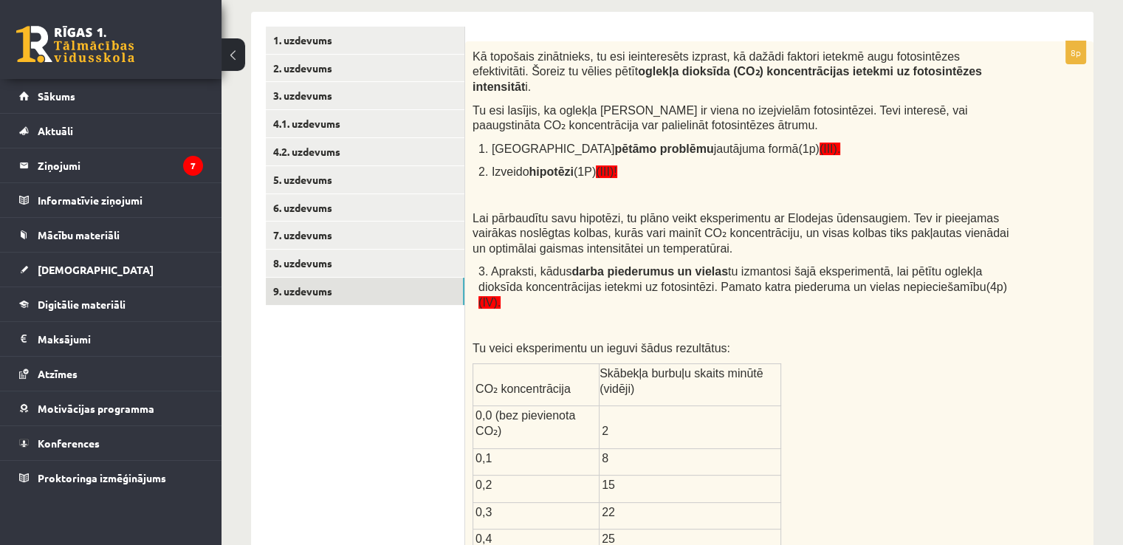
scroll to position [272, 0]
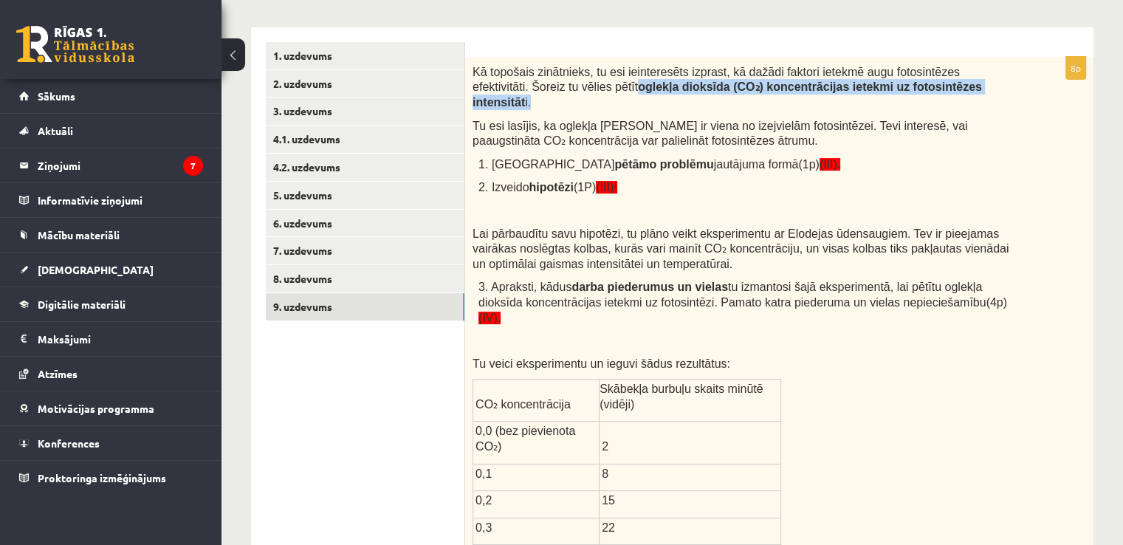
drag, startPoint x: 539, startPoint y: 87, endPoint x: 889, endPoint y: 86, distance: 349.9
click at [889, 86] on span "Kā topošais zinātnieks, tu esi ieinteresēts izprast, kā dažādi faktori ietekmē …" at bounding box center [726, 87] width 509 height 43
copy span "oglekļa dioksīda (CO₂) koncentrācijas ietekmi uz fotosintēzes intensitāt i."
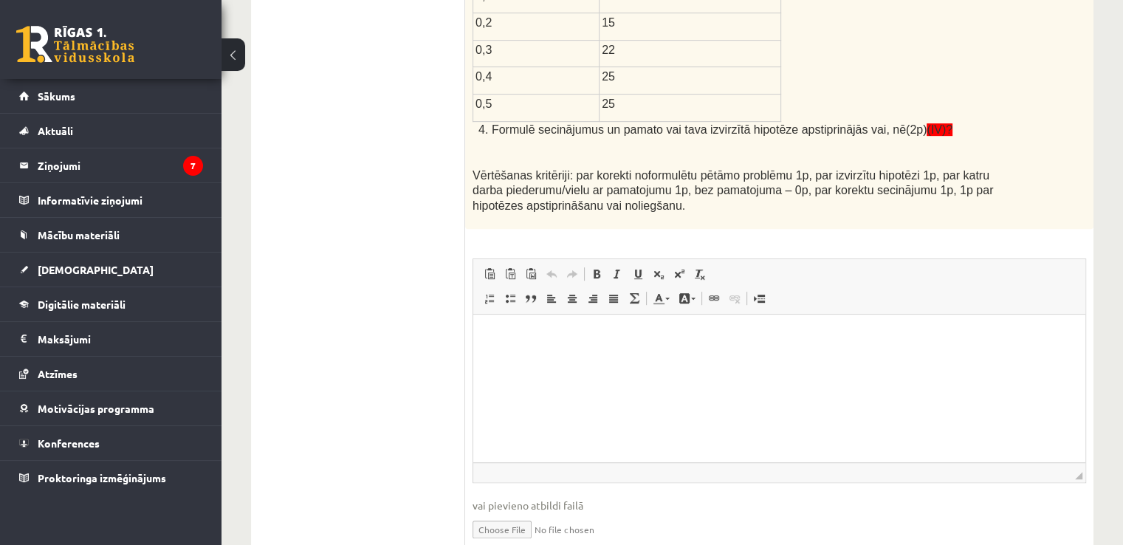
scroll to position [750, 0]
click at [560, 326] on html at bounding box center [779, 335] width 612 height 45
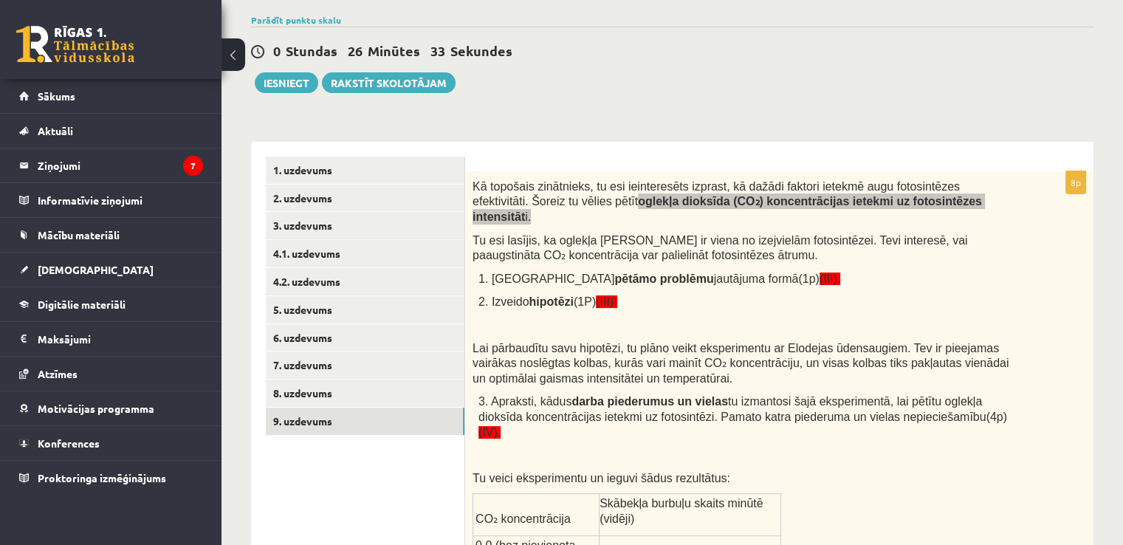
scroll to position [0, 0]
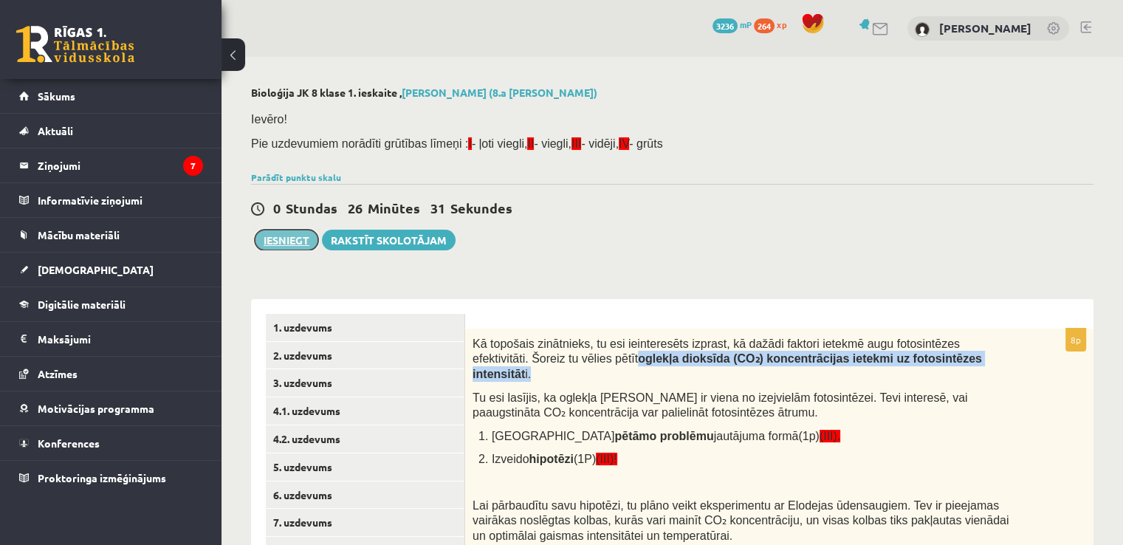
click at [302, 241] on button "Iesniegt" at bounding box center [286, 240] width 63 height 21
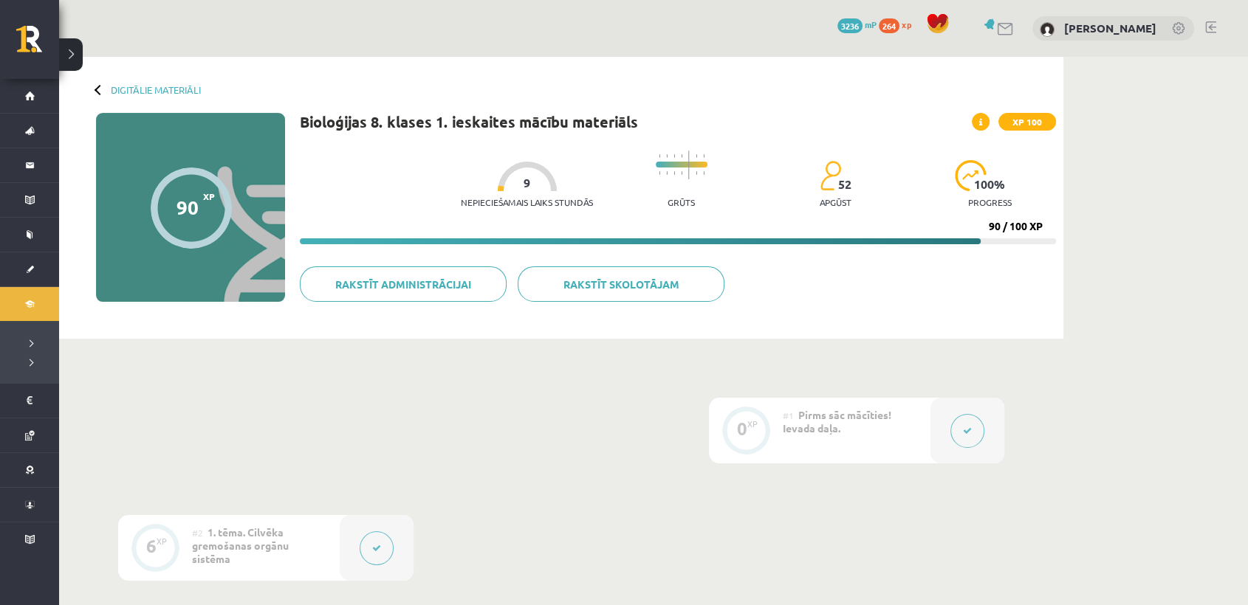
click at [953, 423] on button at bounding box center [967, 431] width 34 height 34
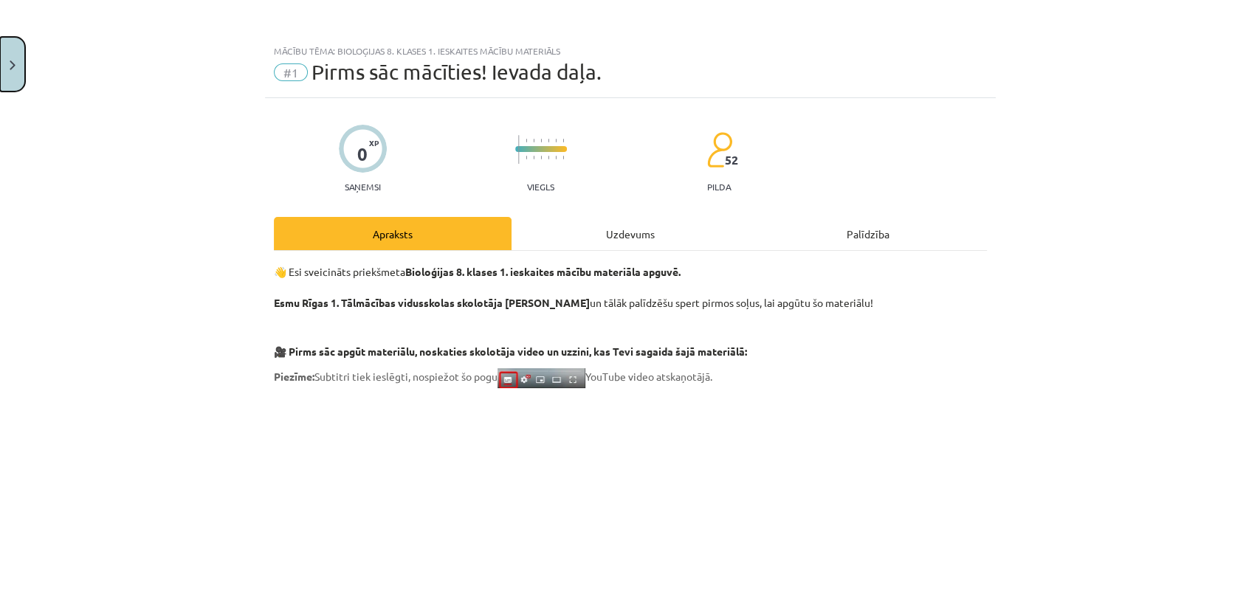
click at [20, 68] on button "Close" at bounding box center [12, 64] width 25 height 55
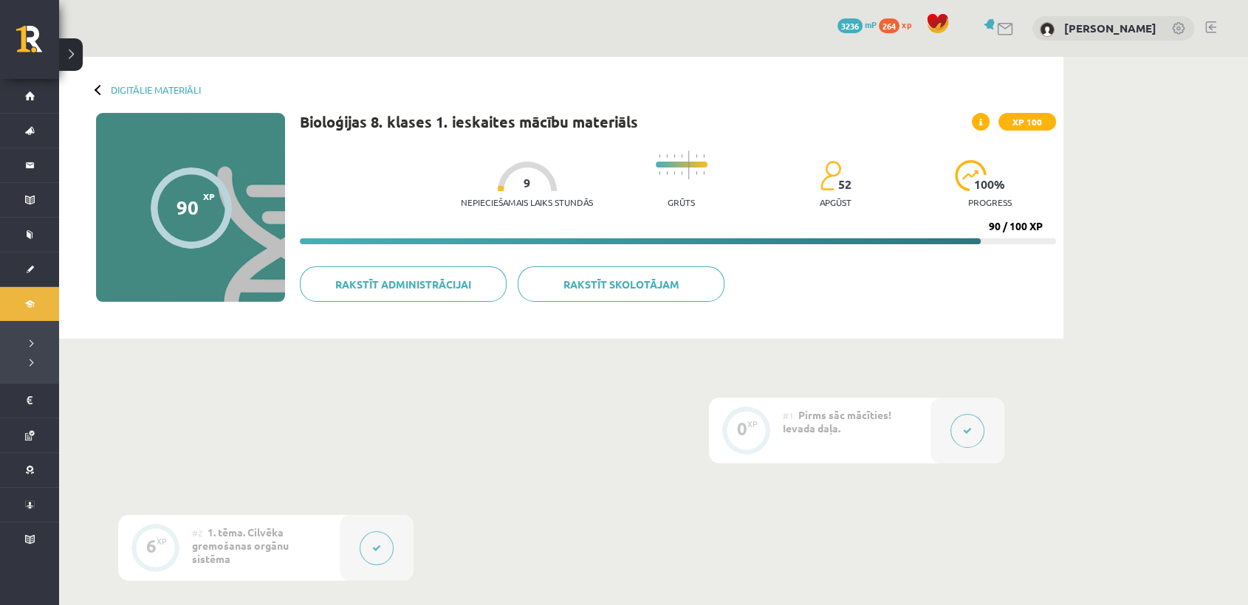
click at [345, 547] on div at bounding box center [377, 548] width 74 height 66
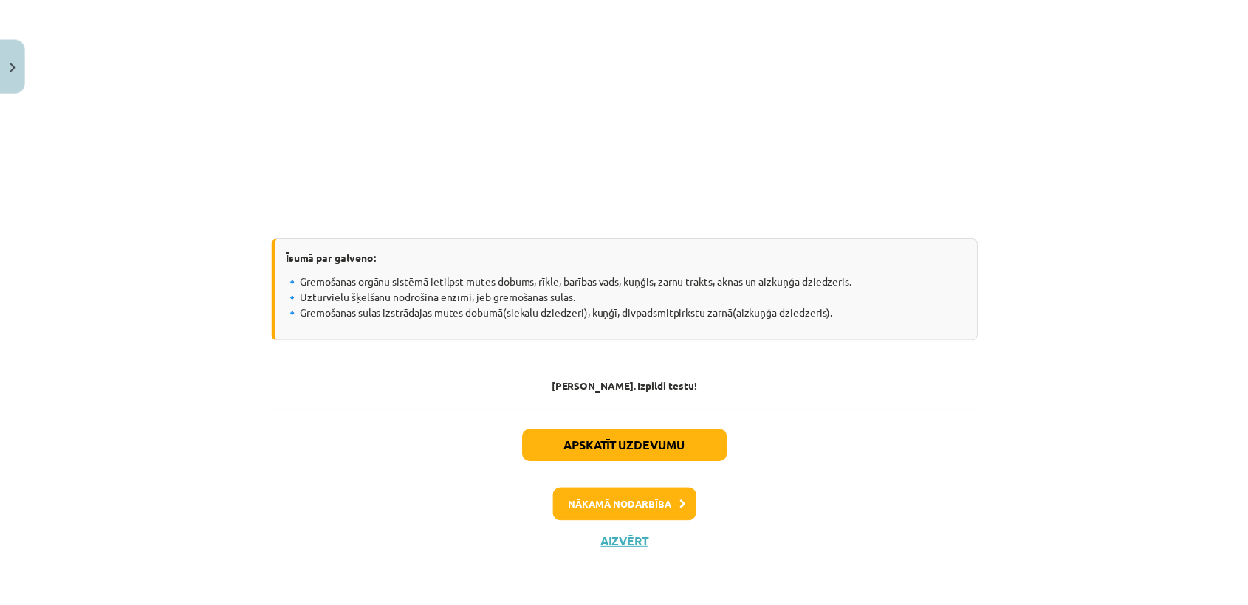
scroll to position [1967, 0]
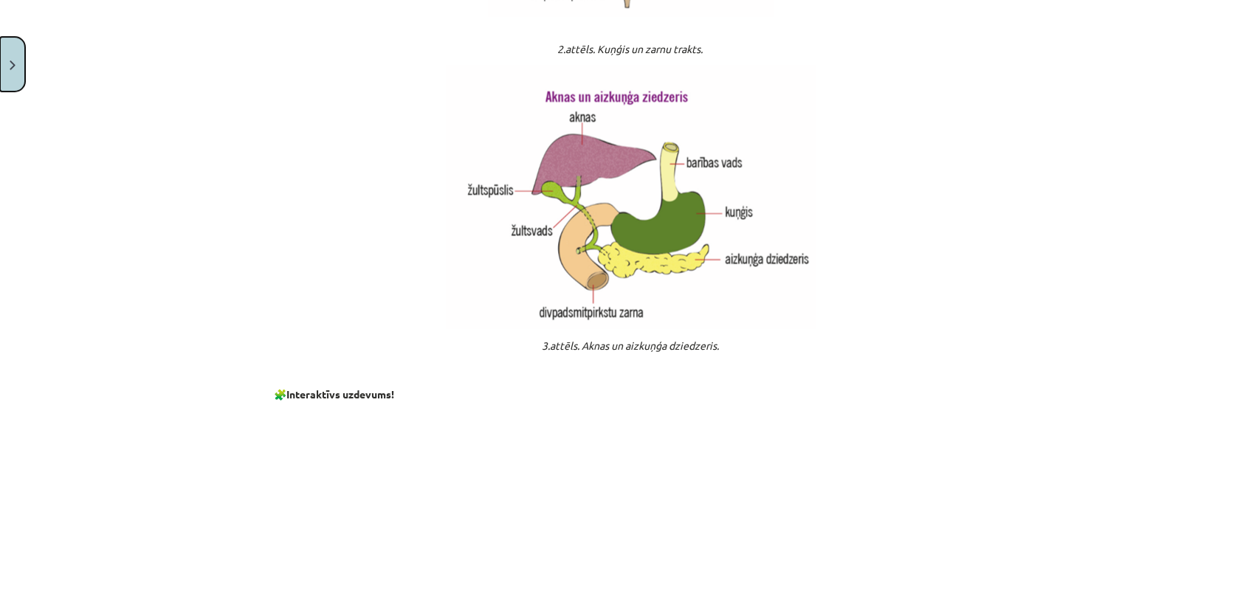
click at [4, 58] on button "Close" at bounding box center [12, 64] width 25 height 55
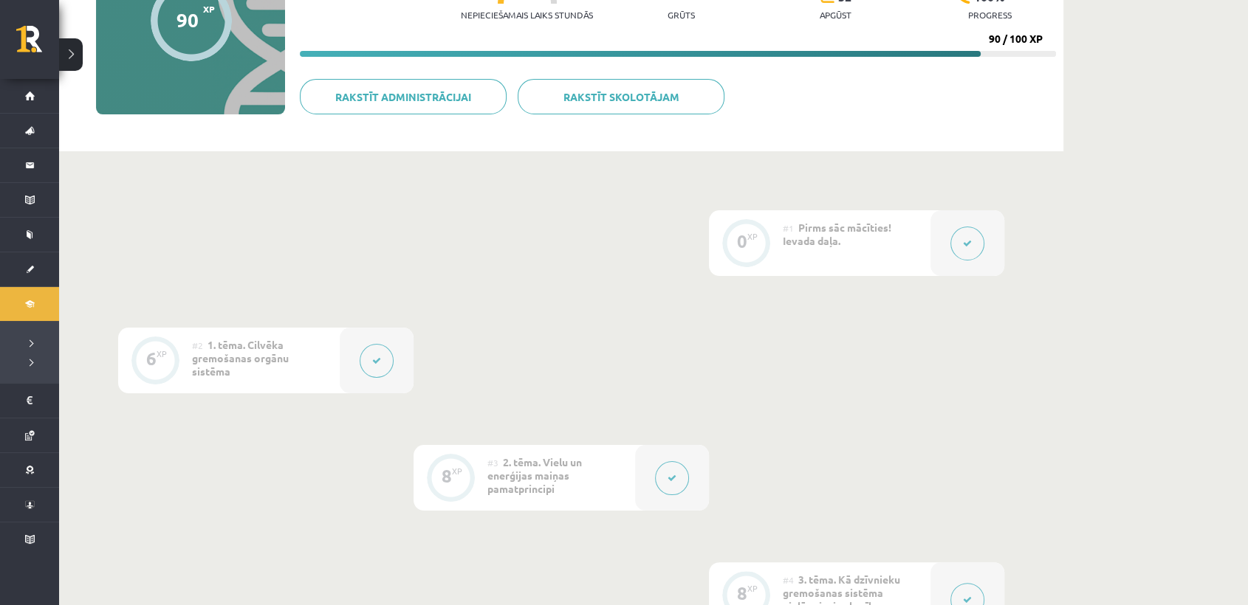
scroll to position [193, 0]
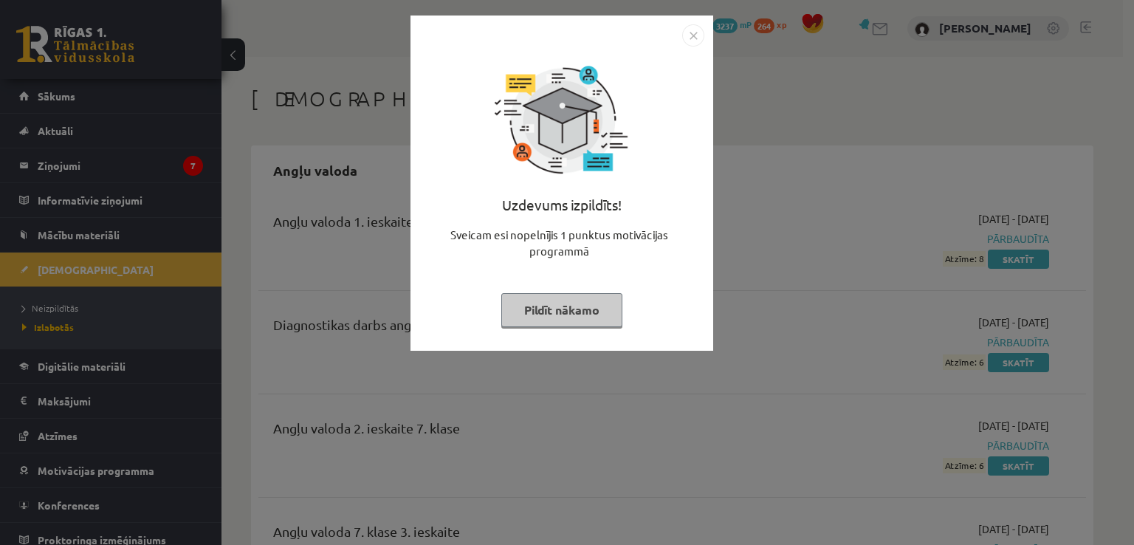
click at [698, 36] on img "Close" at bounding box center [693, 35] width 22 height 22
